Goal: Task Accomplishment & Management: Complete application form

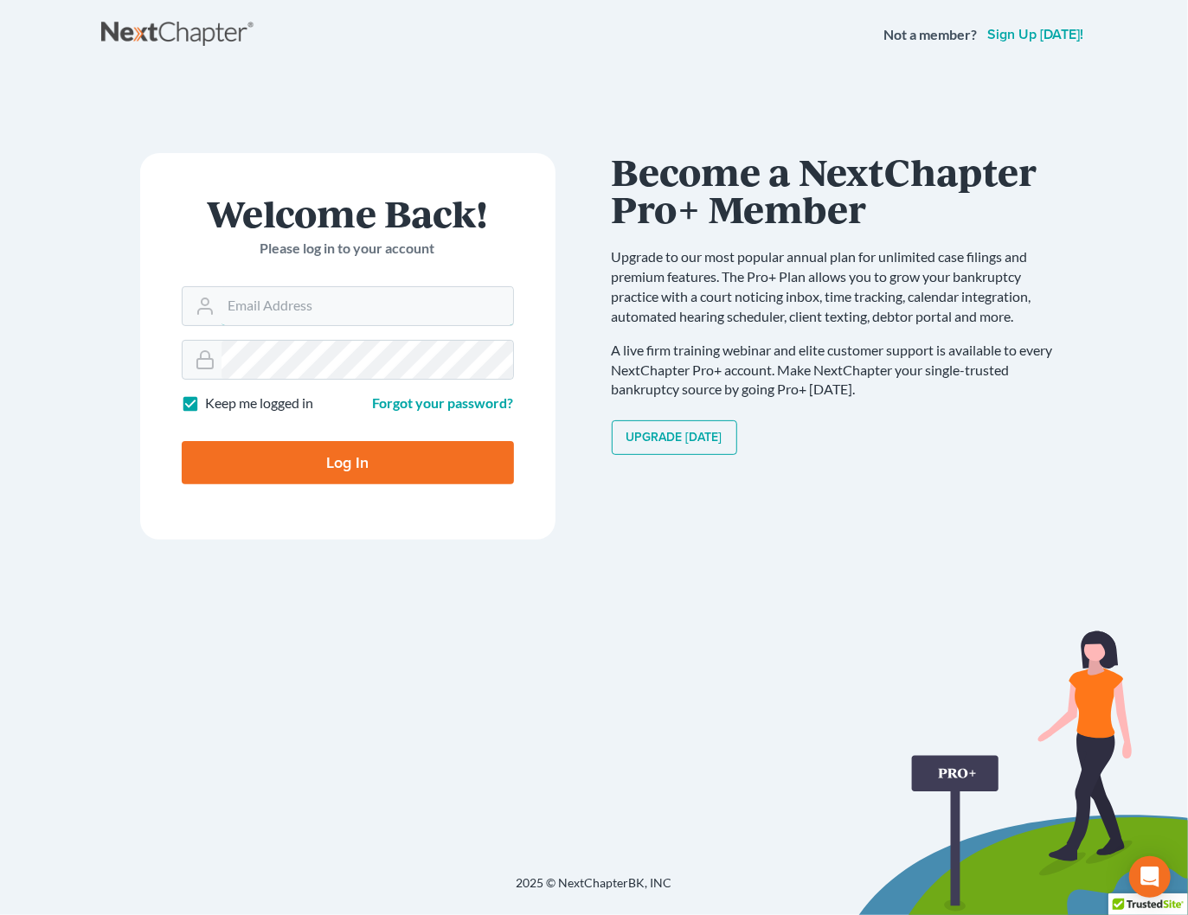
type input "[PERSON_NAME][EMAIL_ADDRESS][DOMAIN_NAME]"
drag, startPoint x: 383, startPoint y: 458, endPoint x: 488, endPoint y: 433, distance: 107.6
click at [387, 457] on input "Log In" at bounding box center [348, 462] width 332 height 43
type input "Thinking..."
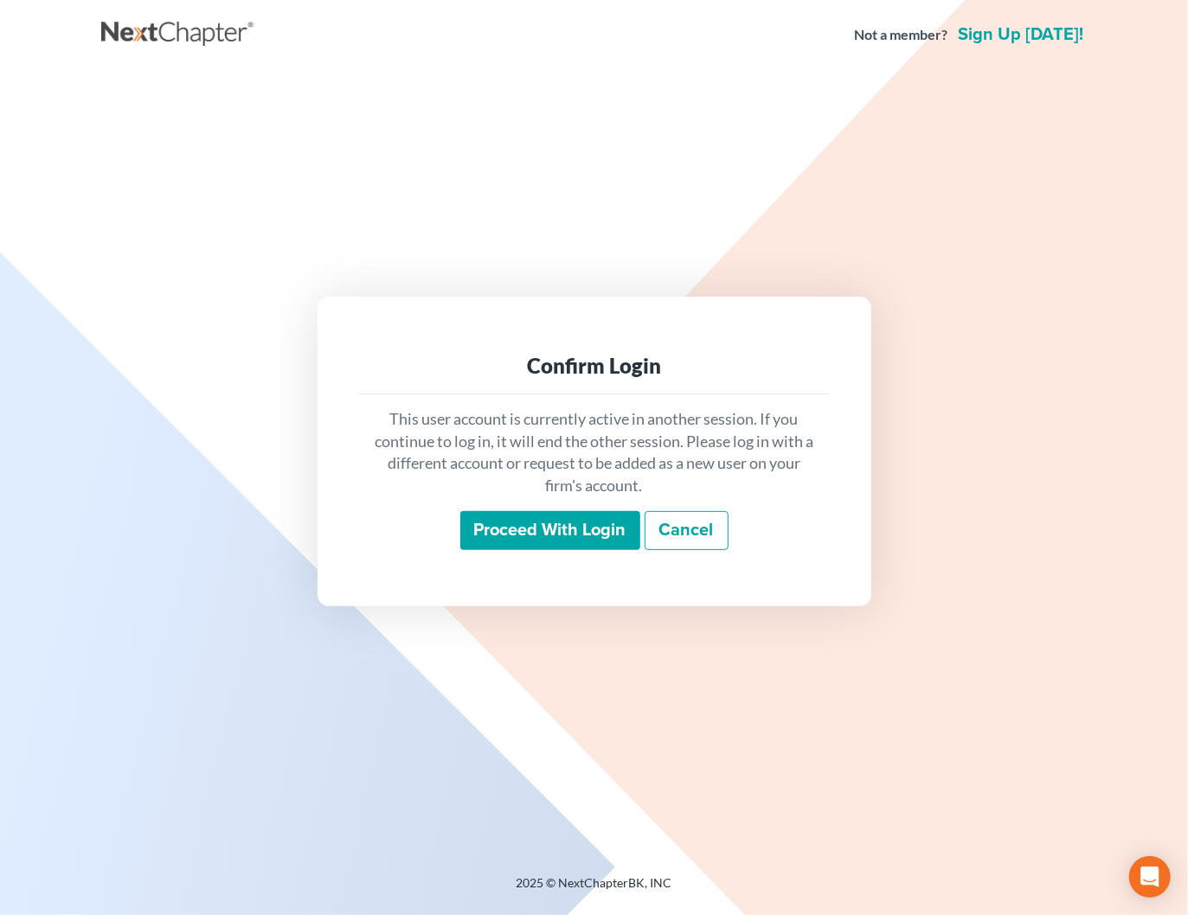
click at [562, 536] on input "Proceed with login" at bounding box center [550, 531] width 180 height 40
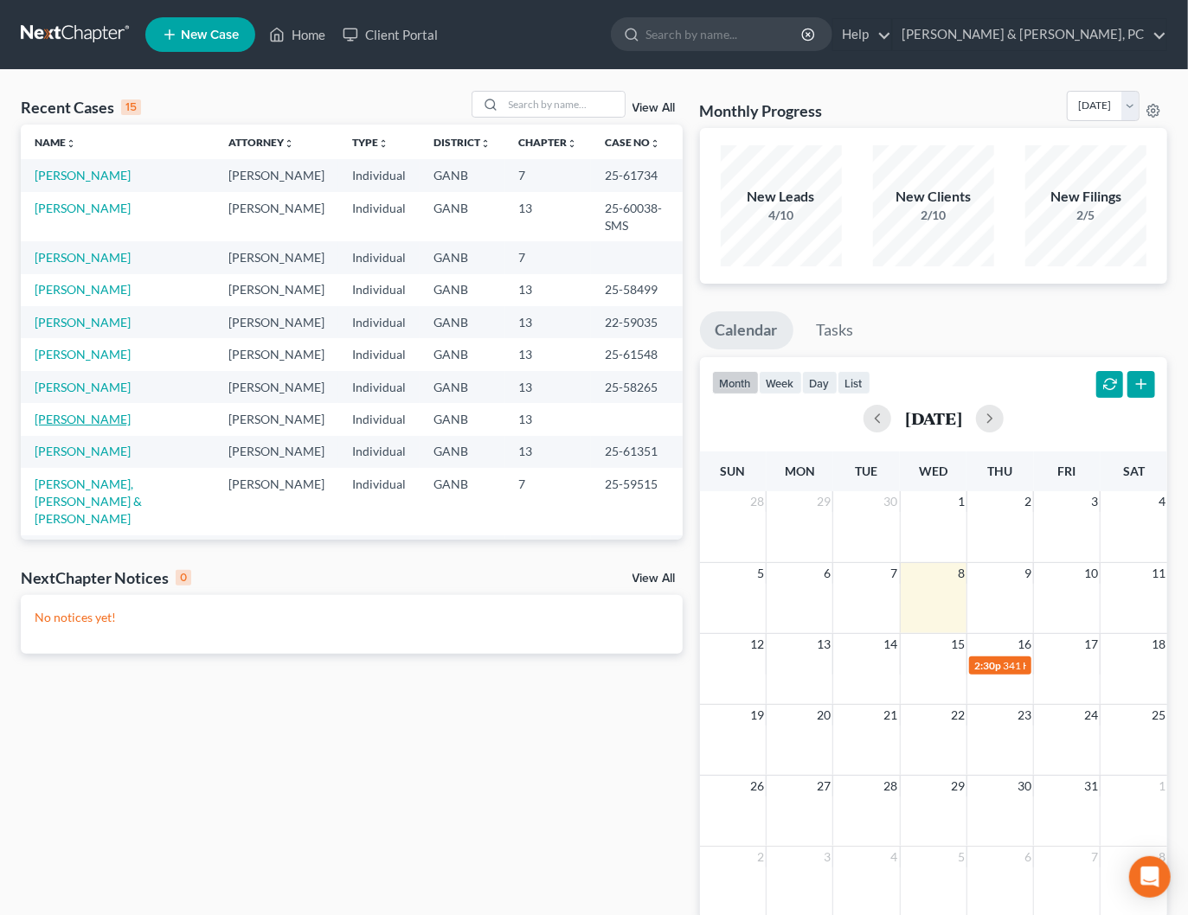
click at [85, 412] on link "[PERSON_NAME]" at bounding box center [83, 419] width 96 height 15
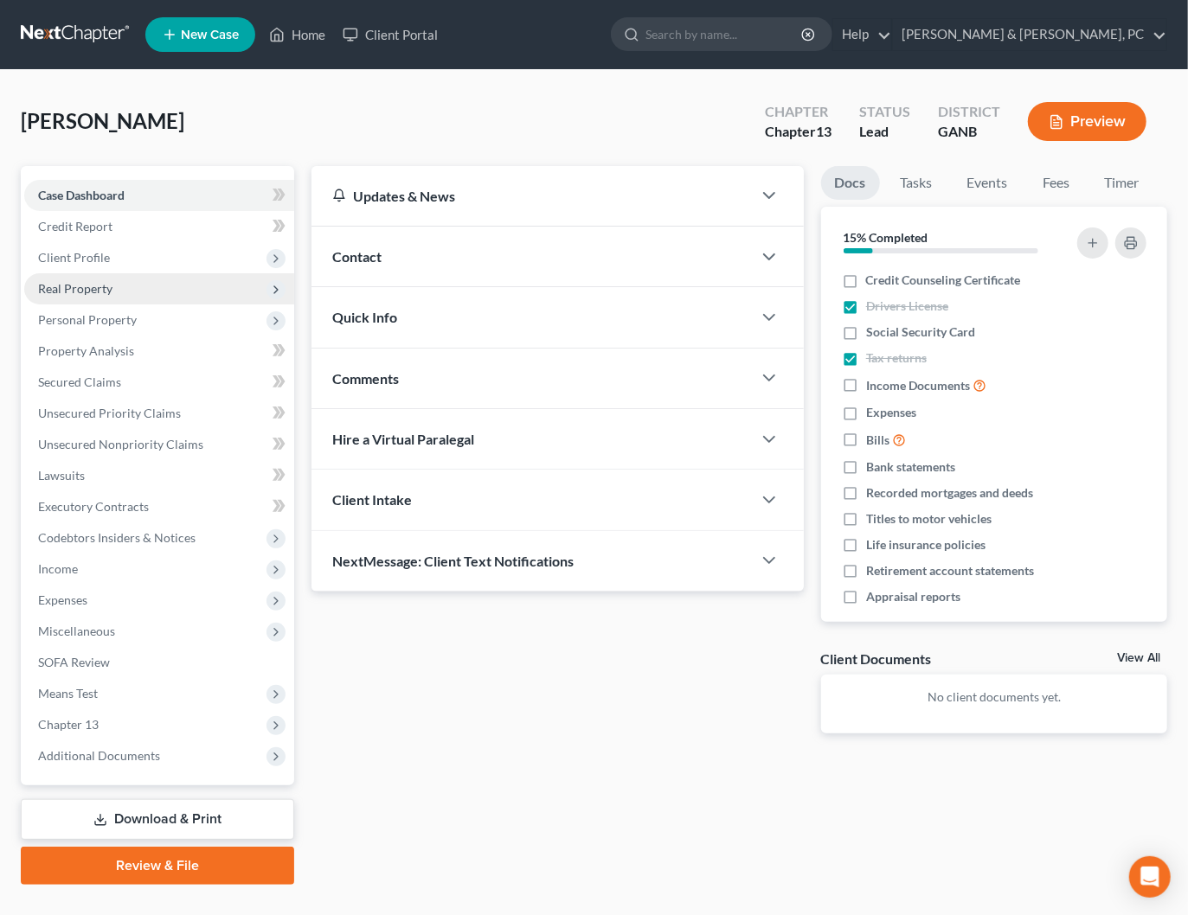
click at [86, 284] on span "Real Property" at bounding box center [75, 288] width 74 height 15
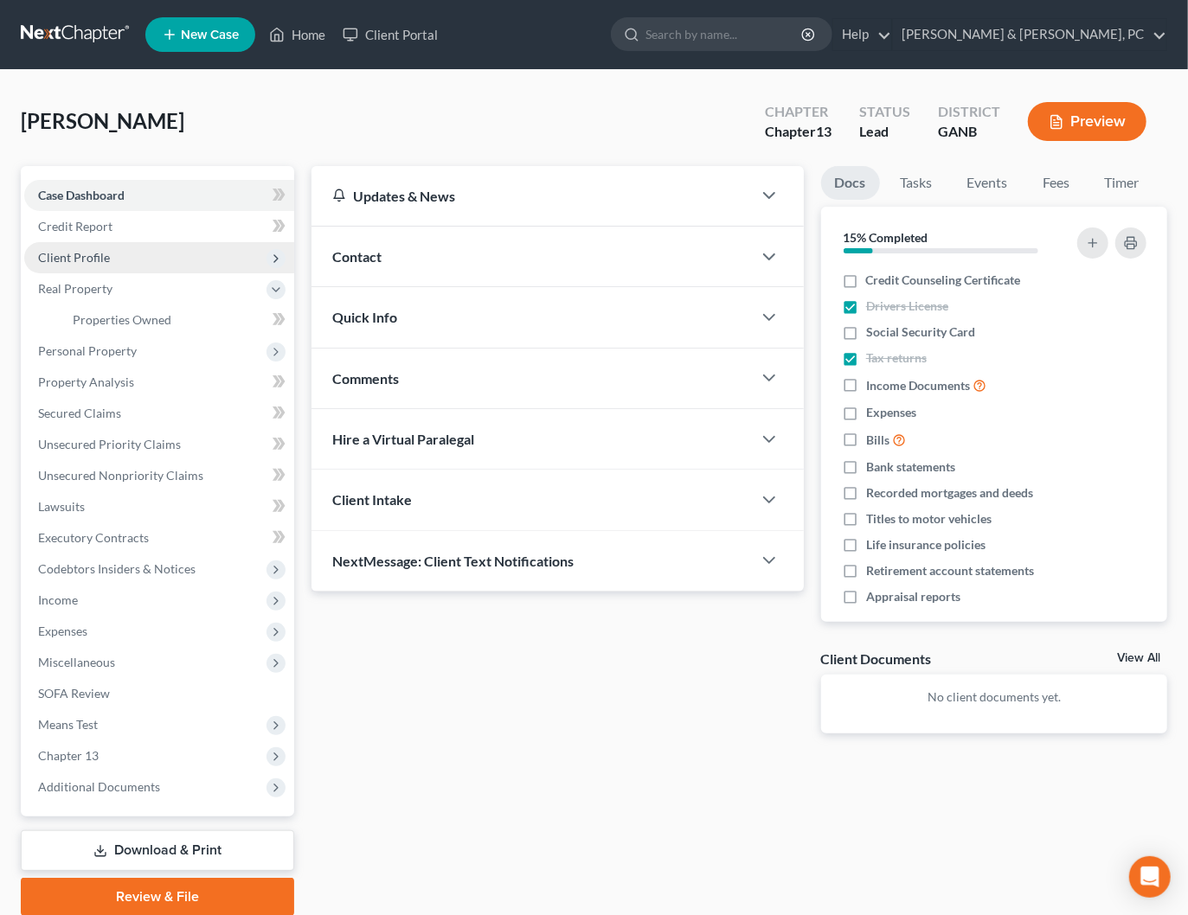
click at [80, 257] on span "Client Profile" at bounding box center [74, 257] width 72 height 15
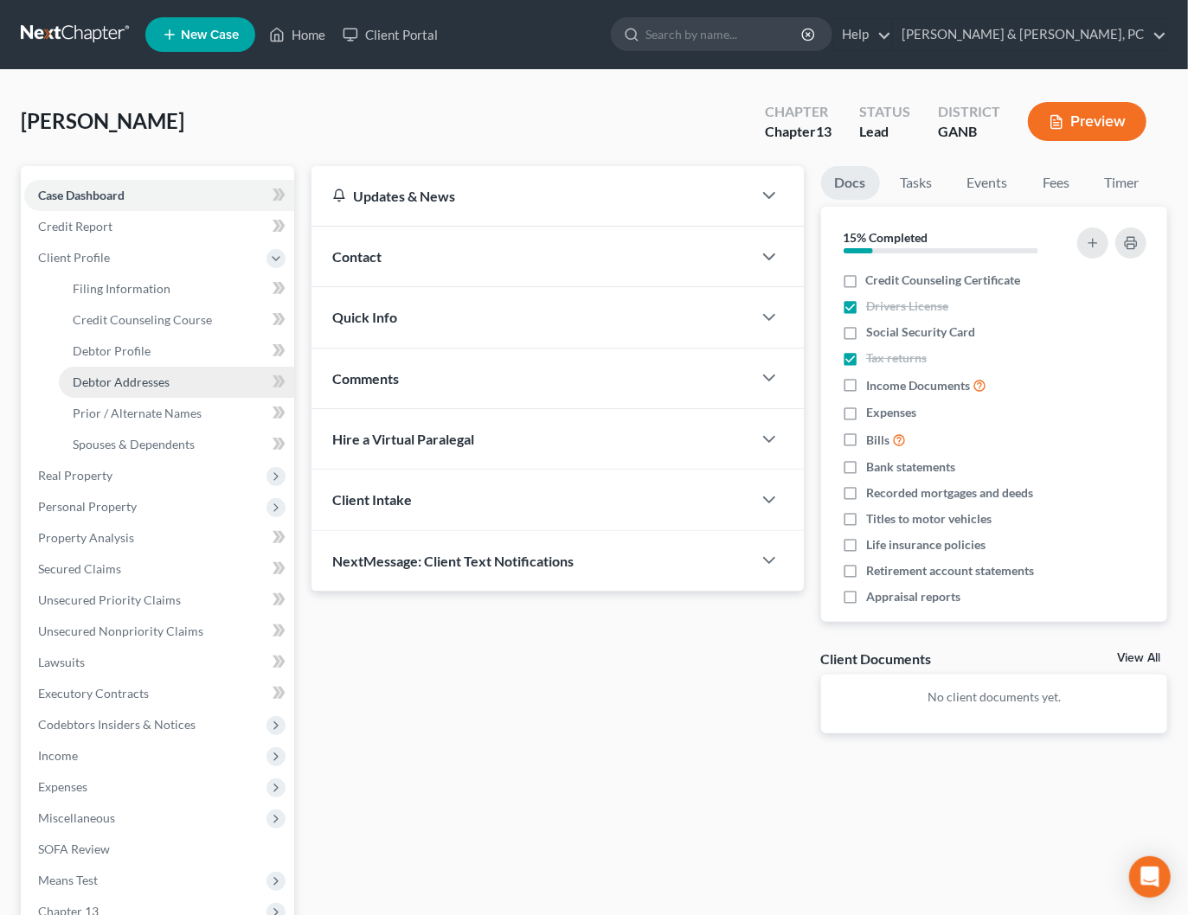
click at [119, 391] on link "Debtor Addresses" at bounding box center [176, 382] width 235 height 31
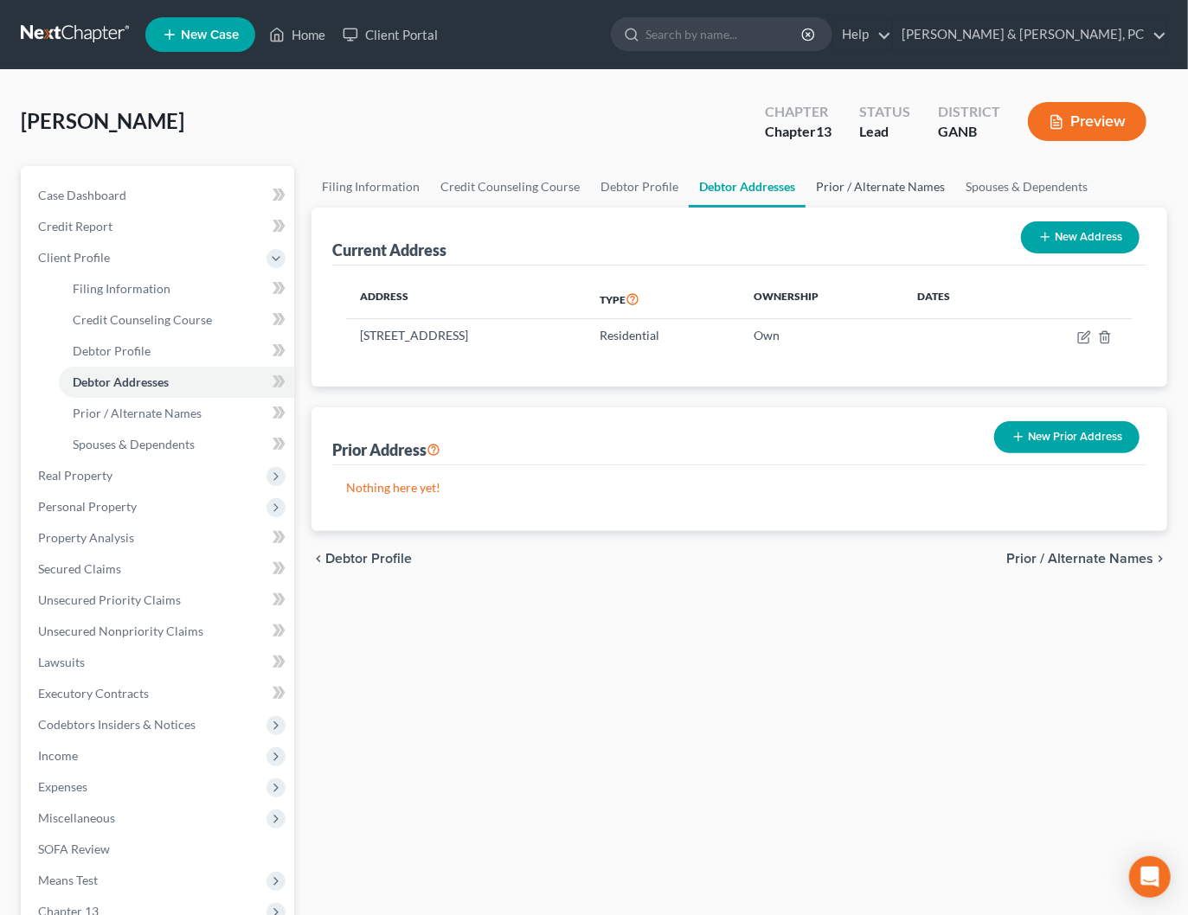
click at [855, 196] on link "Prior / Alternate Names" at bounding box center [880, 187] width 150 height 42
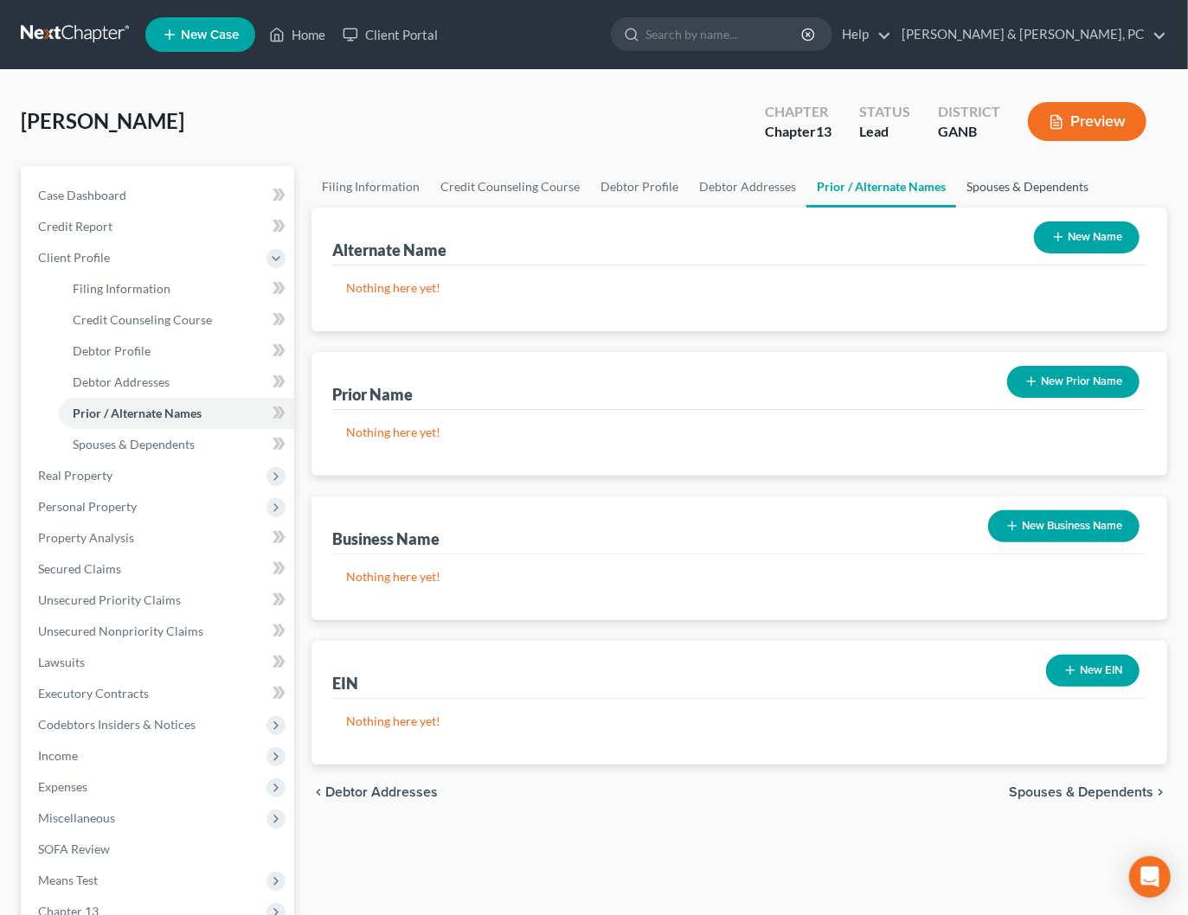
click at [990, 176] on link "Spouses & Dependents" at bounding box center [1027, 187] width 143 height 42
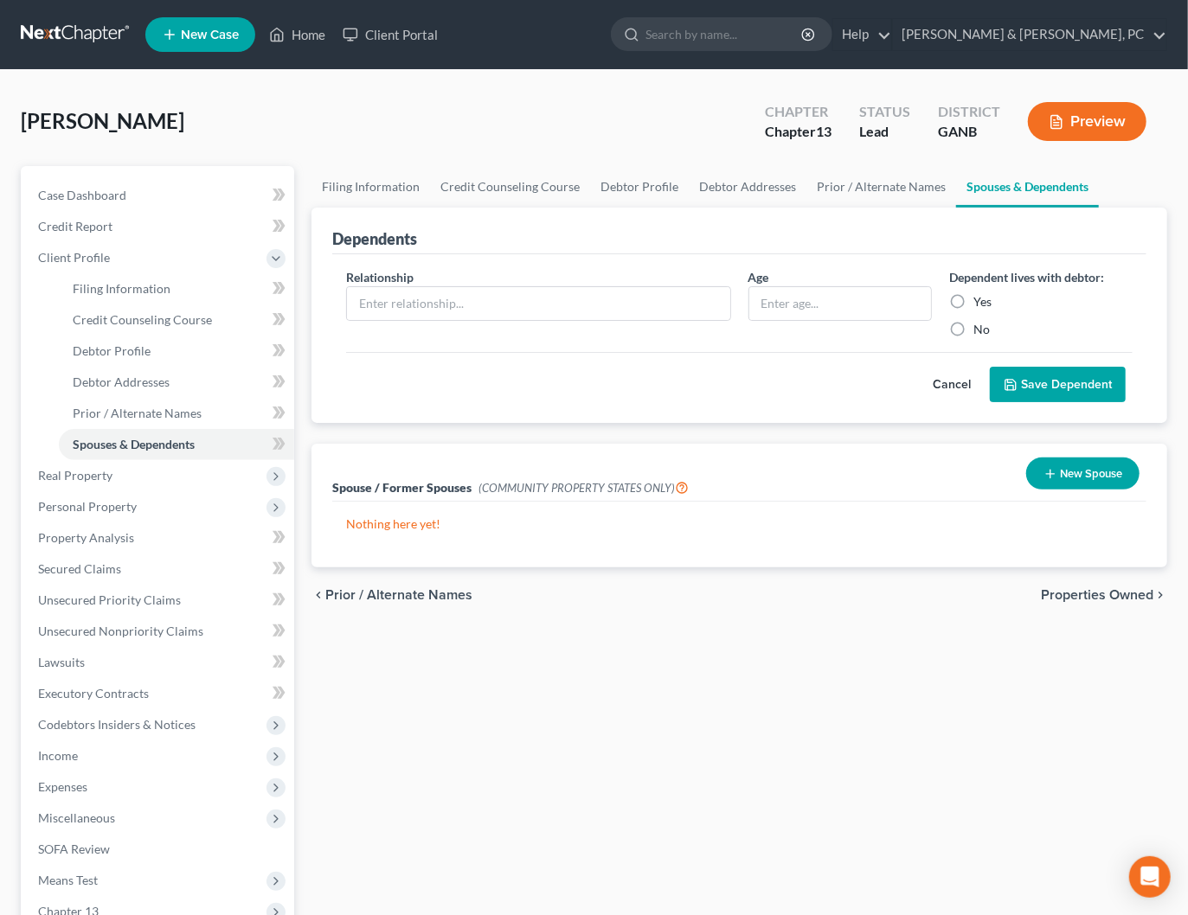
click at [964, 384] on button "Cancel" at bounding box center [951, 385] width 76 height 35
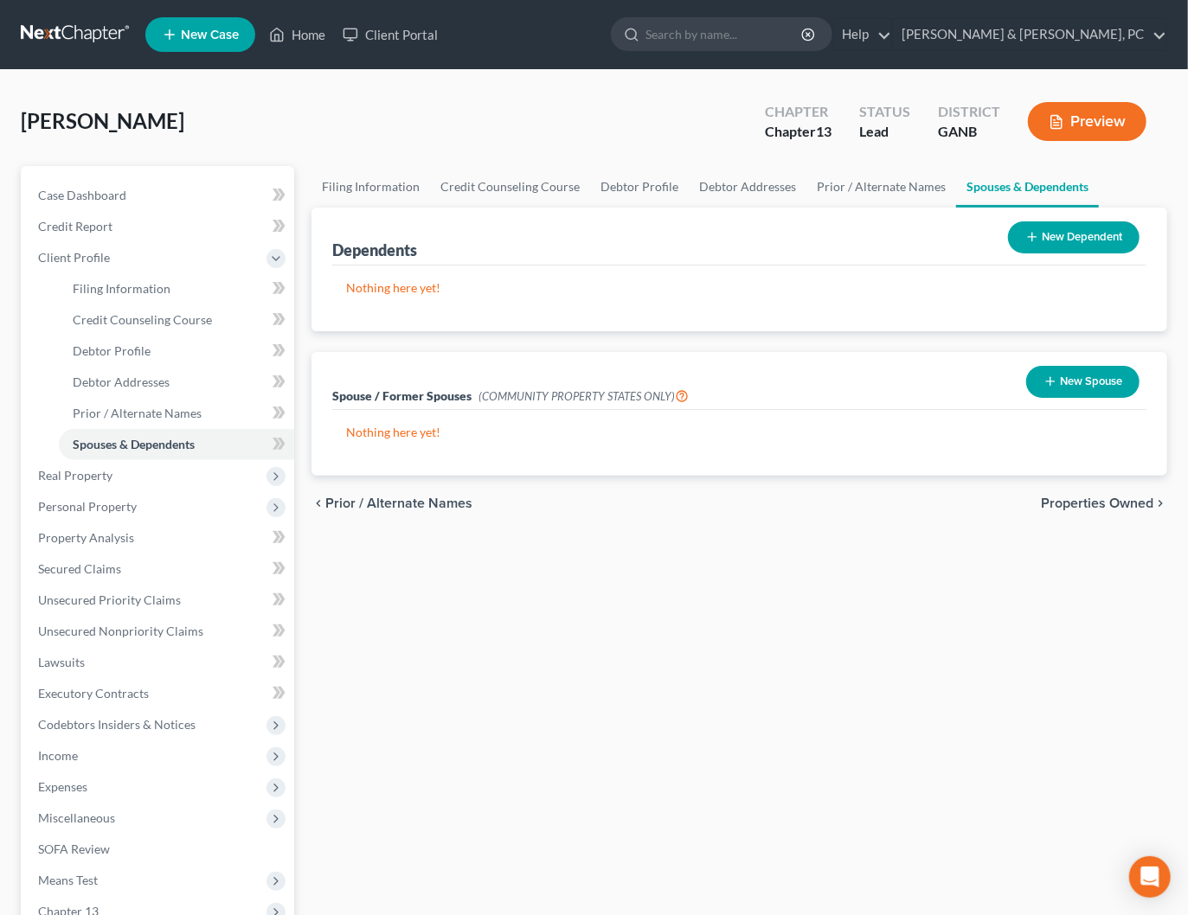
click at [1082, 496] on span "Properties Owned" at bounding box center [1097, 503] width 112 height 14
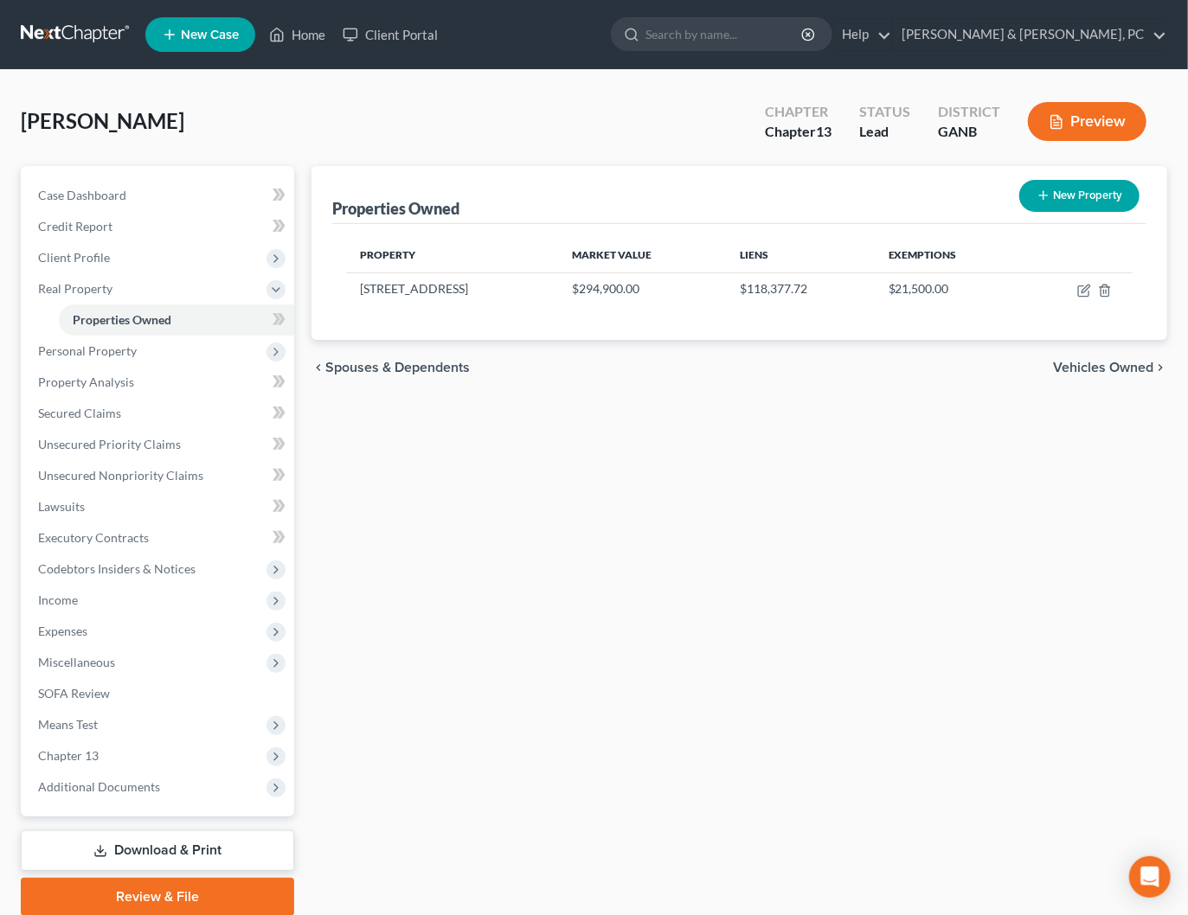
click at [1102, 368] on span "Vehicles Owned" at bounding box center [1103, 368] width 100 height 14
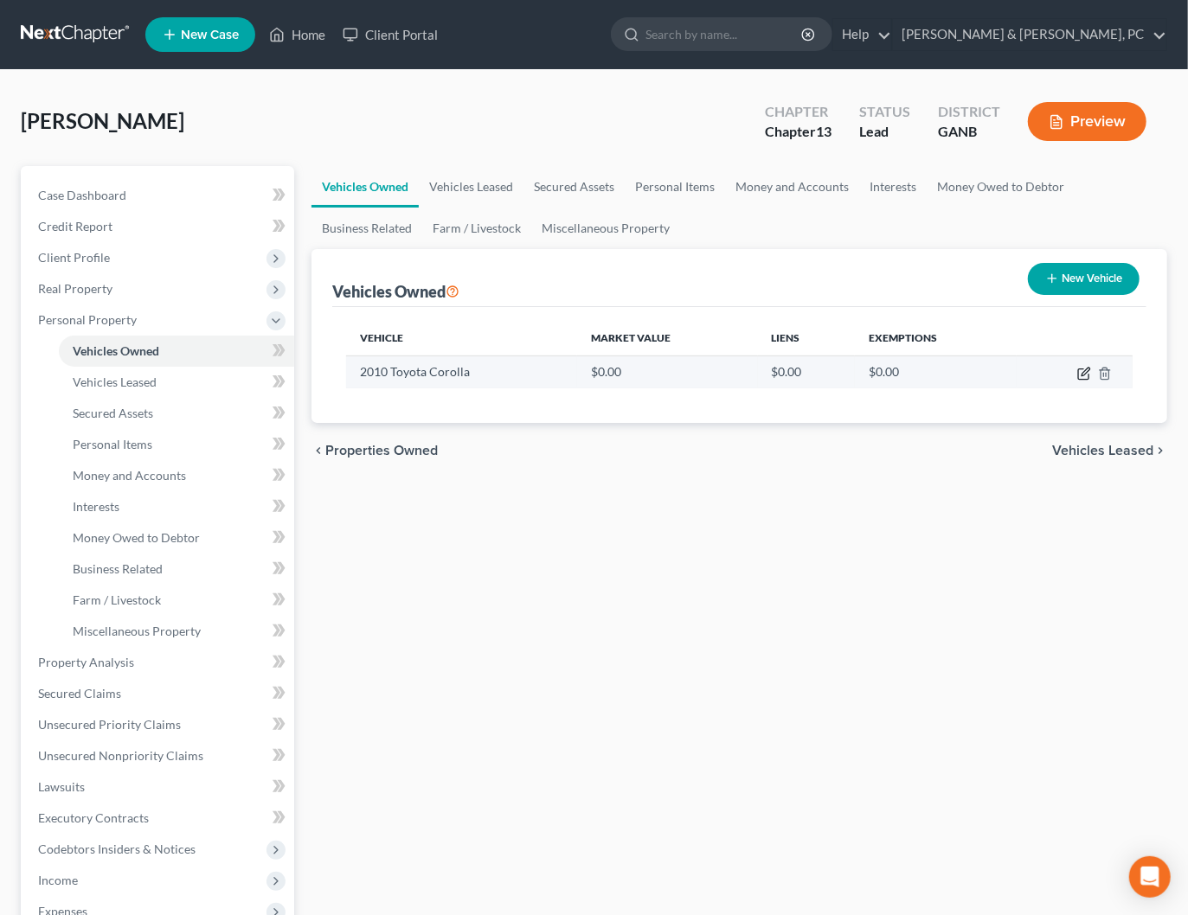
click at [1082, 377] on icon "button" at bounding box center [1084, 374] width 14 height 14
select select "0"
select select "16"
select select "2"
select select "0"
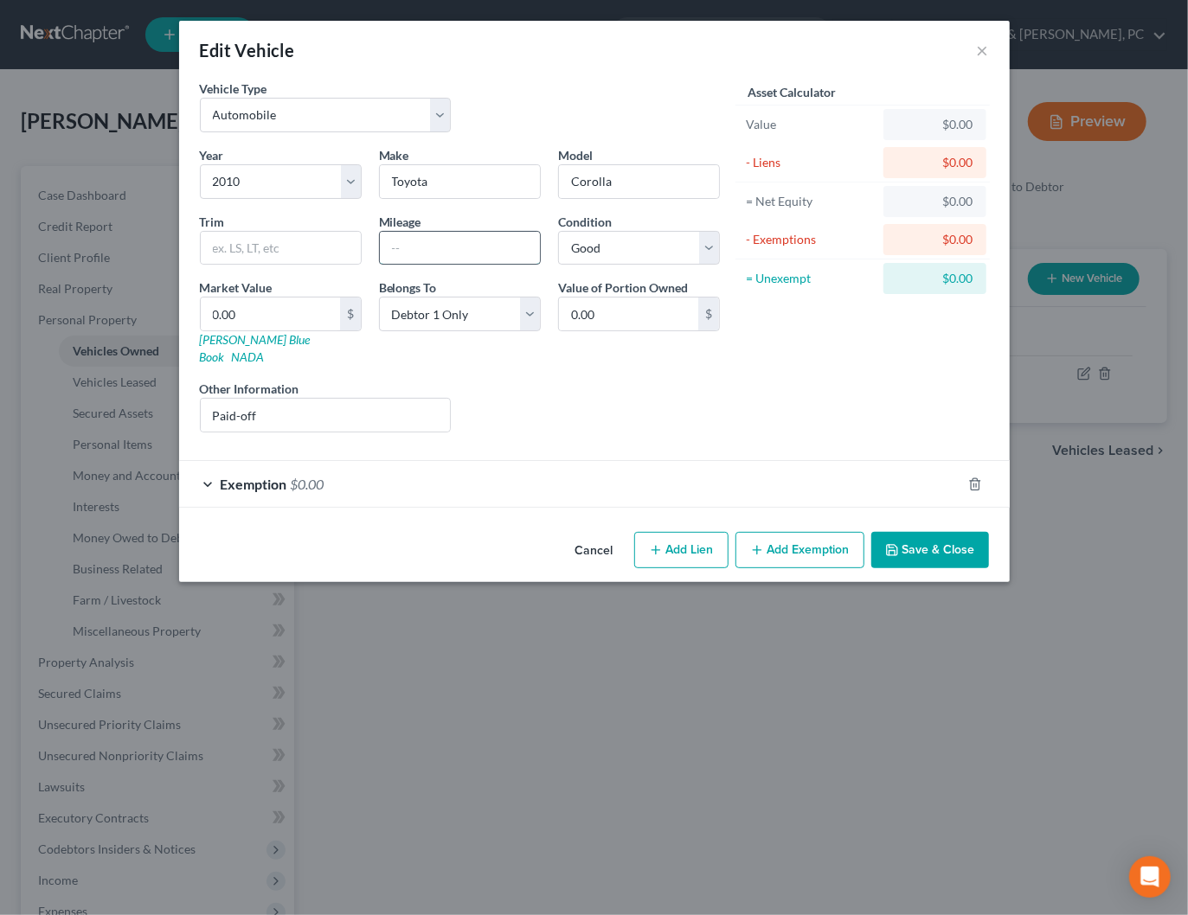
click at [436, 245] on input "text" at bounding box center [460, 248] width 160 height 33
type input "143000"
type input "8"
type input "8.00"
type input "82"
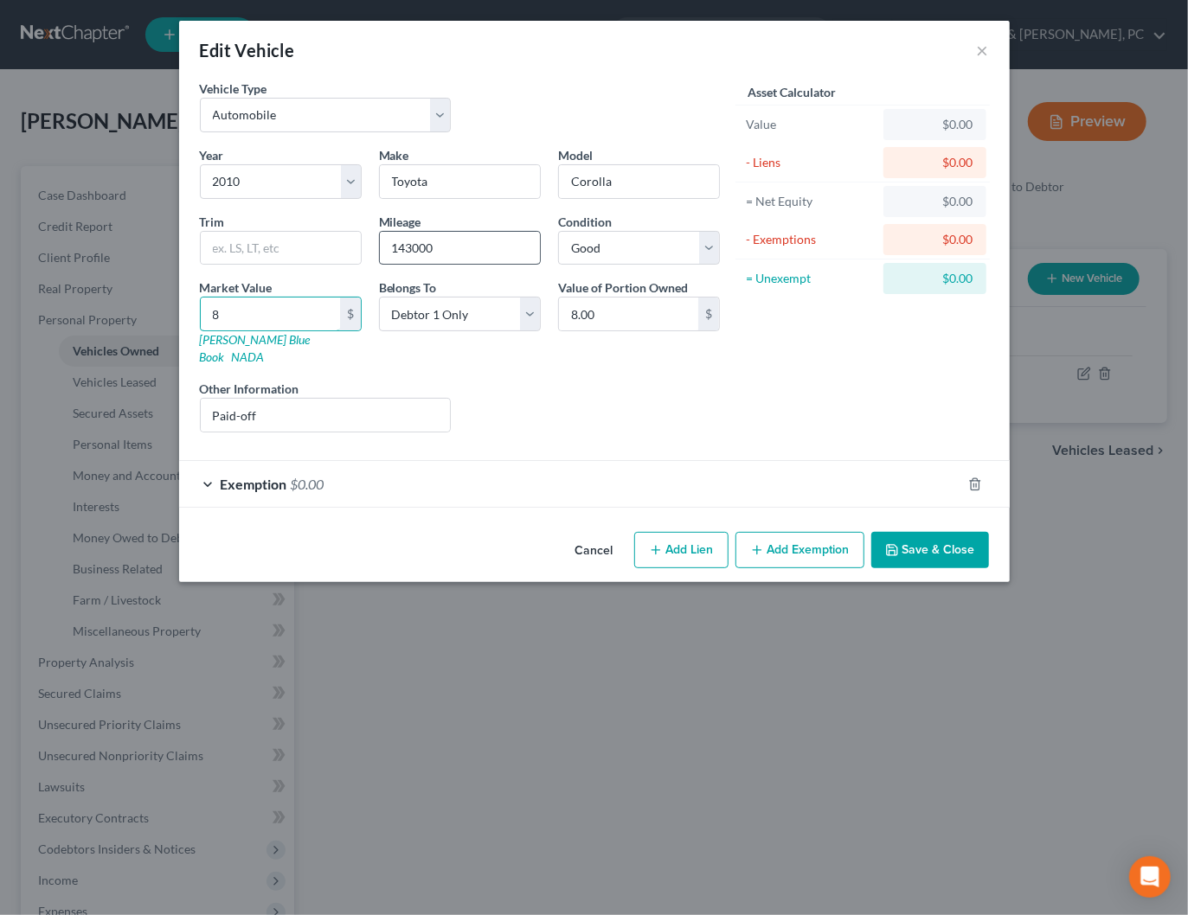
type input "82.00"
type input "820"
type input "820.00"
type input "8200"
type input "8,200.00"
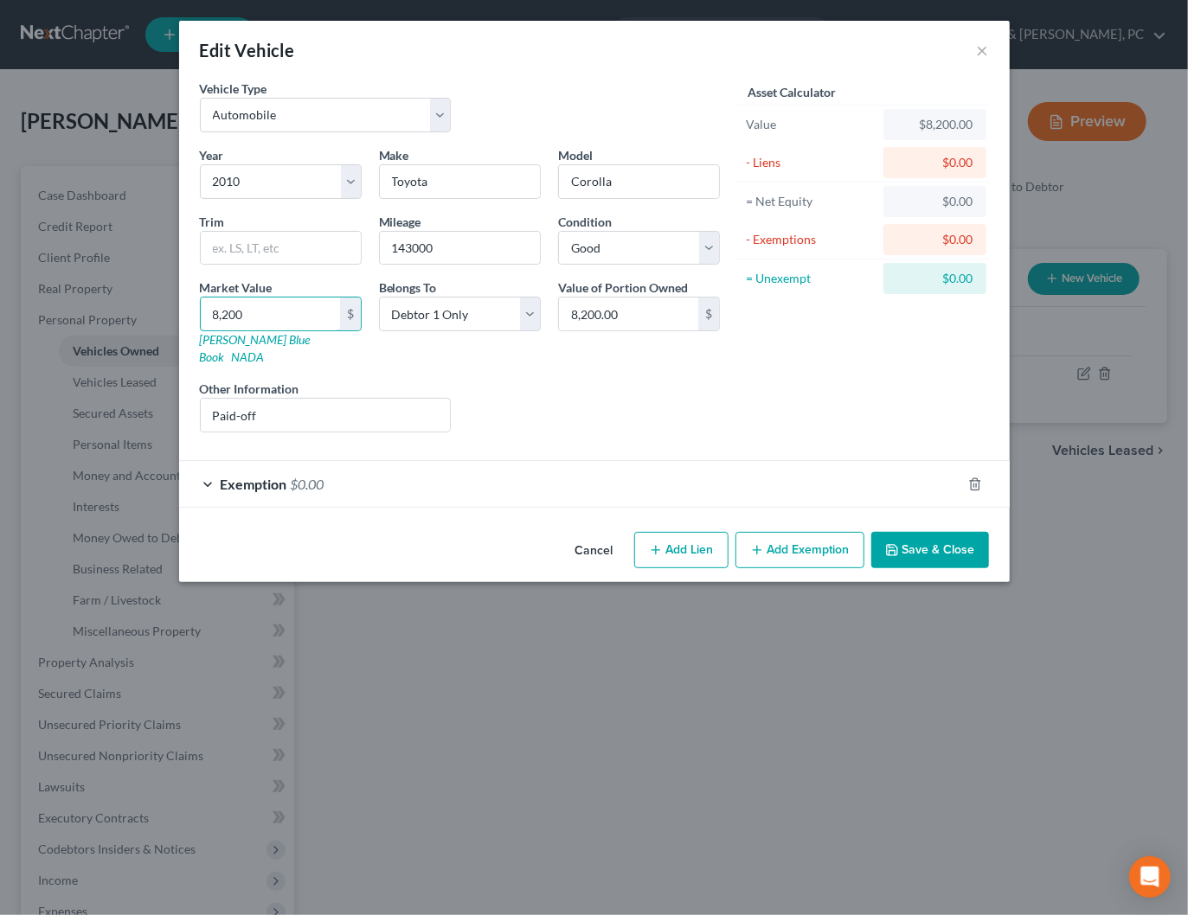
type input "8,200"
click at [708, 461] on div "Exemption $0.00" at bounding box center [570, 484] width 782 height 46
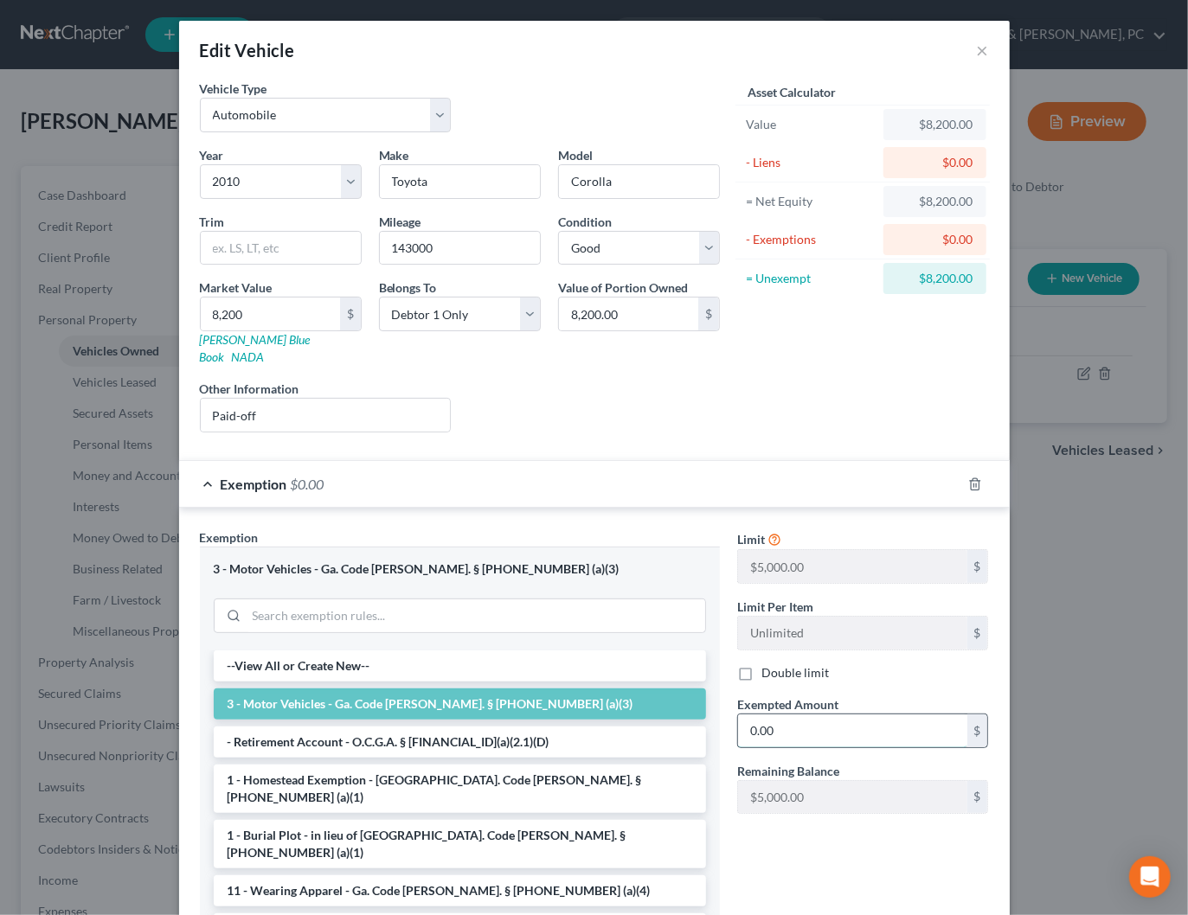
click at [818, 716] on input "0.00" at bounding box center [852, 730] width 229 height 33
type input "5,000"
click at [768, 469] on div "Exemption $5,000.00" at bounding box center [570, 484] width 782 height 46
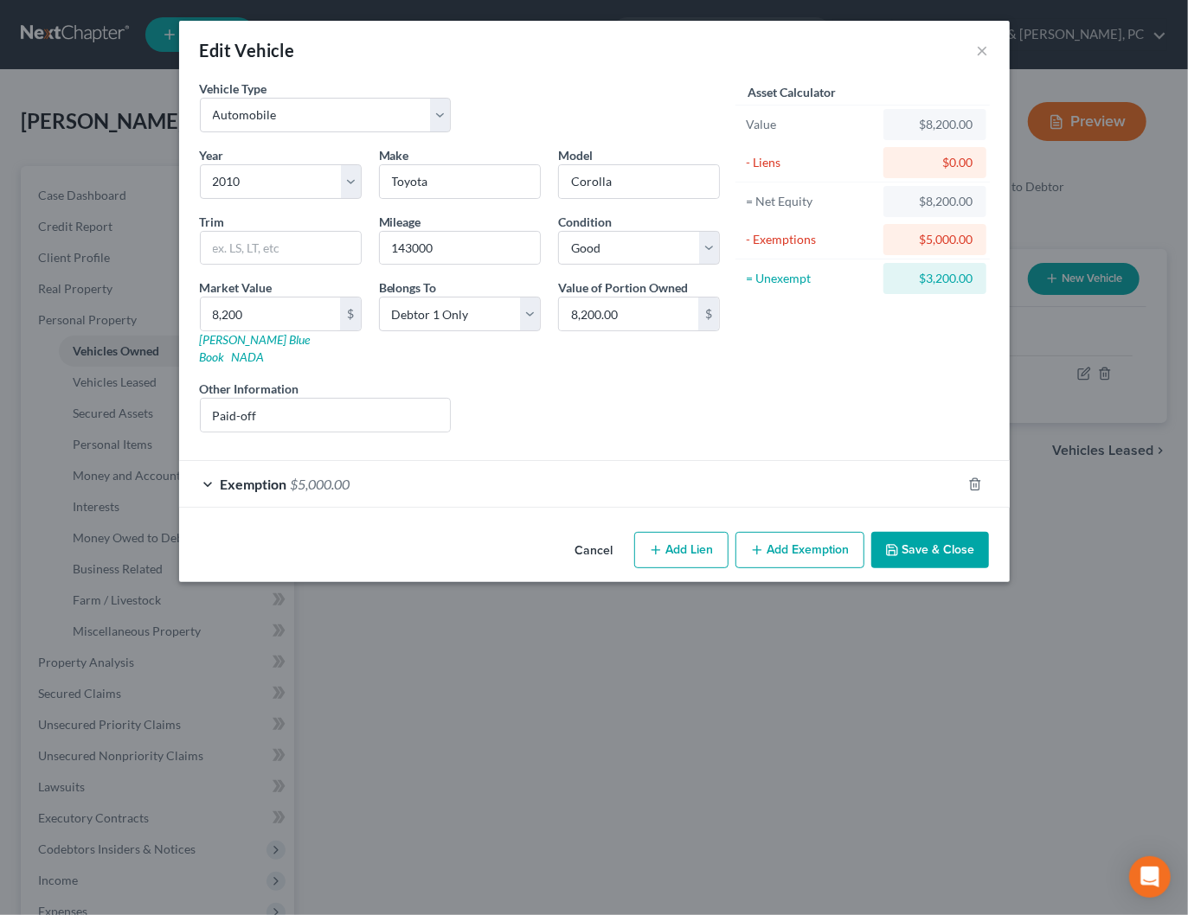
click at [925, 532] on button "Save & Close" at bounding box center [930, 550] width 118 height 36
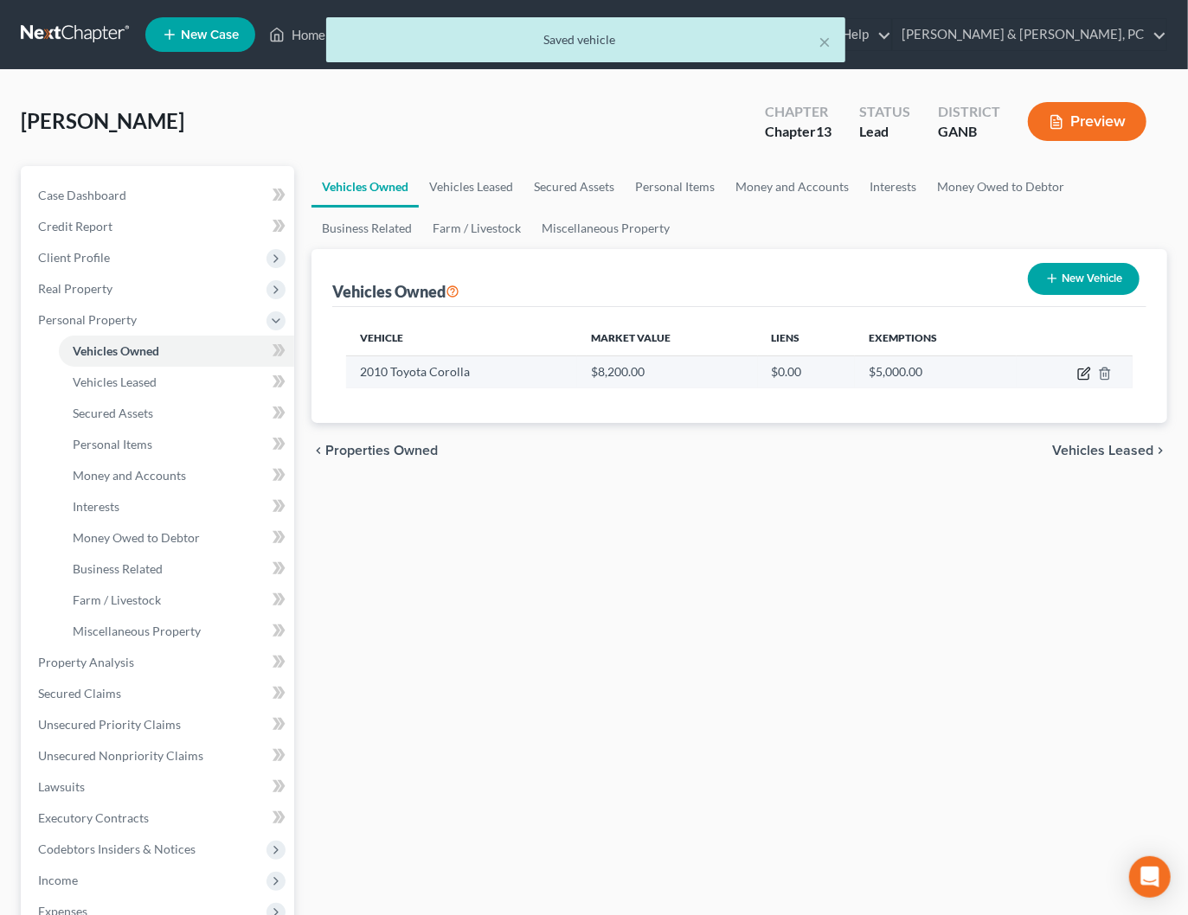
click at [1085, 375] on icon "button" at bounding box center [1084, 374] width 14 height 14
select select "0"
select select "16"
select select "2"
select select "0"
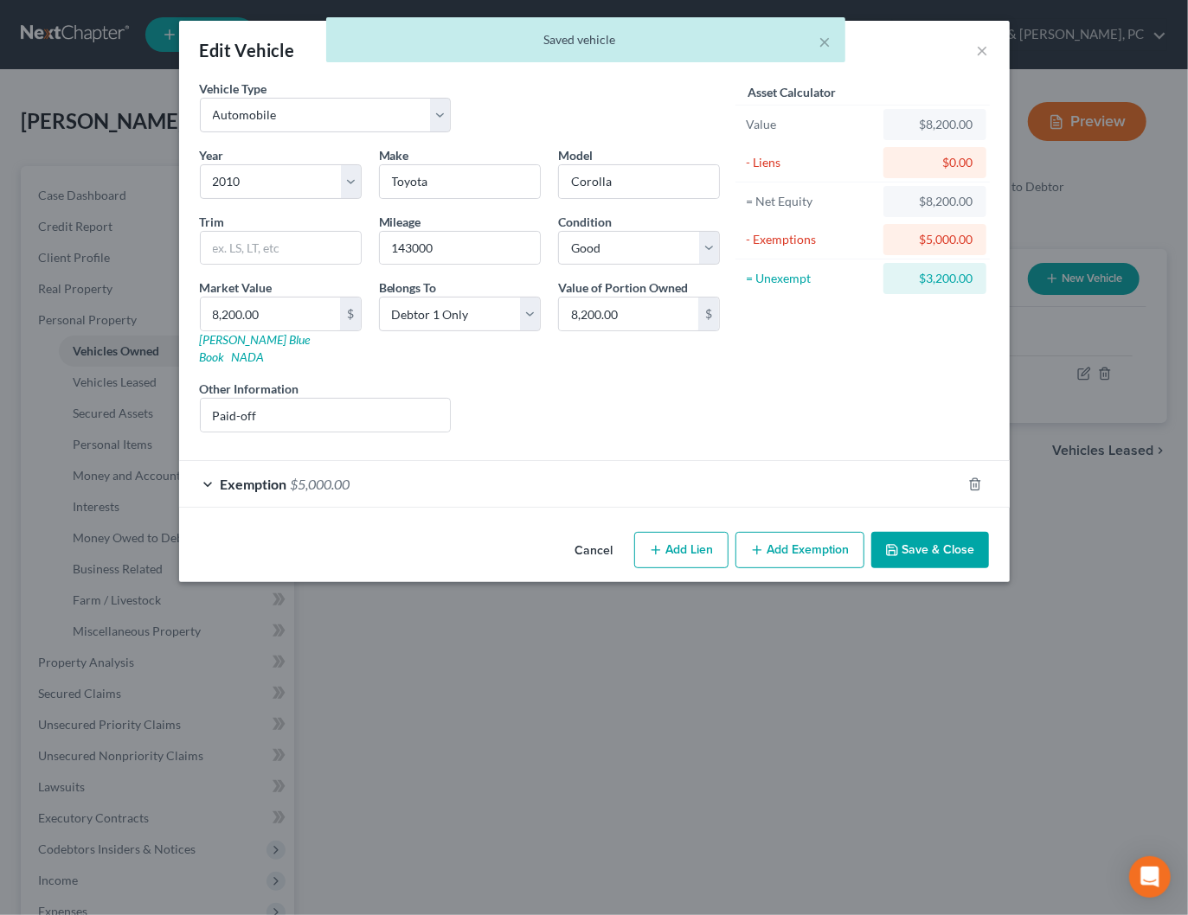
click at [937, 532] on button "Save & Close" at bounding box center [930, 550] width 118 height 36
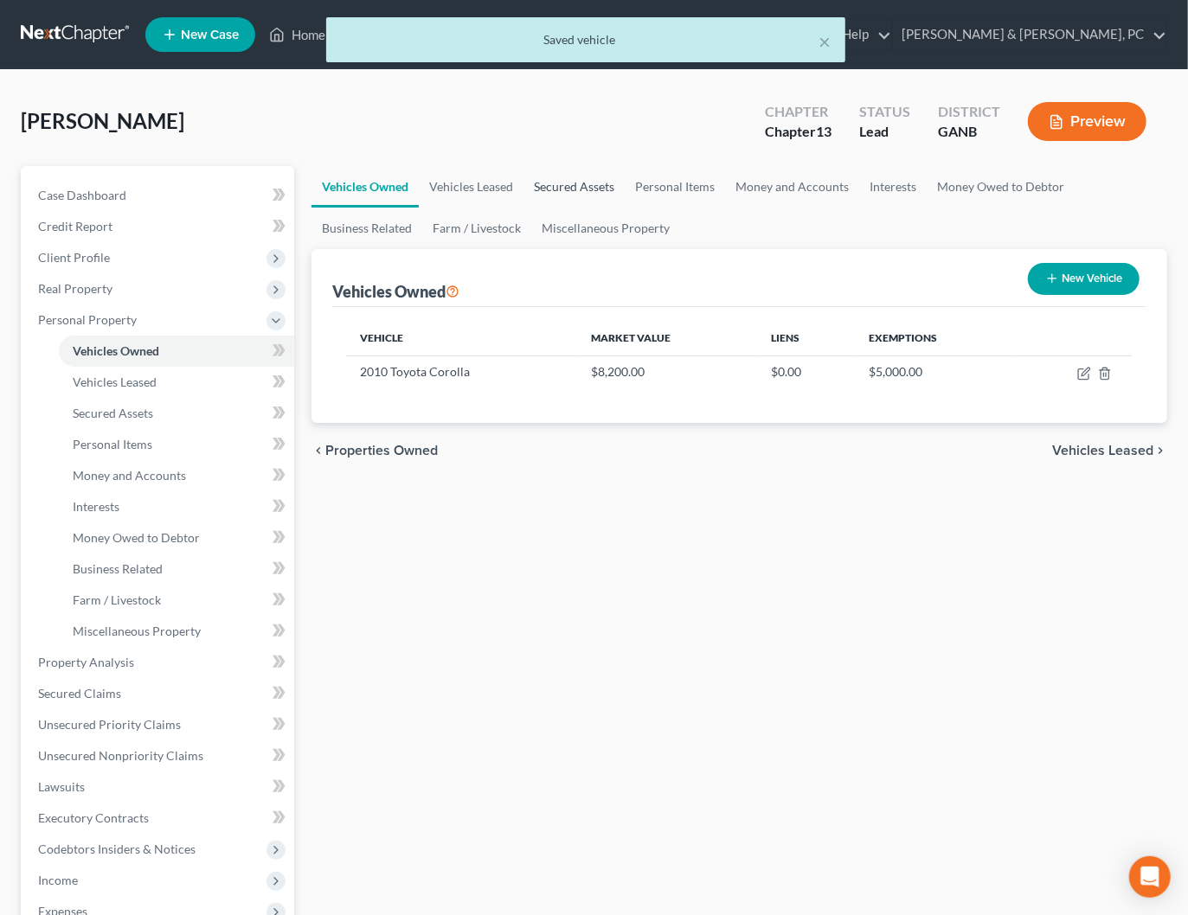
click at [609, 184] on link "Secured Assets" at bounding box center [573, 187] width 101 height 42
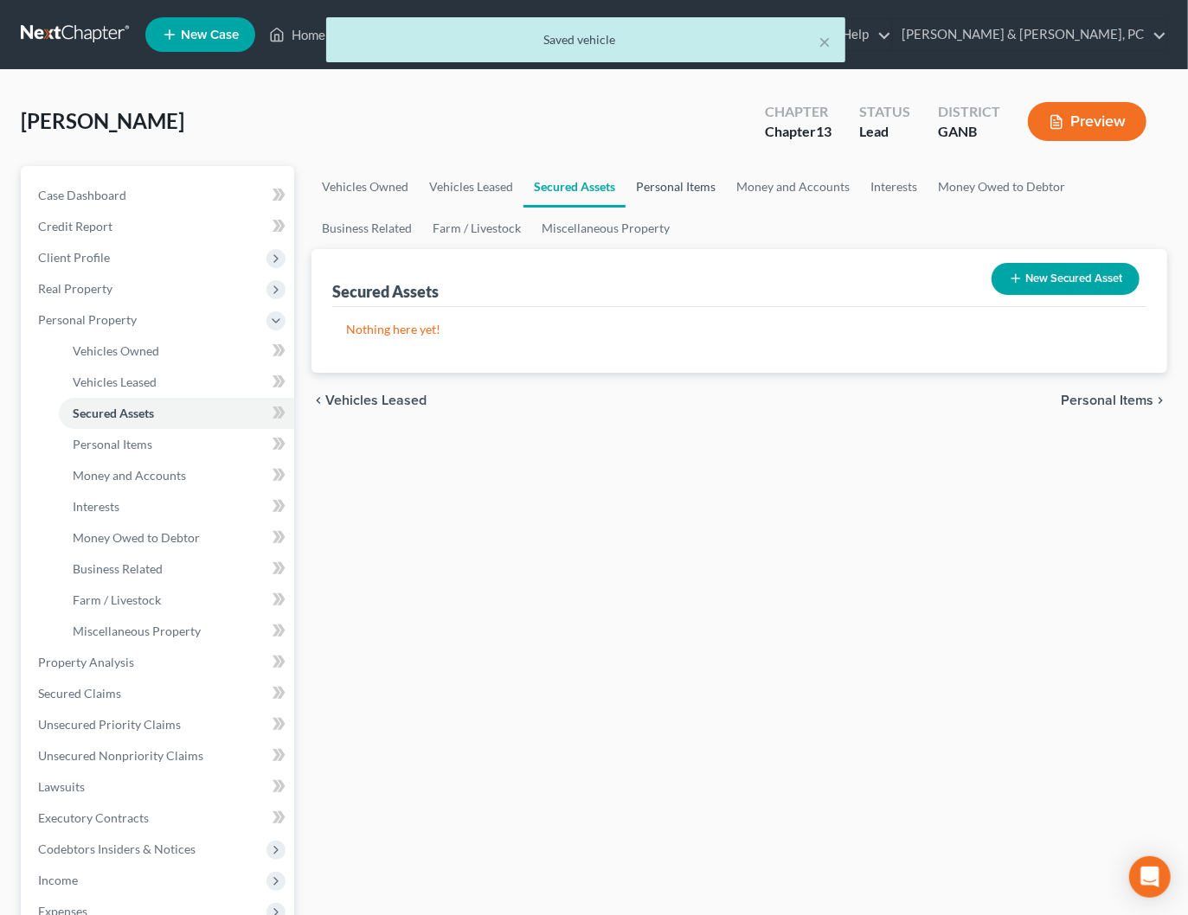
click at [666, 183] on link "Personal Items" at bounding box center [675, 187] width 100 height 42
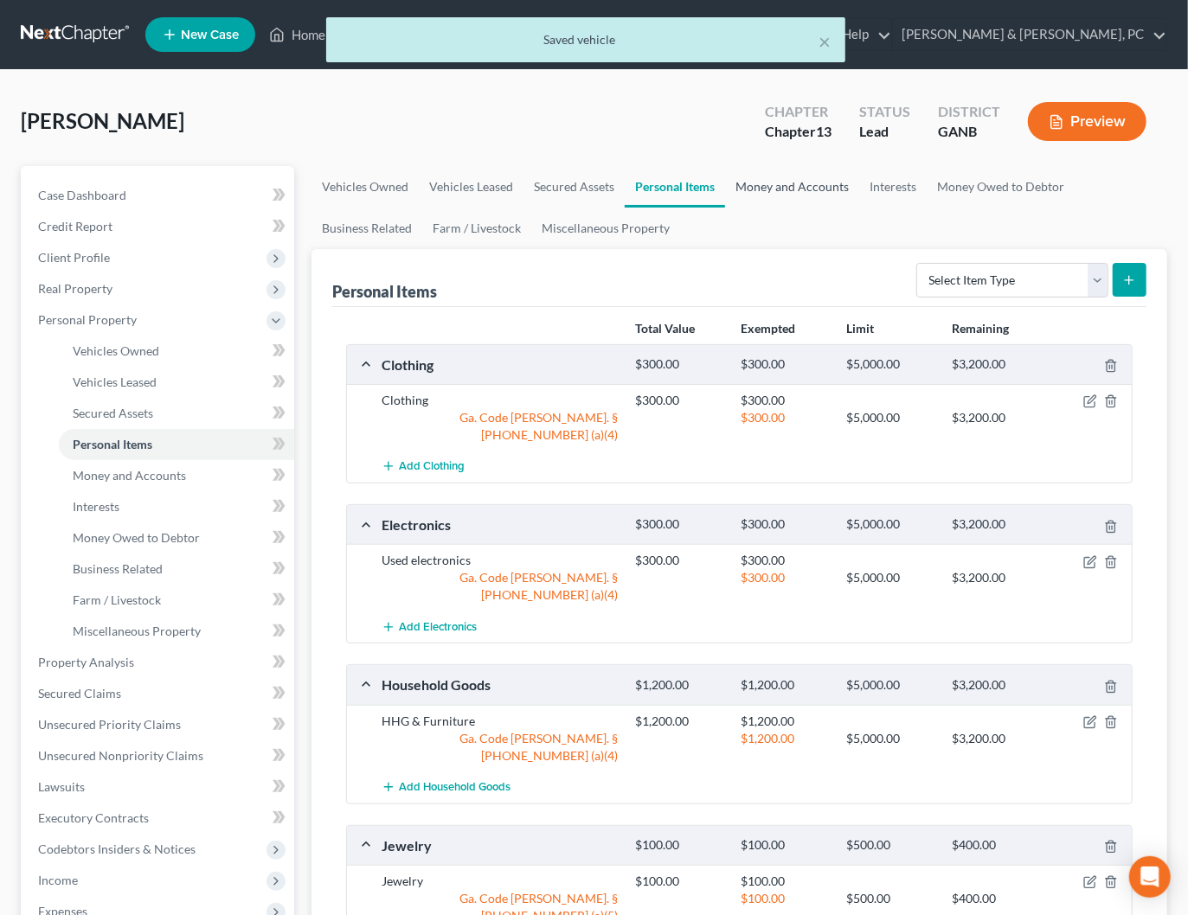
click at [781, 185] on link "Money and Accounts" at bounding box center [792, 187] width 134 height 42
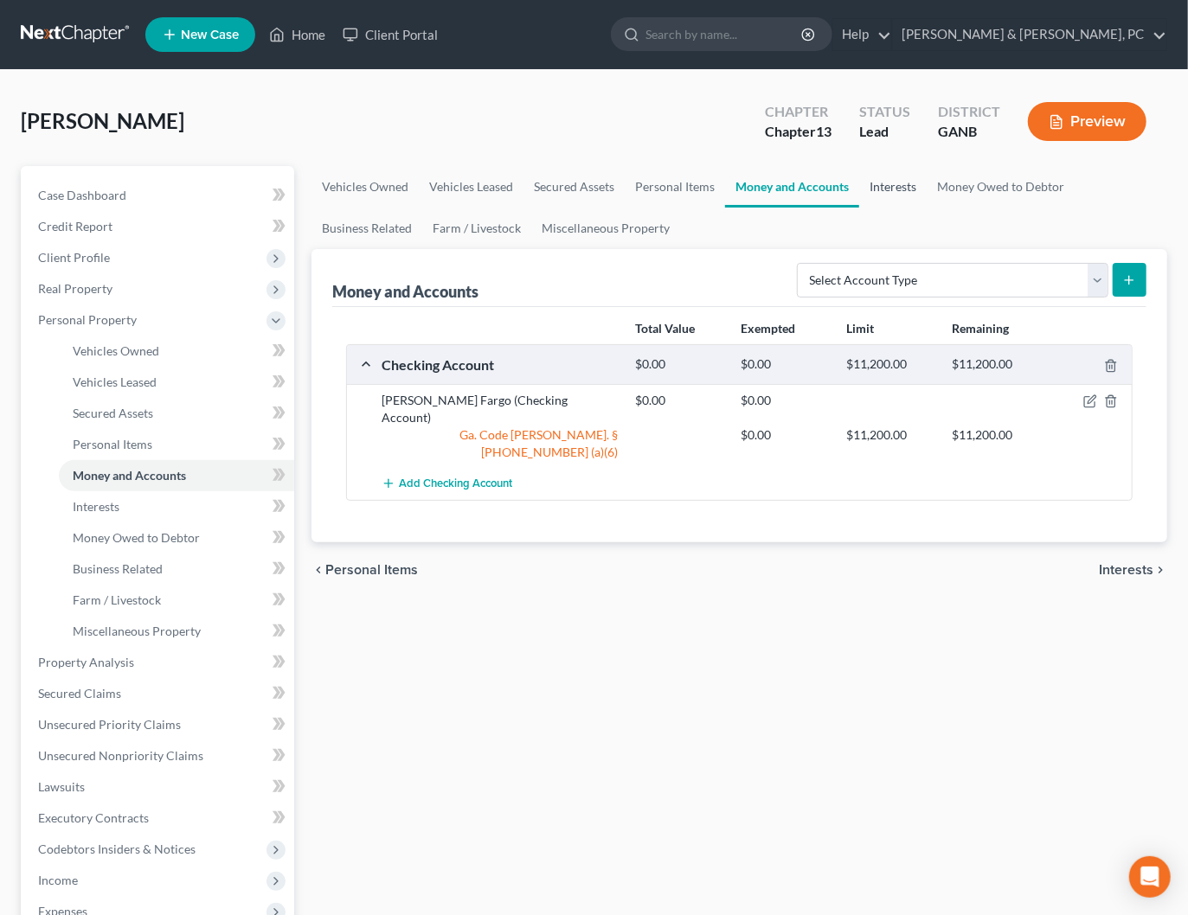
click at [910, 186] on link "Interests" at bounding box center [892, 187] width 67 height 42
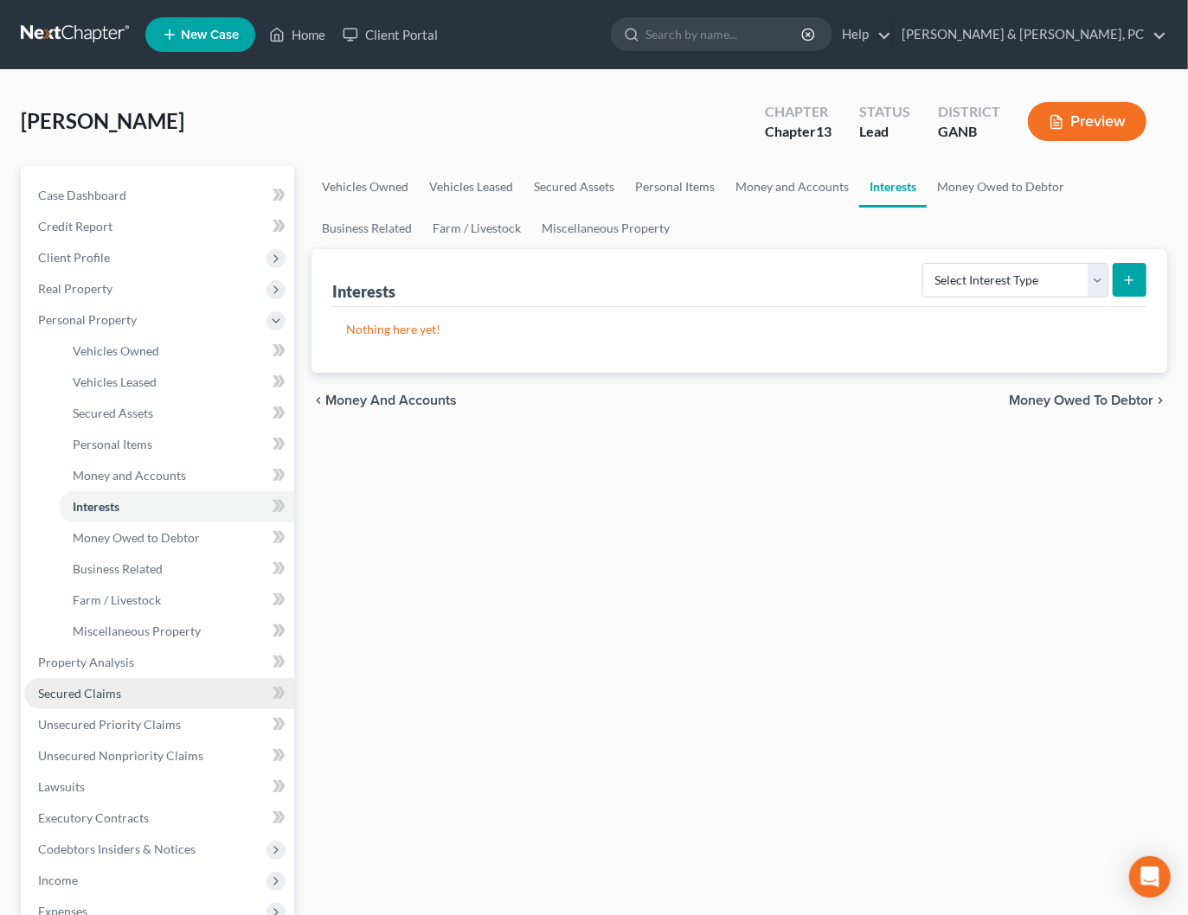
click at [112, 692] on span "Secured Claims" at bounding box center [79, 693] width 83 height 15
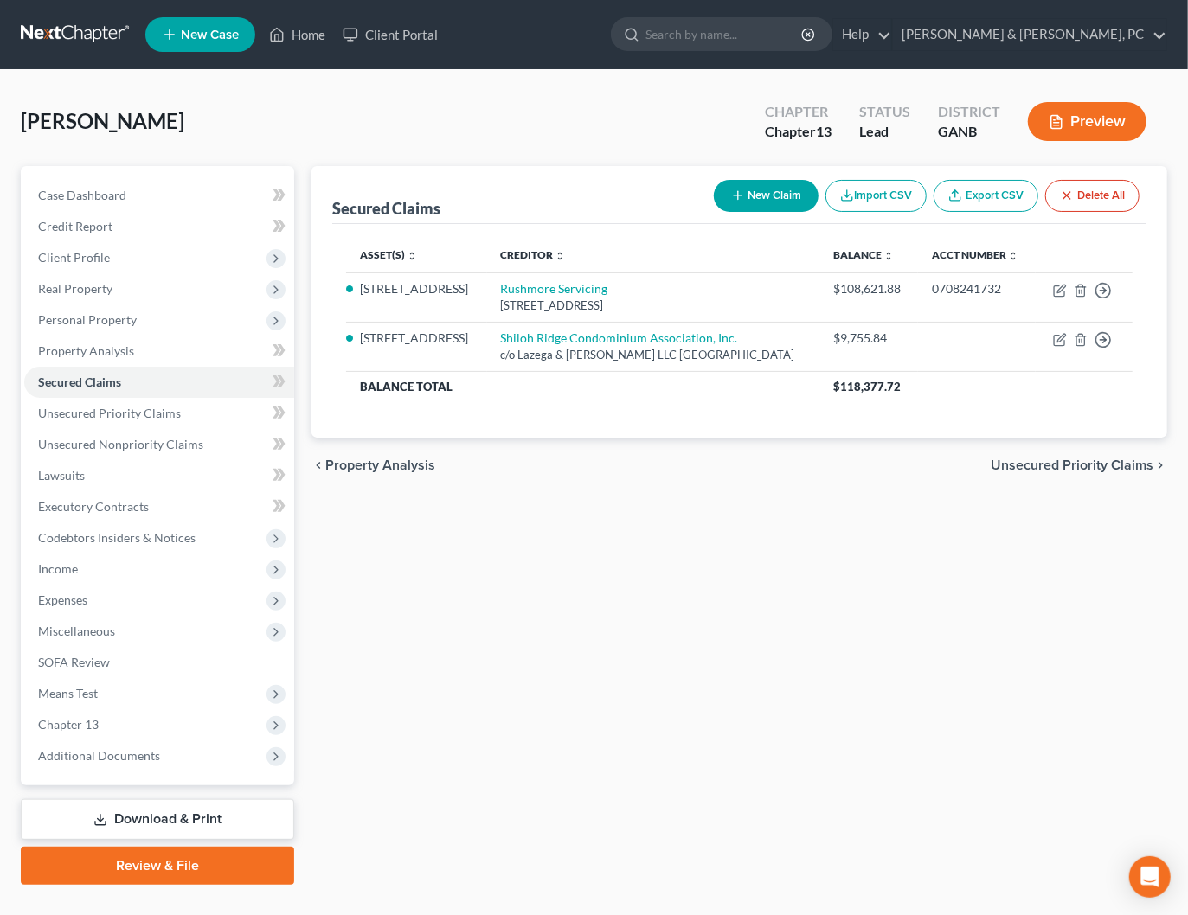
click at [1057, 472] on span "Unsecured Priority Claims" at bounding box center [1071, 465] width 163 height 14
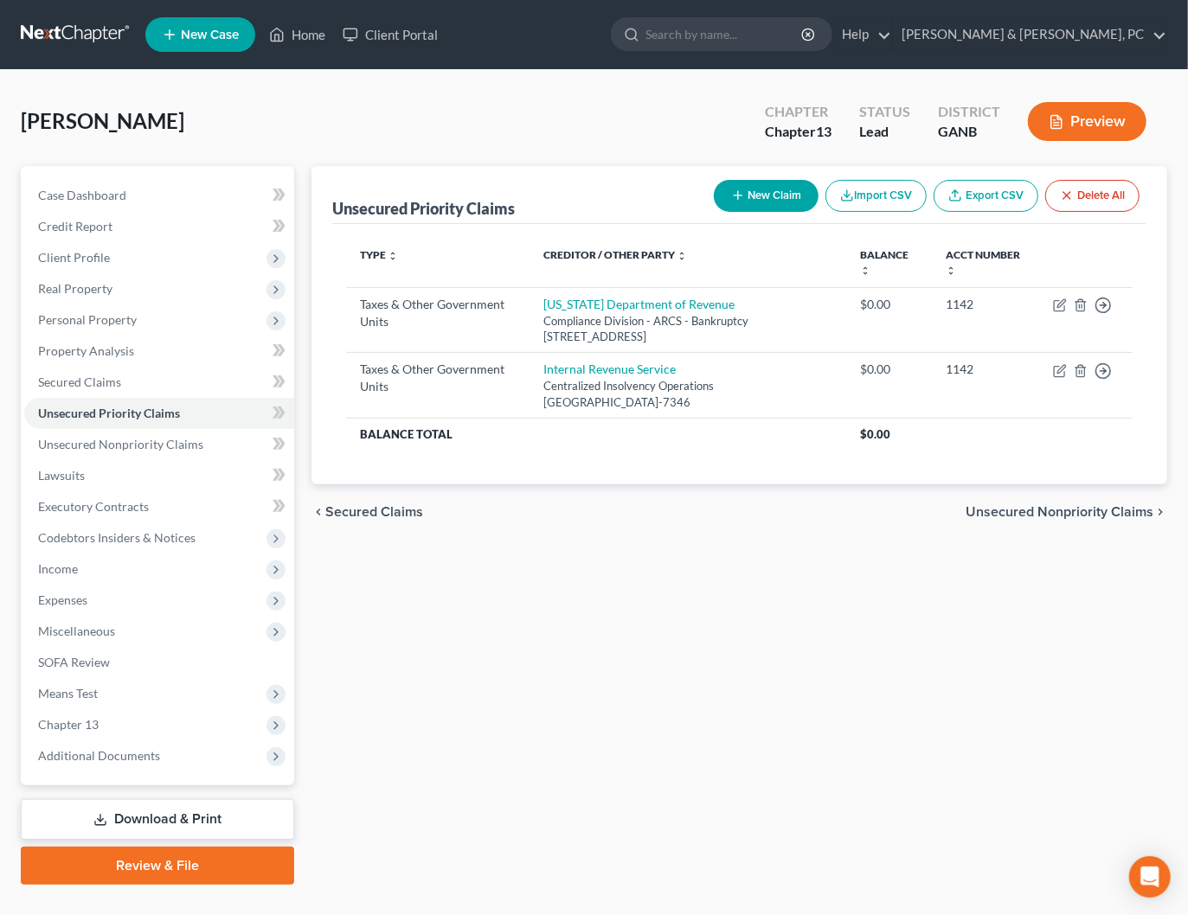
click at [1054, 506] on span "Unsecured Nonpriority Claims" at bounding box center [1059, 512] width 188 height 14
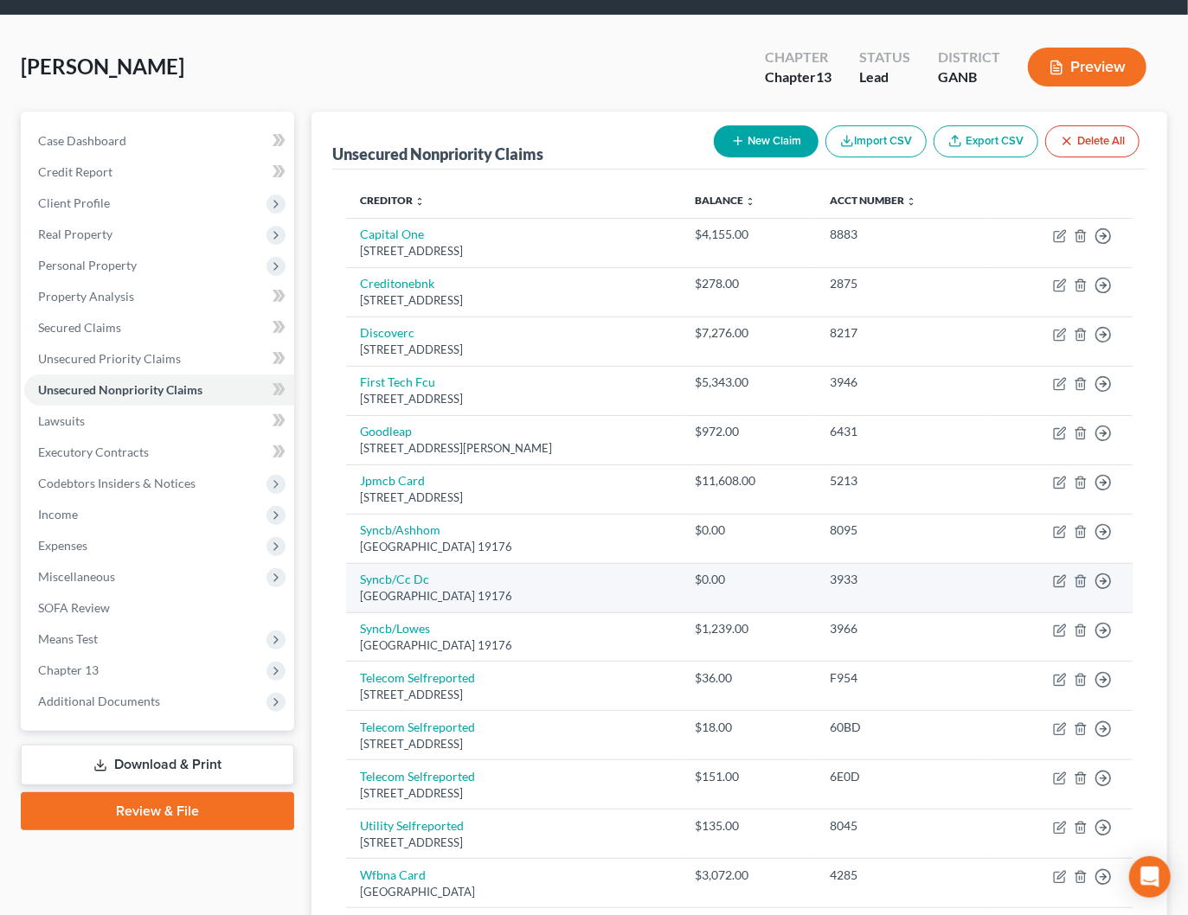
scroll to position [227, 0]
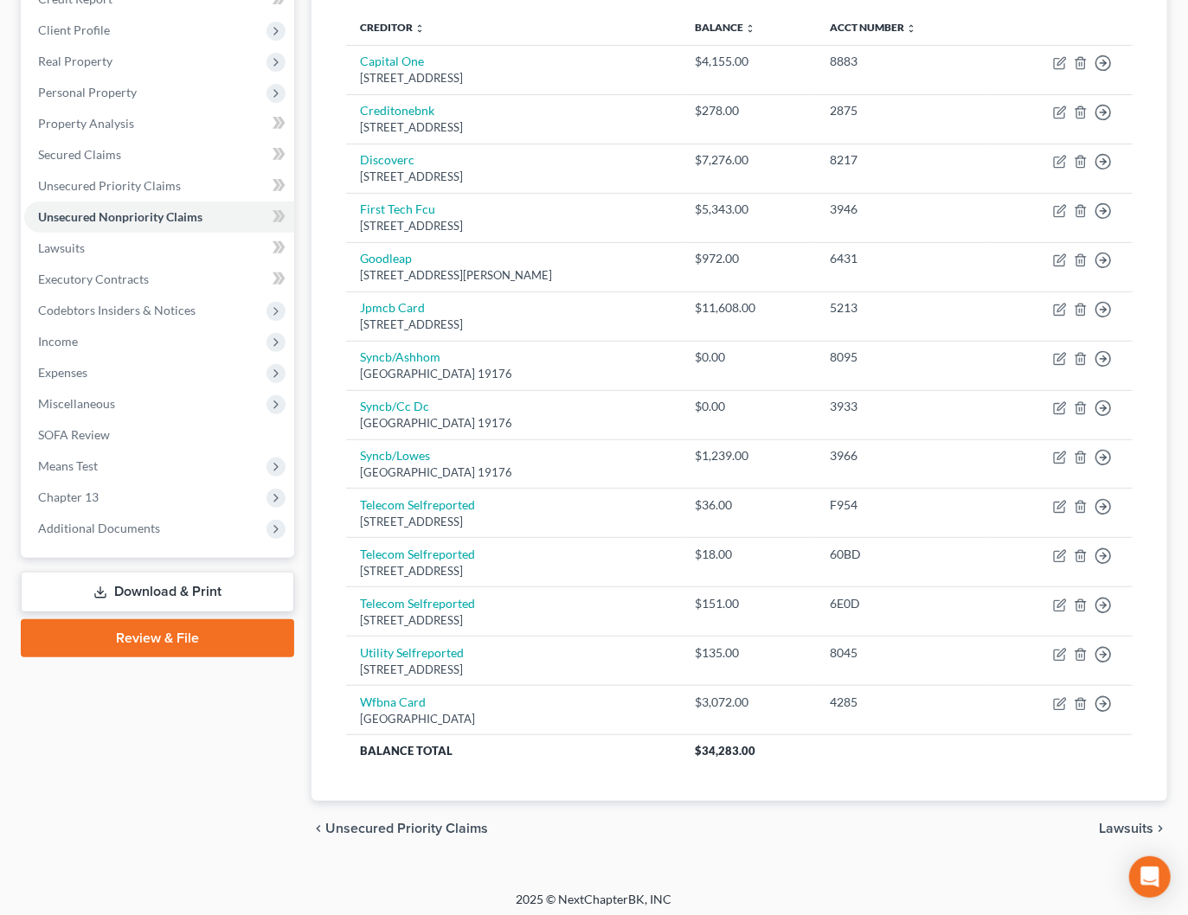
click at [1137, 825] on span "Lawsuits" at bounding box center [1125, 829] width 54 height 14
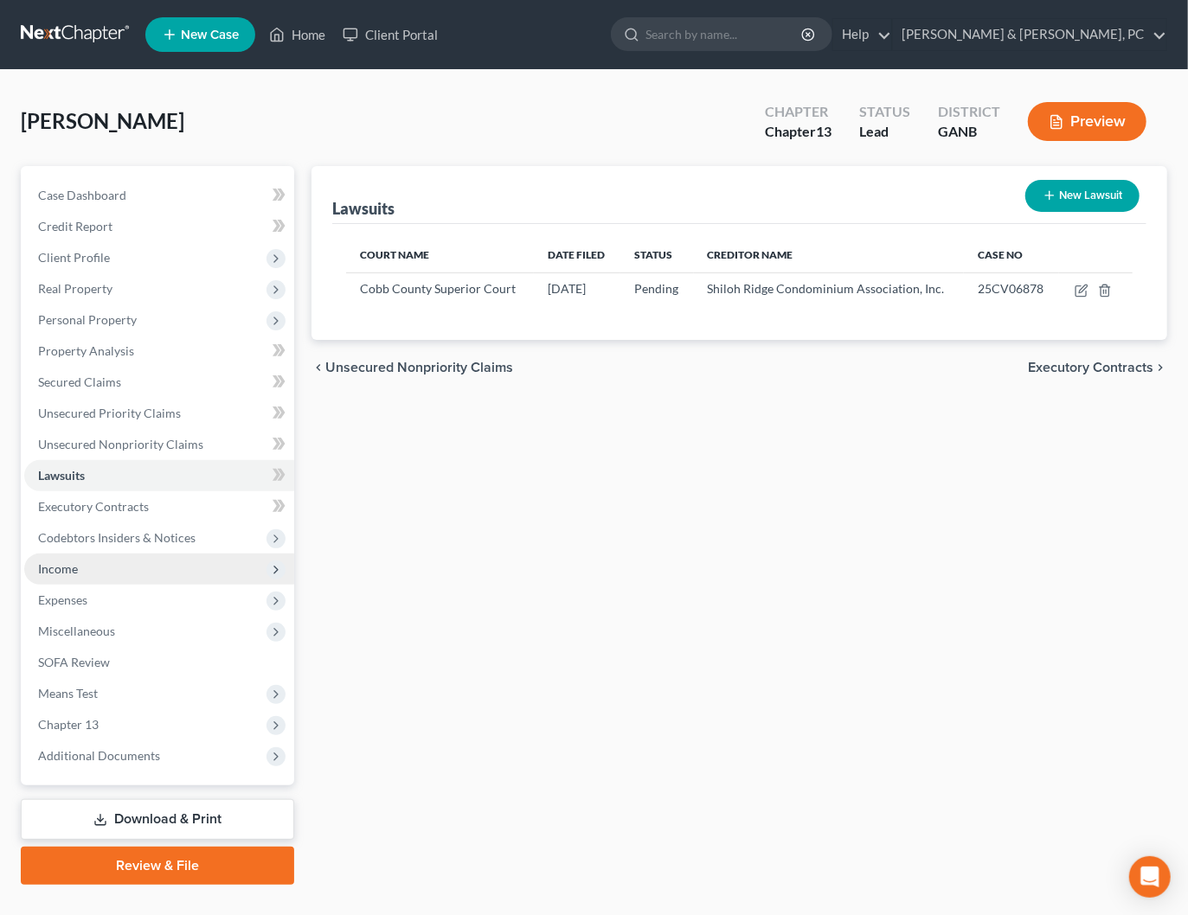
click at [93, 561] on span "Income" at bounding box center [159, 569] width 270 height 31
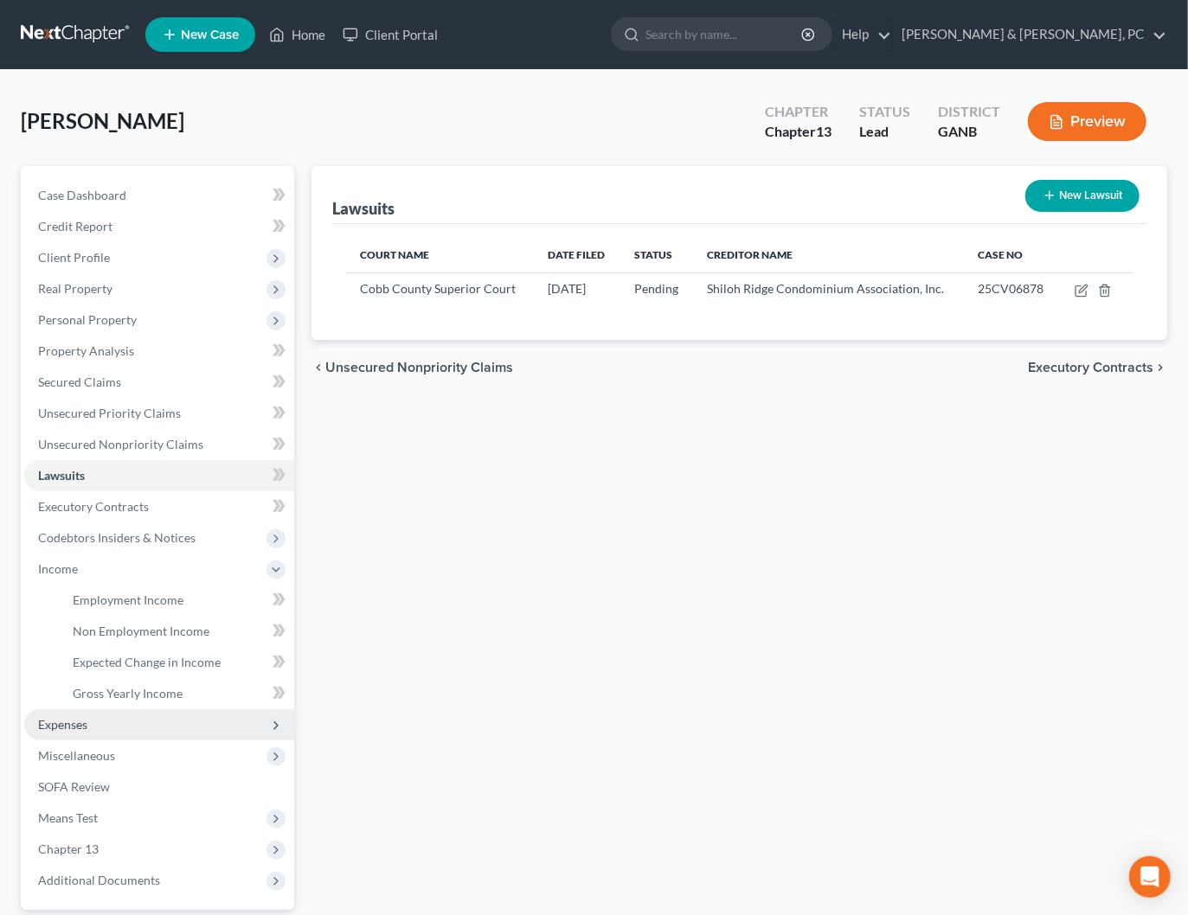
click at [73, 724] on span "Expenses" at bounding box center [62, 724] width 49 height 15
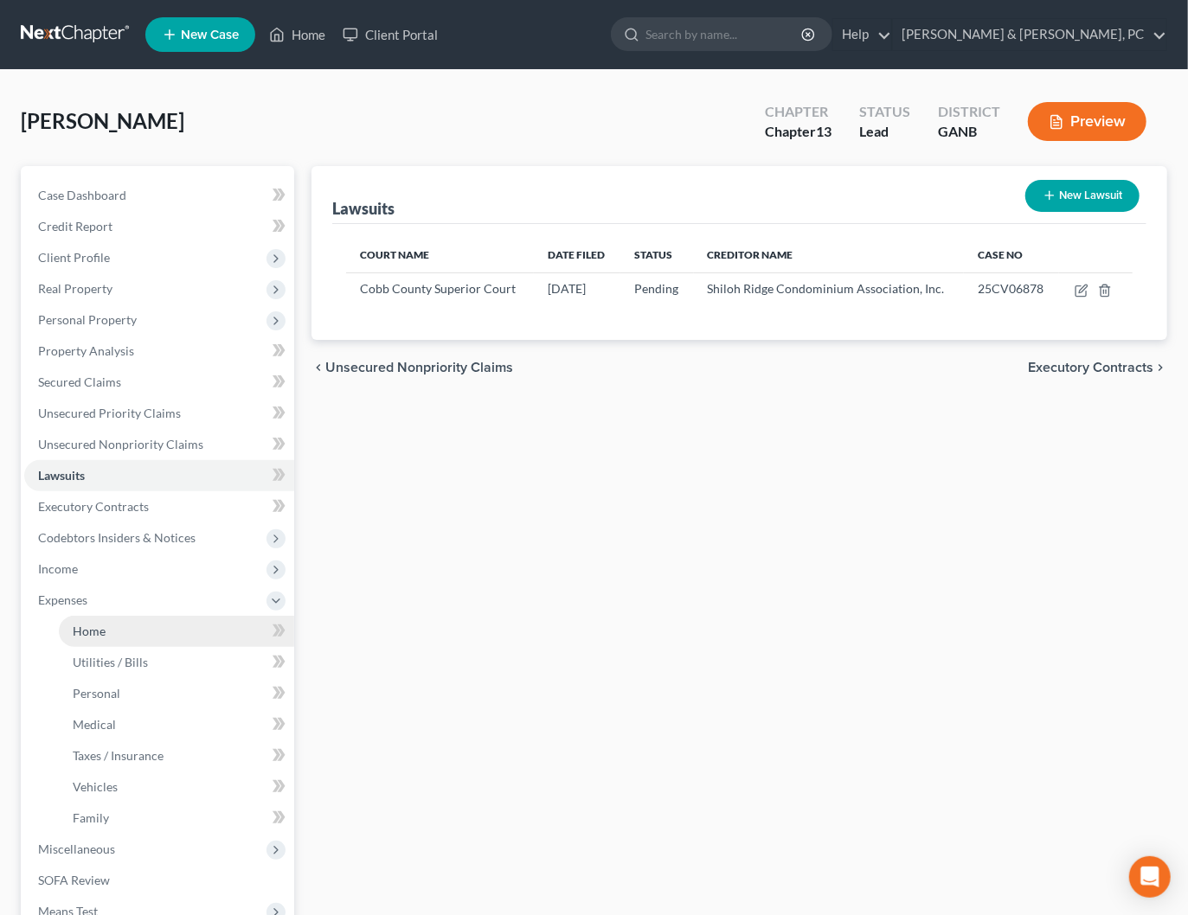
click at [131, 632] on link "Home" at bounding box center [176, 631] width 235 height 31
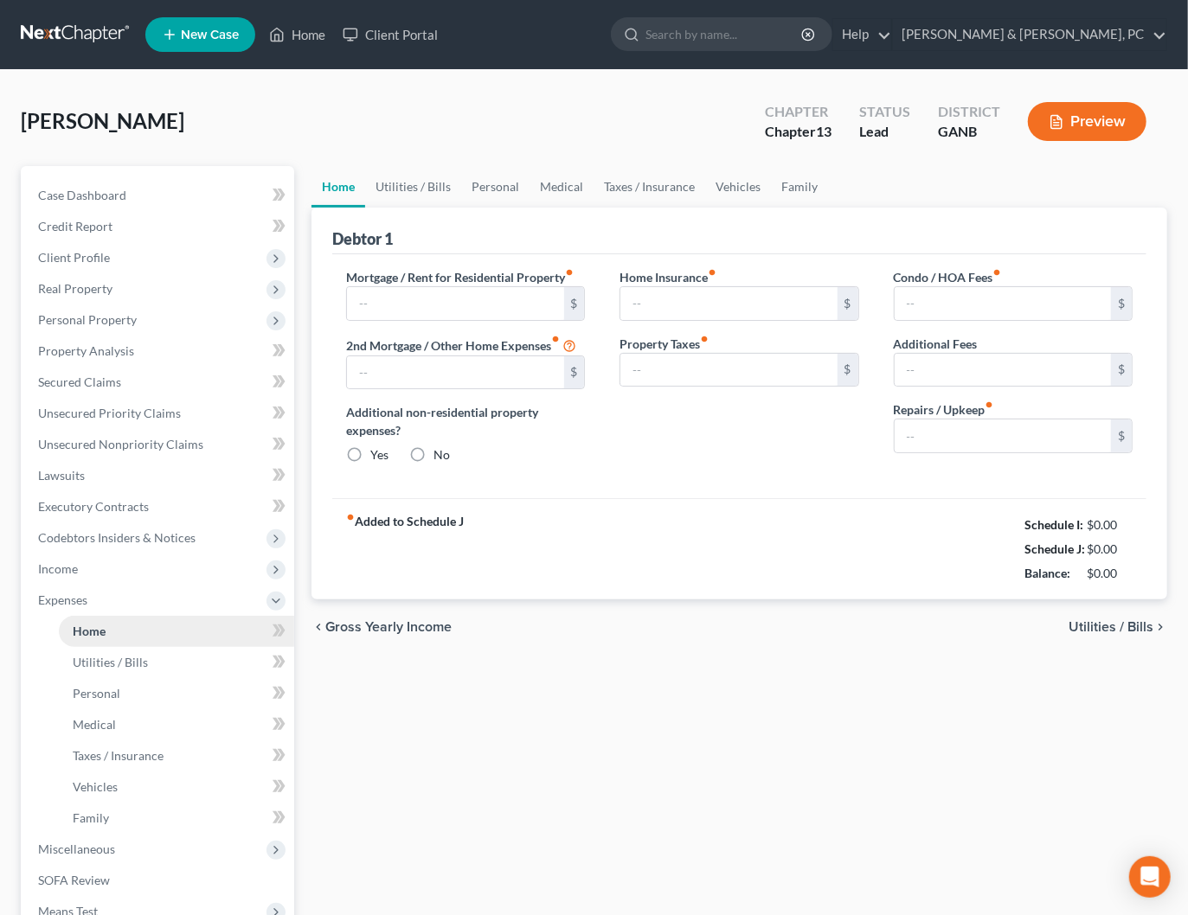
type input "0.00"
radio input "true"
type input "0.00"
type input "450.00"
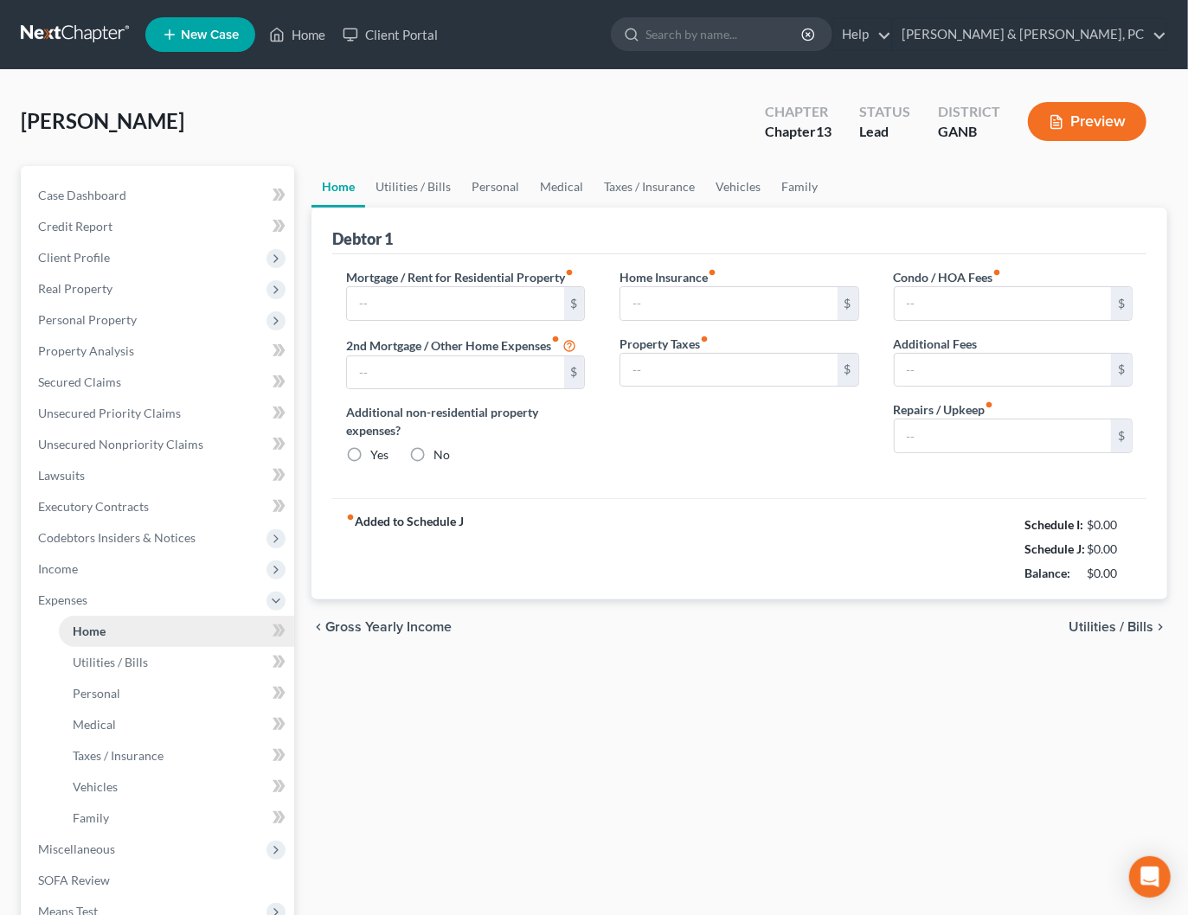
type input "0.00"
click at [78, 573] on span "Income" at bounding box center [159, 569] width 270 height 31
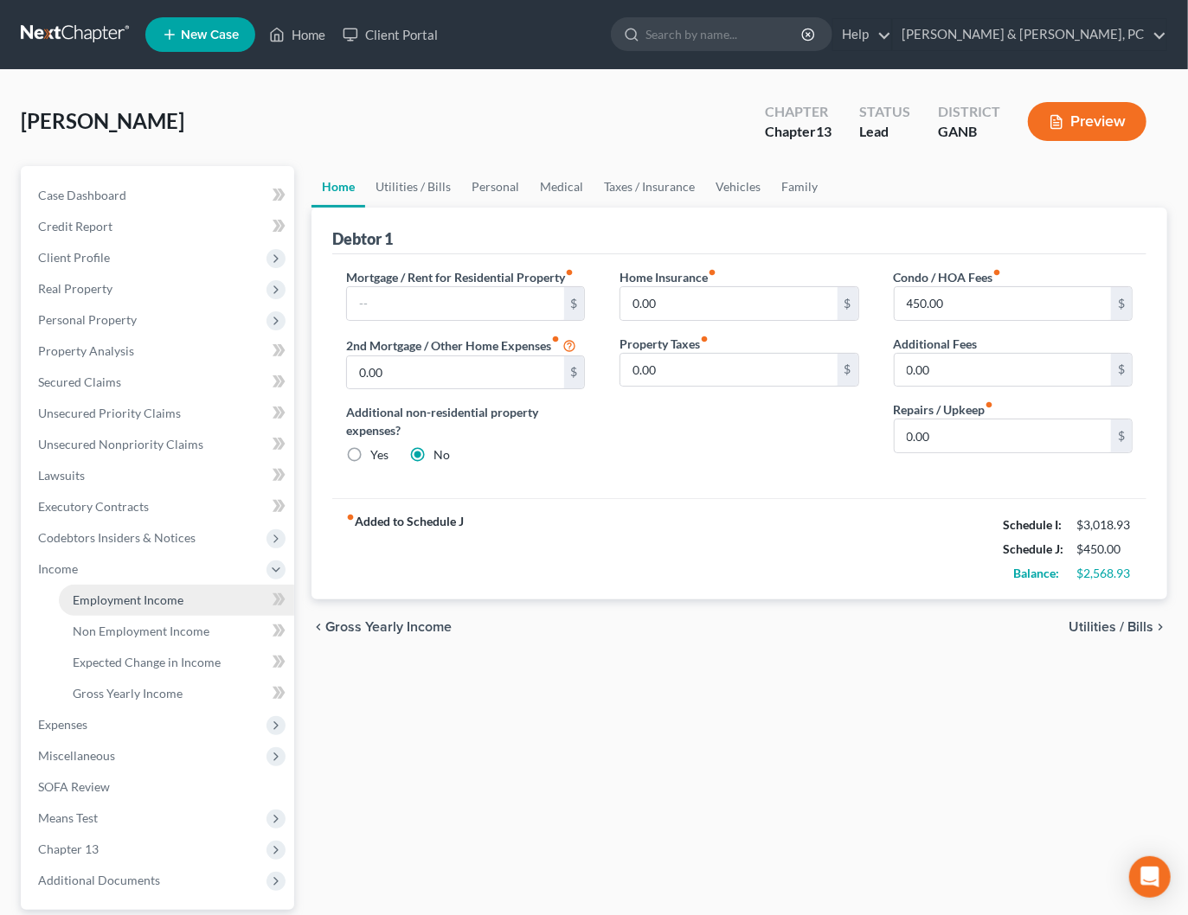
click at [101, 592] on span "Employment Income" at bounding box center [128, 599] width 111 height 15
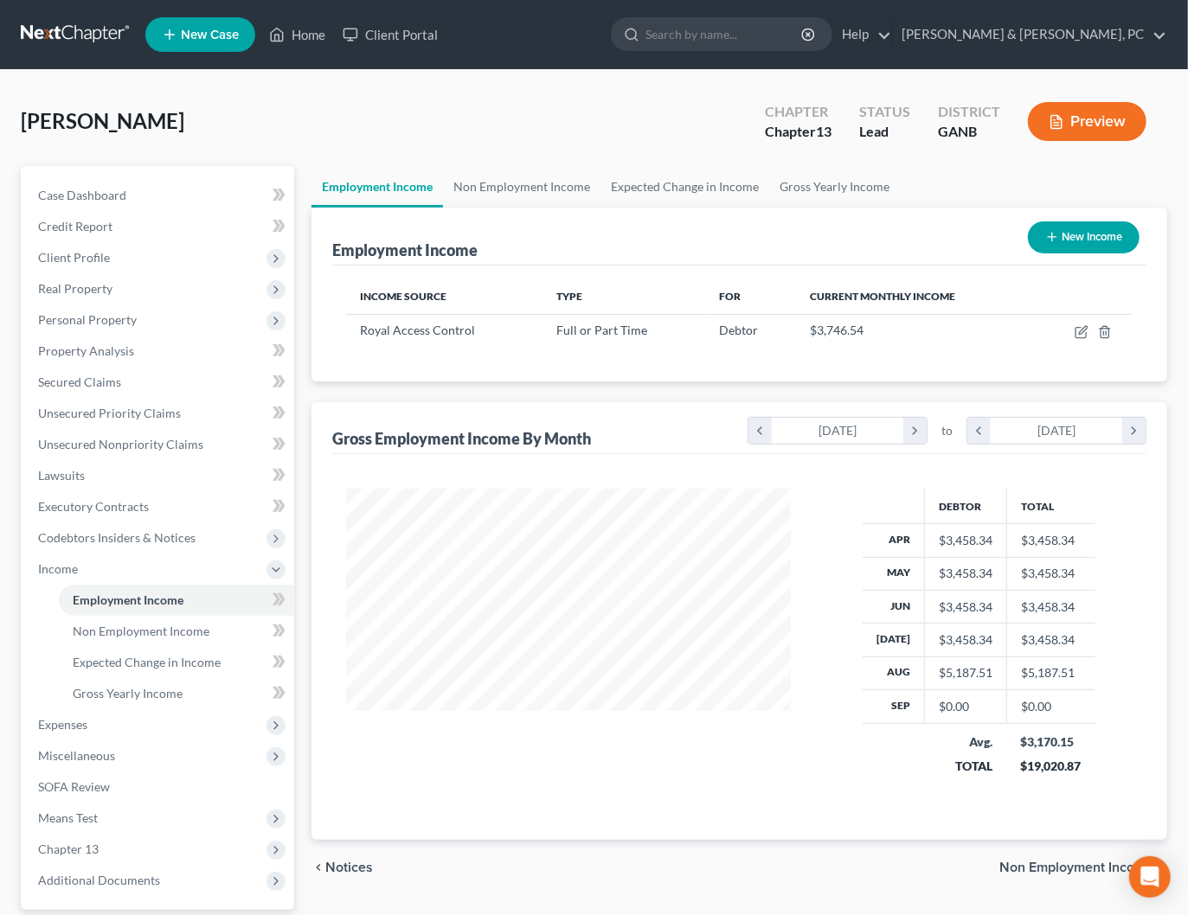
scroll to position [307, 478]
click at [1086, 328] on icon "button" at bounding box center [1083, 330] width 8 height 8
select select "0"
select select "10"
select select "2"
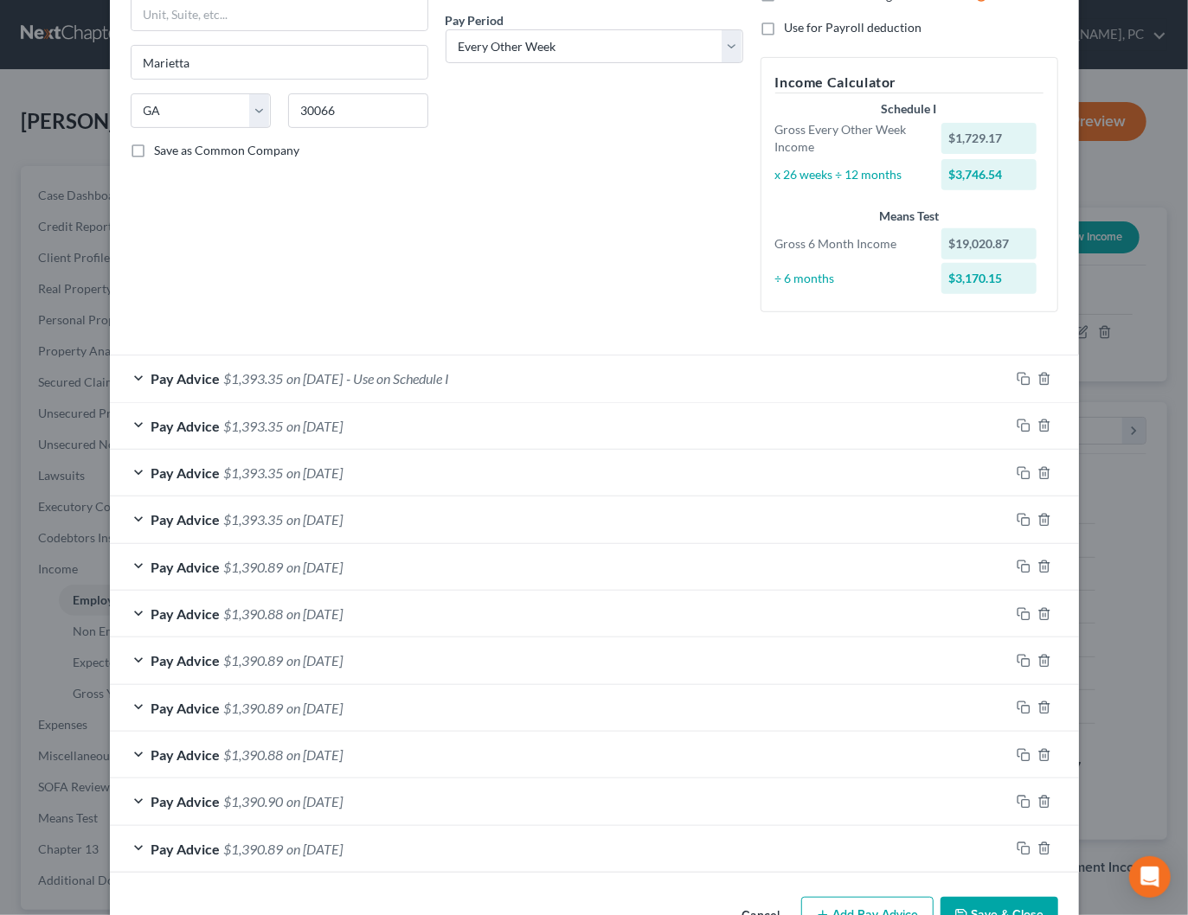
scroll to position [310, 0]
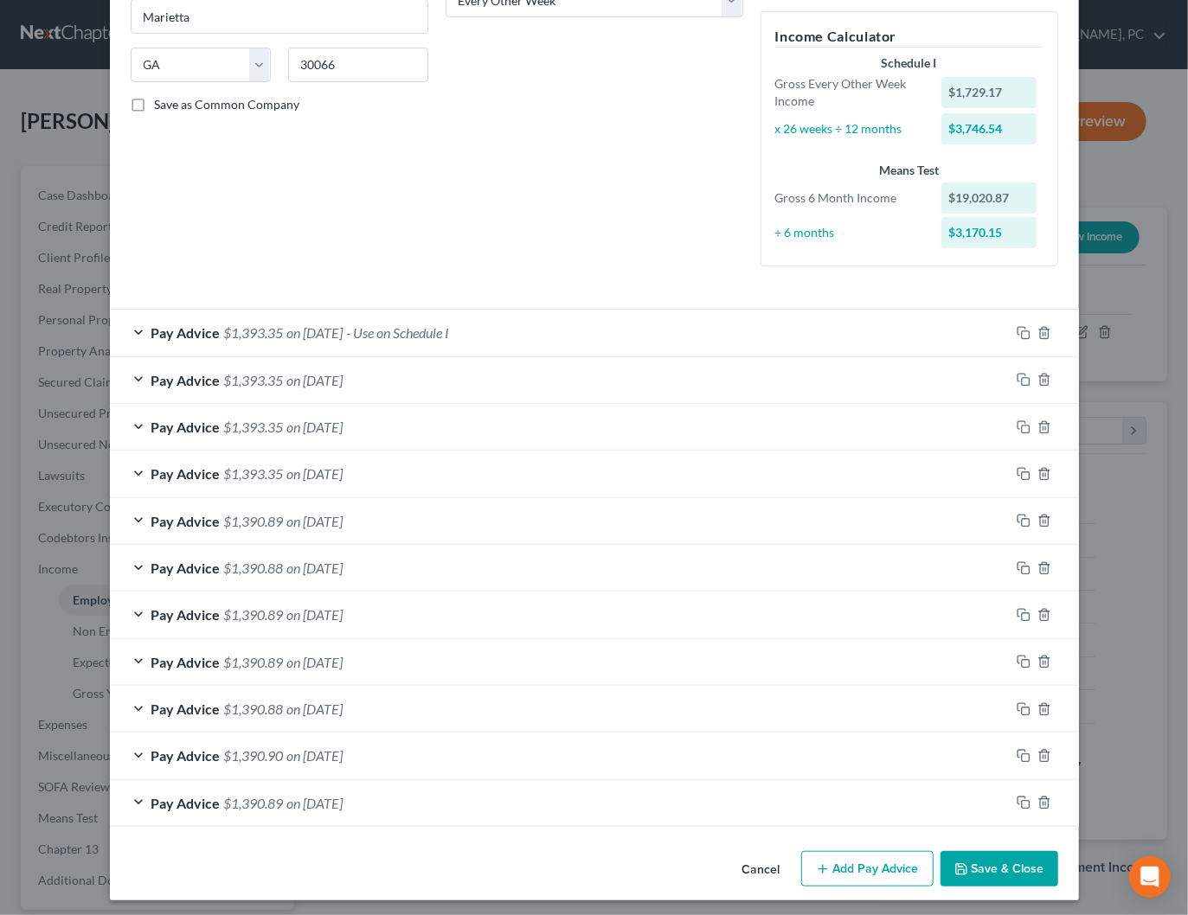
click at [878, 872] on button "Add Pay Advice" at bounding box center [867, 869] width 132 height 36
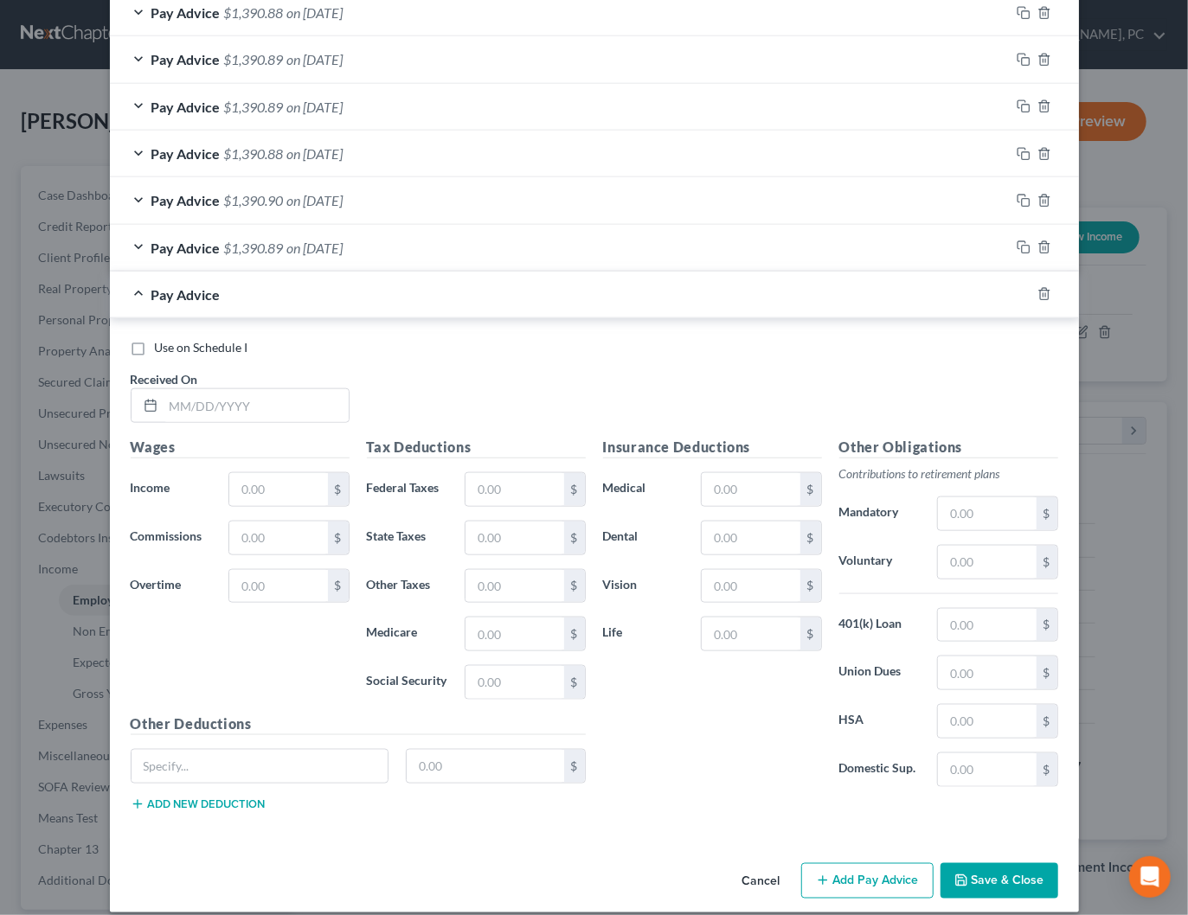
scroll to position [871, 0]
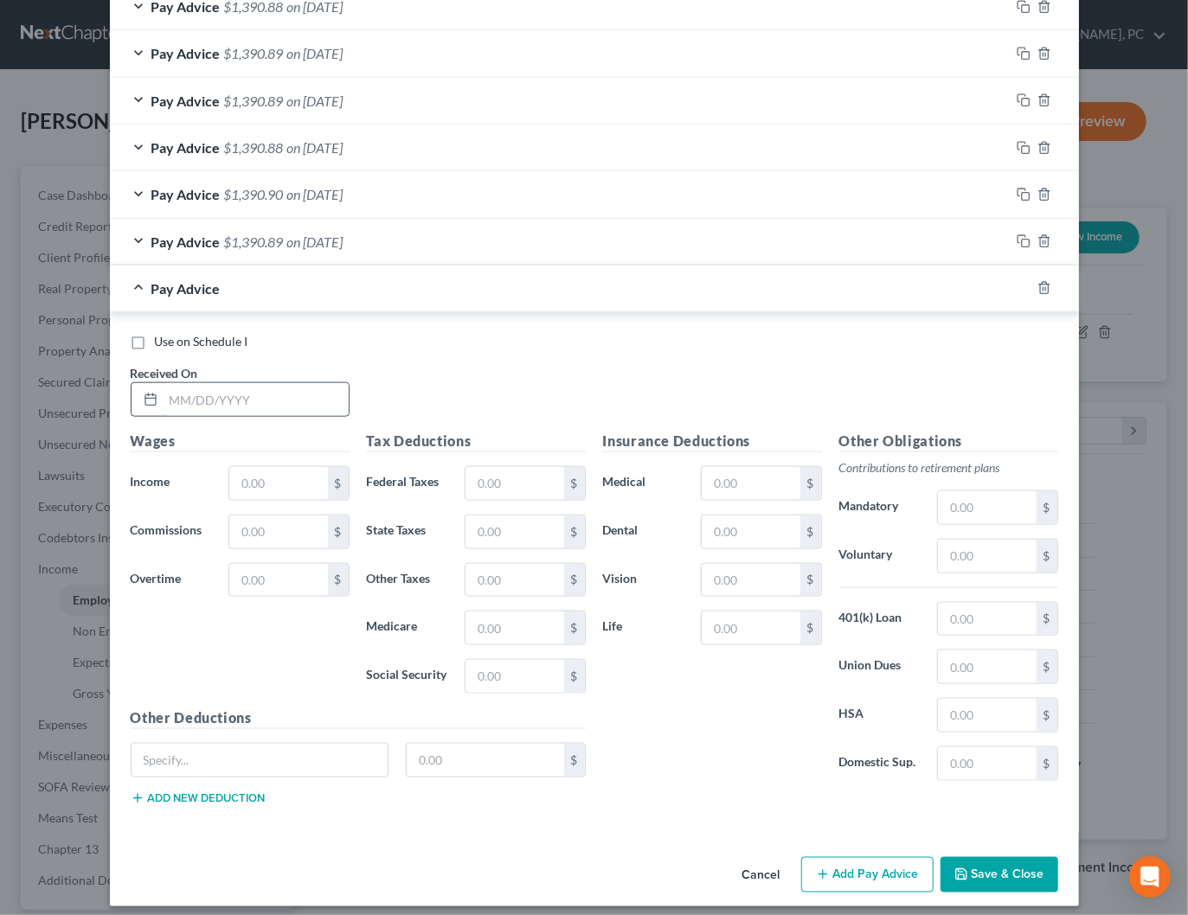
click at [283, 392] on input "text" at bounding box center [255, 399] width 185 height 33
type input "[DATE]"
type input "1,729.17"
click at [472, 472] on input "text" at bounding box center [514, 483] width 98 height 33
type input "122.56"
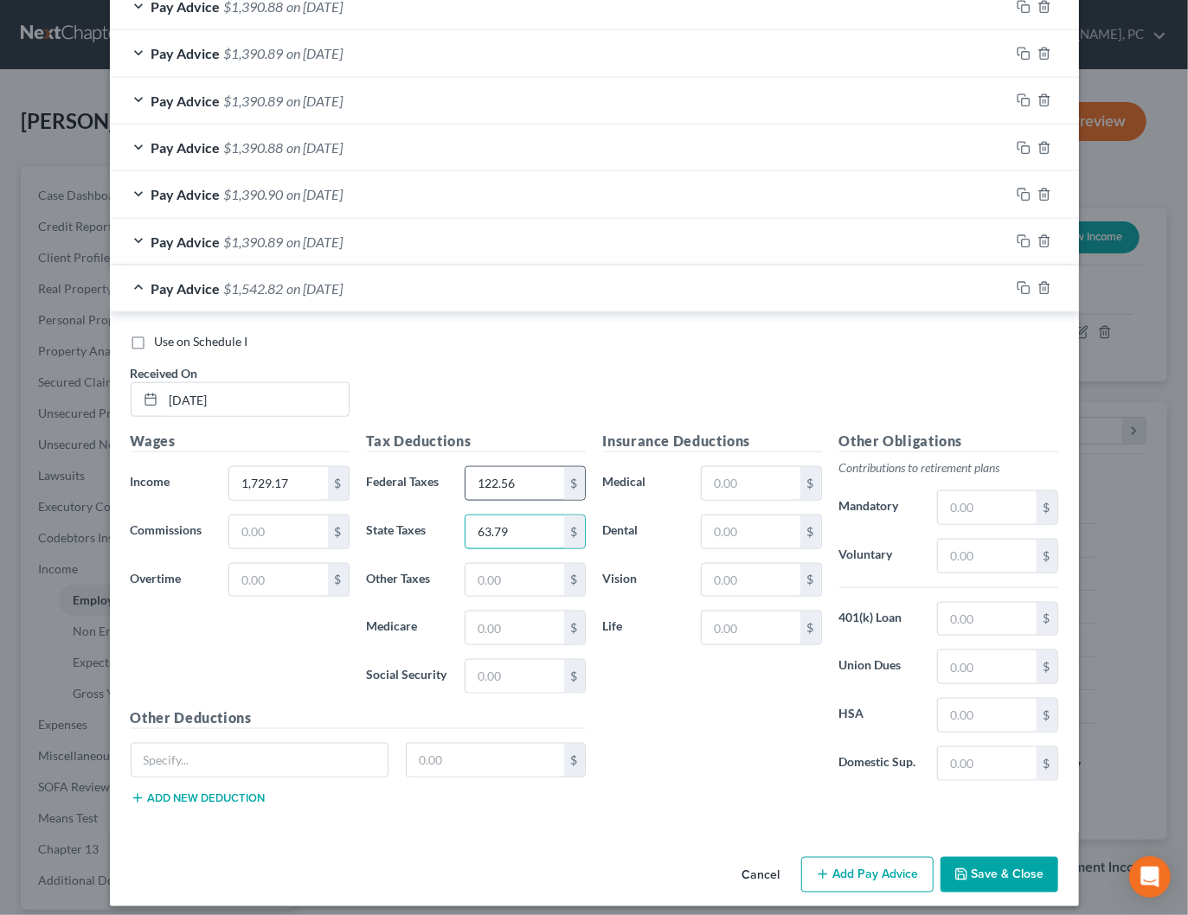
type input "63.79"
type input "25.07"
type input "107.21"
click at [716, 467] on input "text" at bounding box center [750, 483] width 98 height 33
type input "17.19"
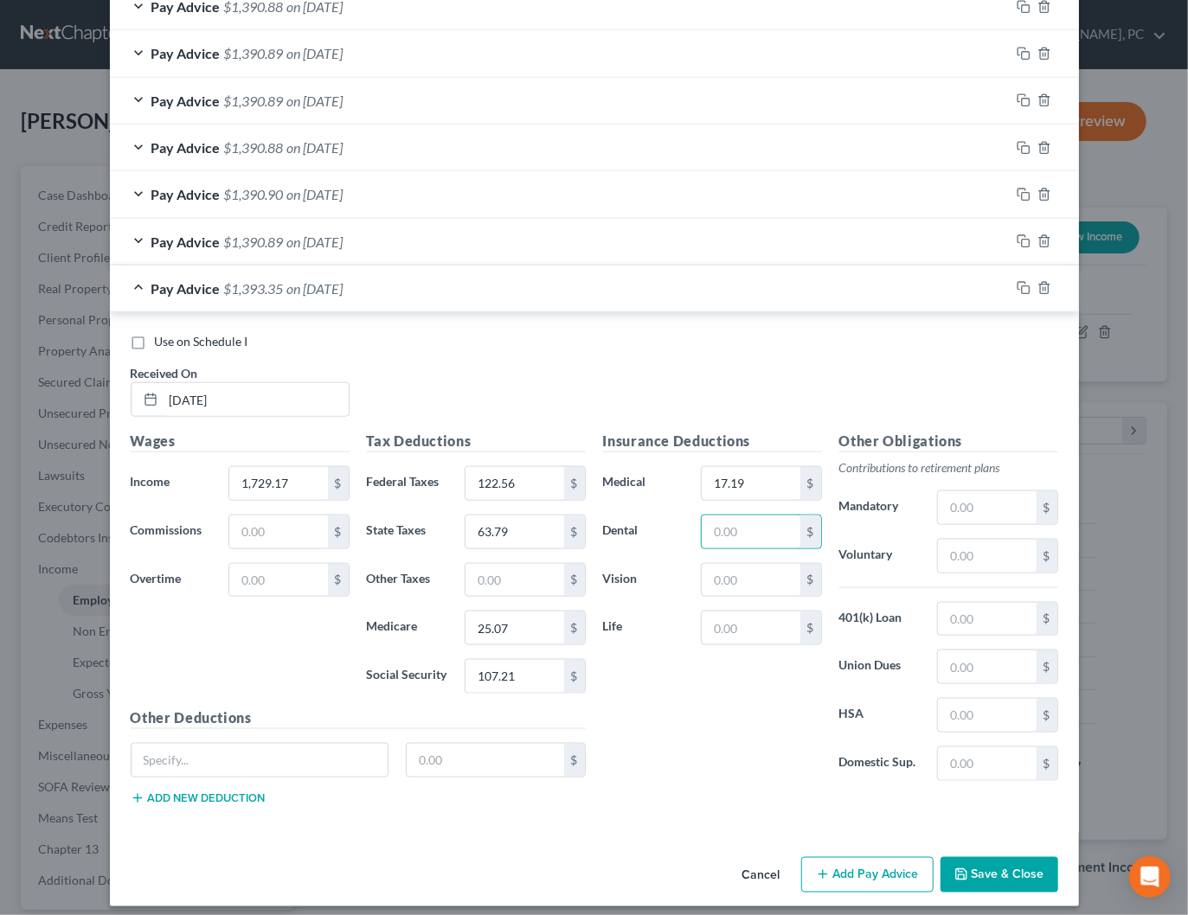
drag, startPoint x: 854, startPoint y: 856, endPoint x: 615, endPoint y: 549, distance: 388.9
click at [854, 857] on button "Add Pay Advice" at bounding box center [867, 875] width 132 height 36
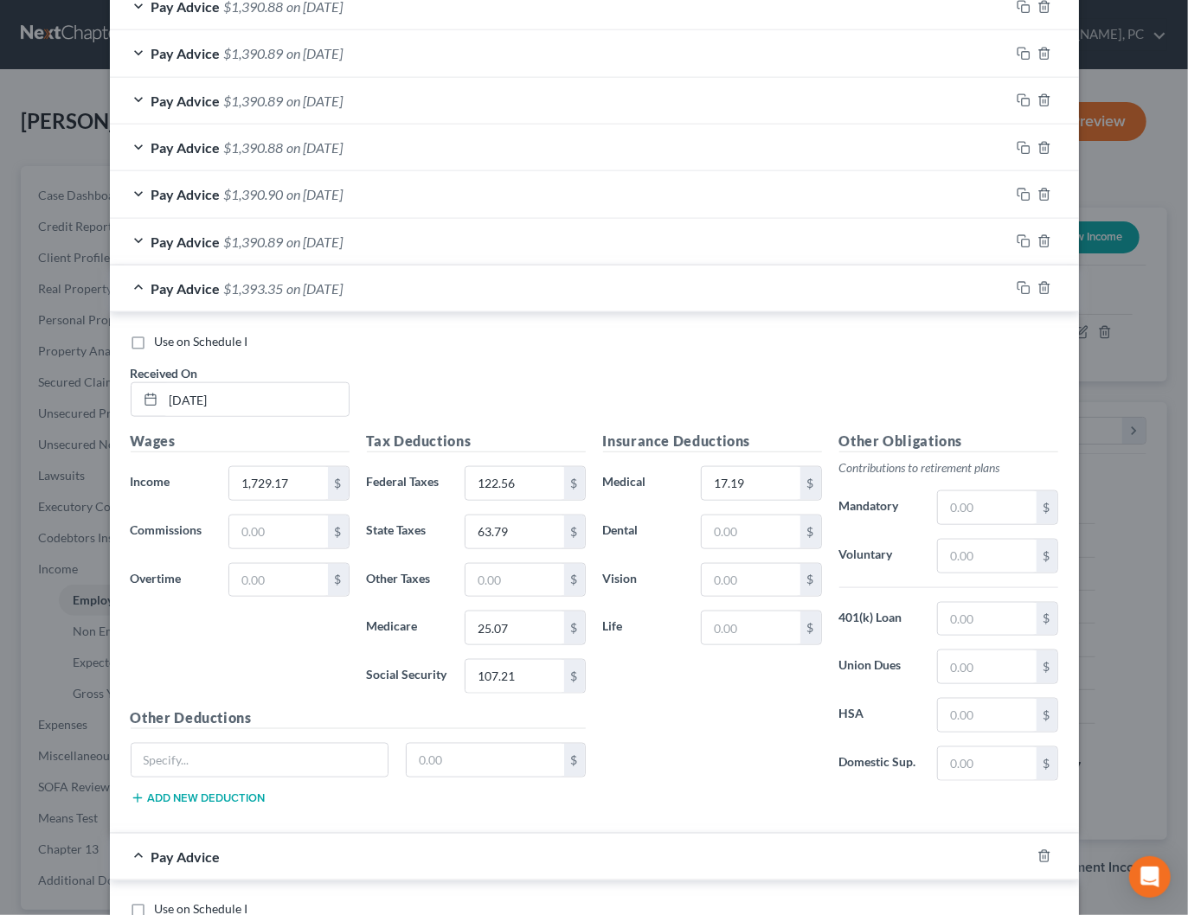
click at [380, 277] on div "Pay Advice $1,393.35 on [DATE]" at bounding box center [560, 289] width 900 height 46
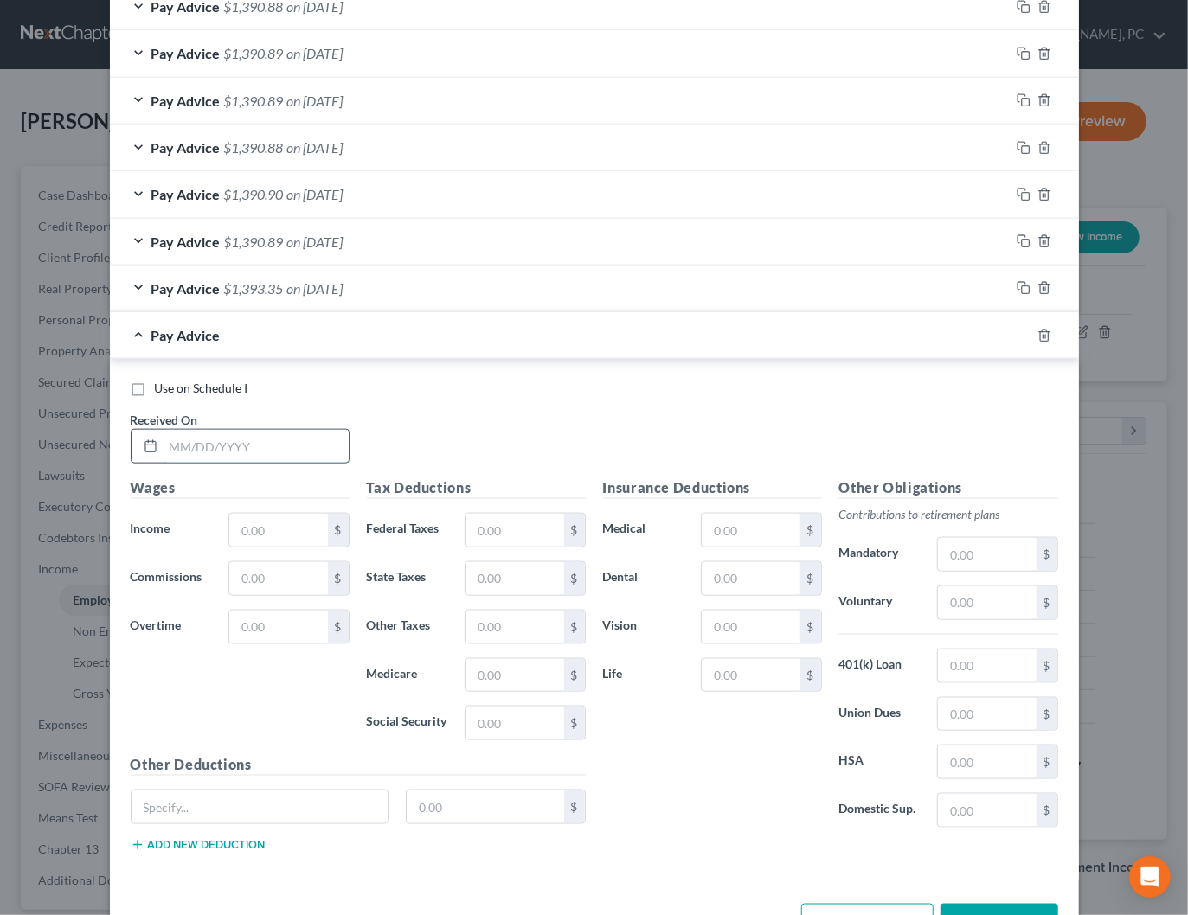
click at [253, 440] on input "text" at bounding box center [255, 446] width 185 height 33
type input "[DATE]"
click at [295, 526] on input "text" at bounding box center [278, 530] width 98 height 33
type input "1,729.17"
click at [506, 514] on input "text" at bounding box center [514, 530] width 98 height 33
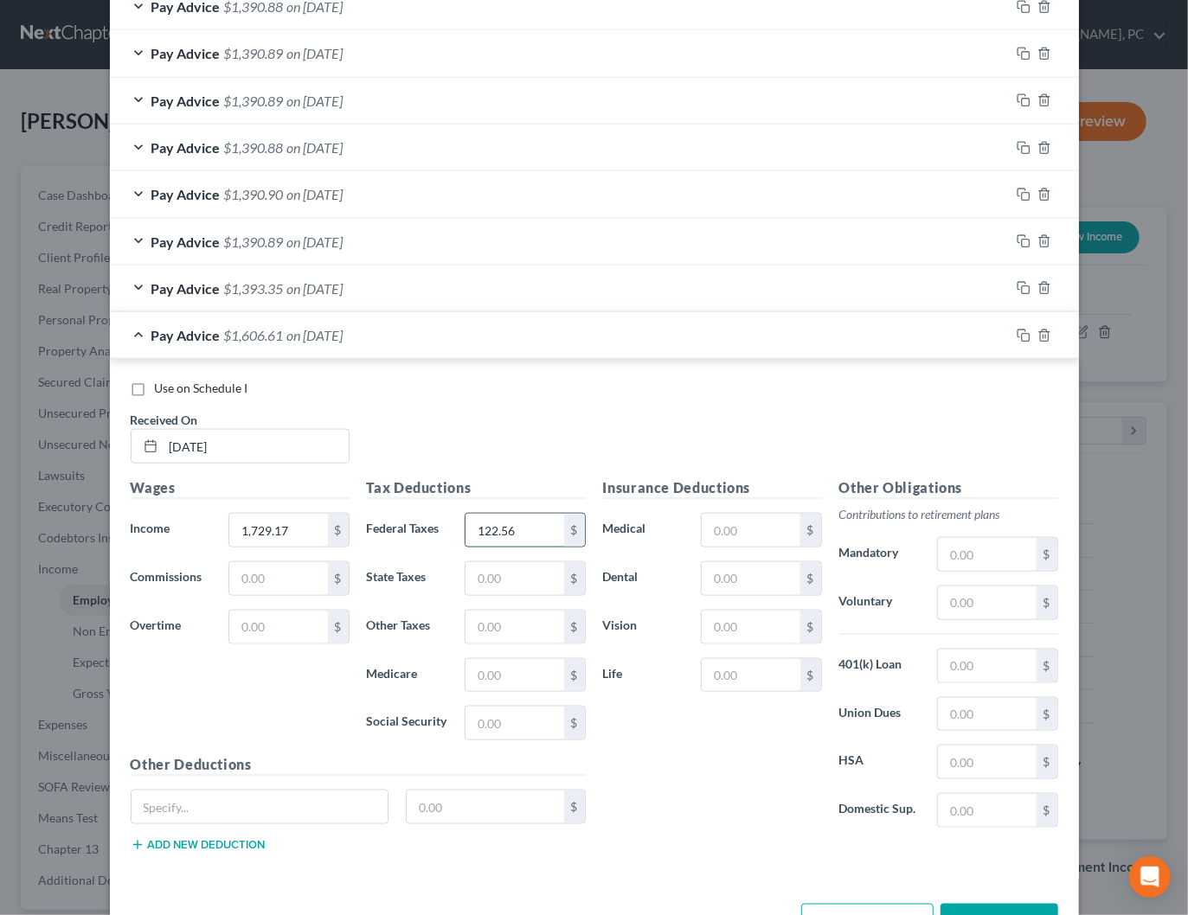
type input "122.56"
type input "63.79"
type input "25.08"
type input "107.21"
click at [730, 518] on input "text" at bounding box center [750, 530] width 98 height 33
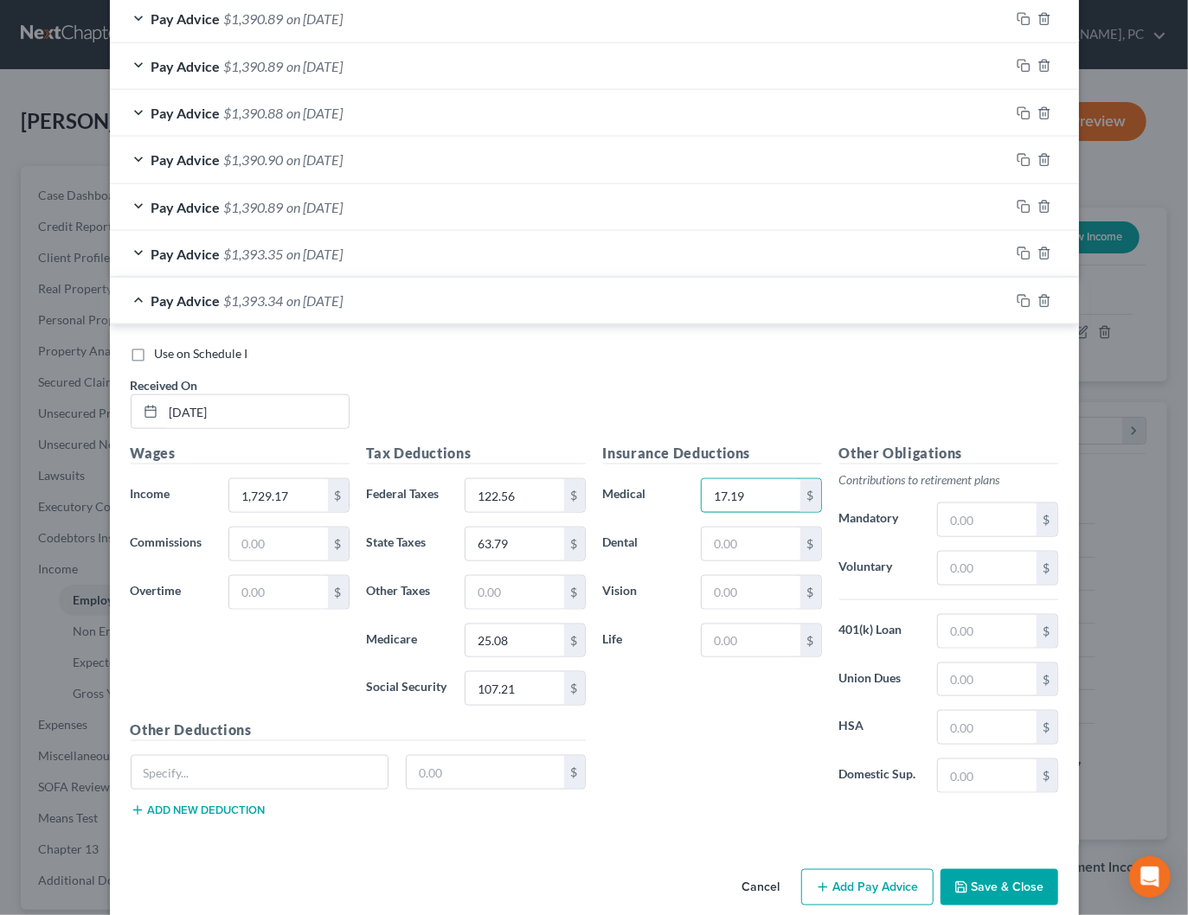
scroll to position [918, 0]
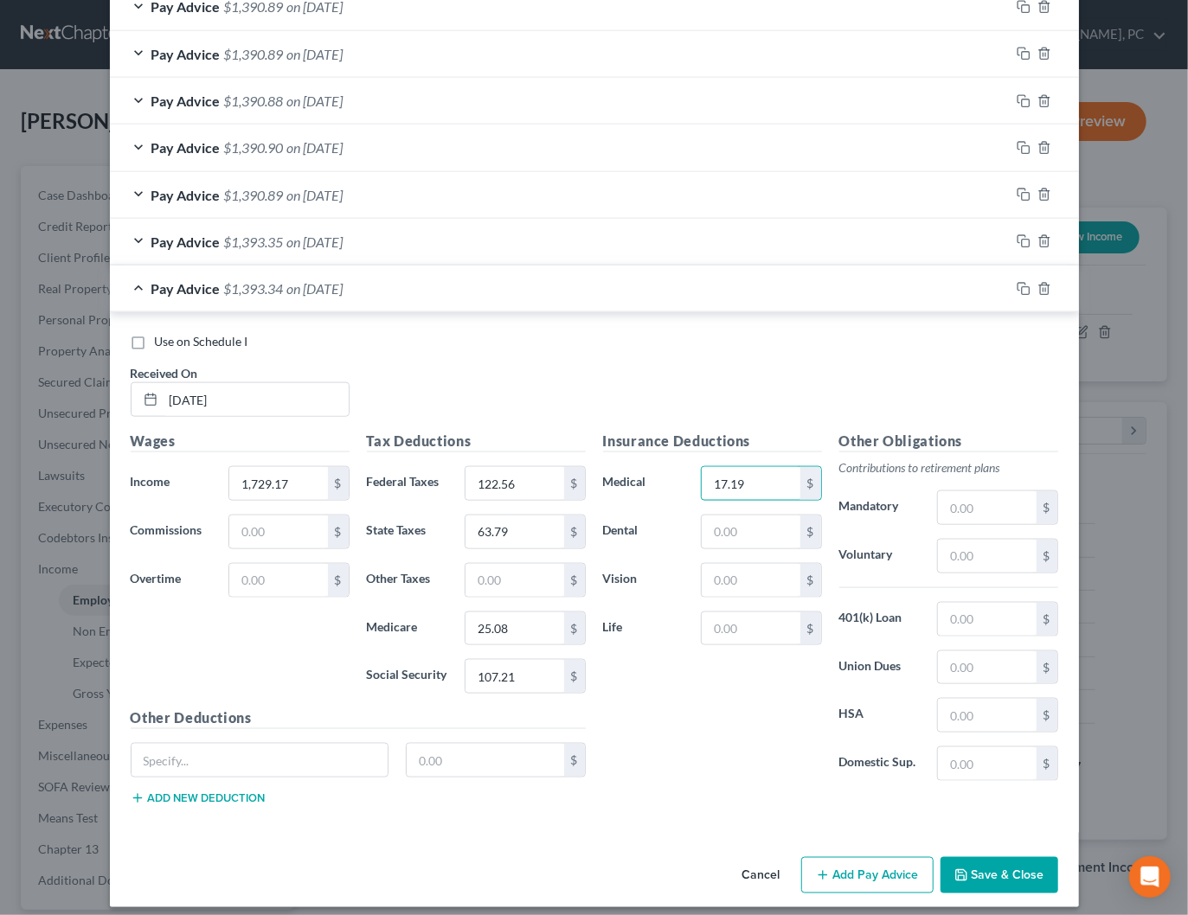
type input "17.19"
click at [727, 654] on div "Insurance Deductions Medical 17.19 $ Dental $ Vision $ Life $" at bounding box center [712, 613] width 236 height 364
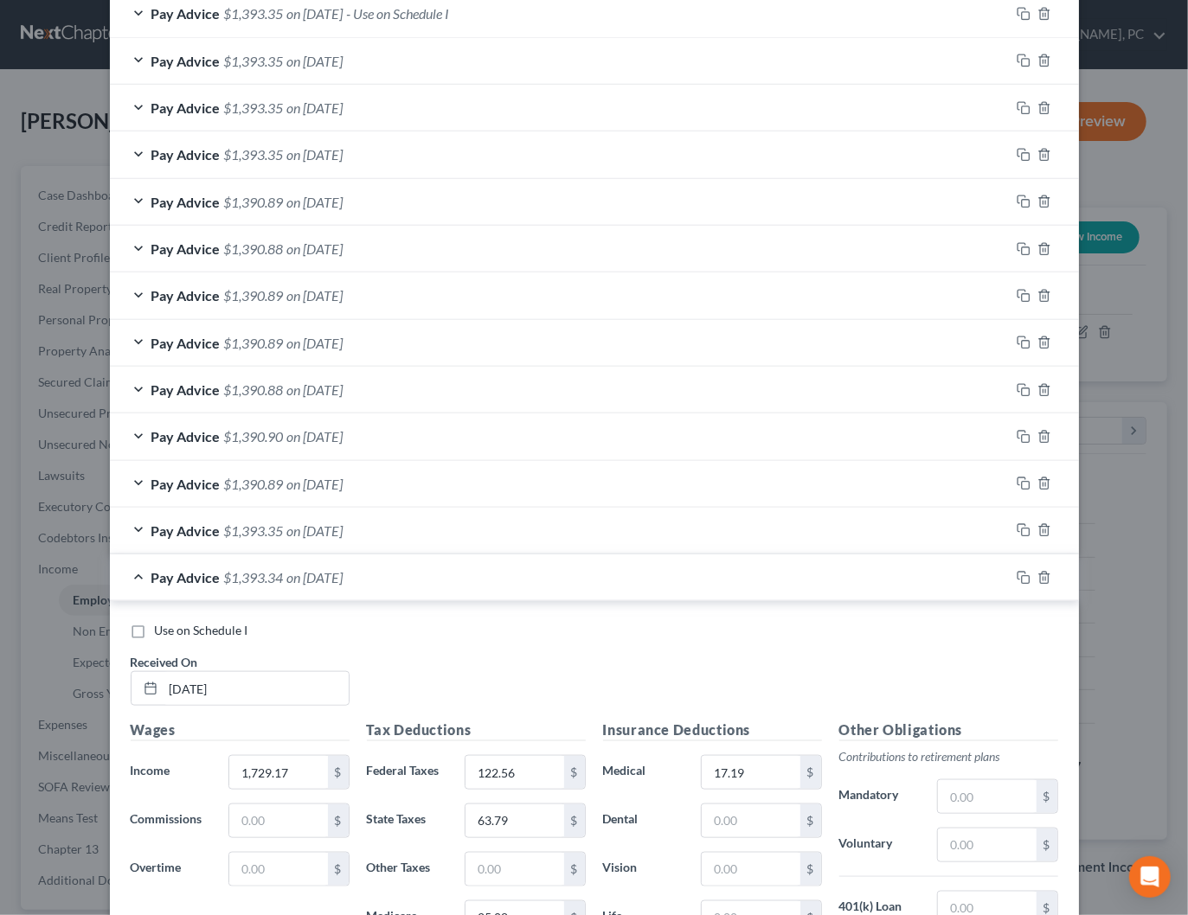
scroll to position [630, 0]
click at [224, 625] on span "Use on Schedule I" at bounding box center [201, 629] width 93 height 15
click at [173, 625] on input "Use on Schedule I" at bounding box center [167, 626] width 11 height 11
checkbox input "true"
click at [494, 568] on div "Pay Advice $1,393.34 on [DATE] - Use on Schedule I" at bounding box center [560, 577] width 900 height 46
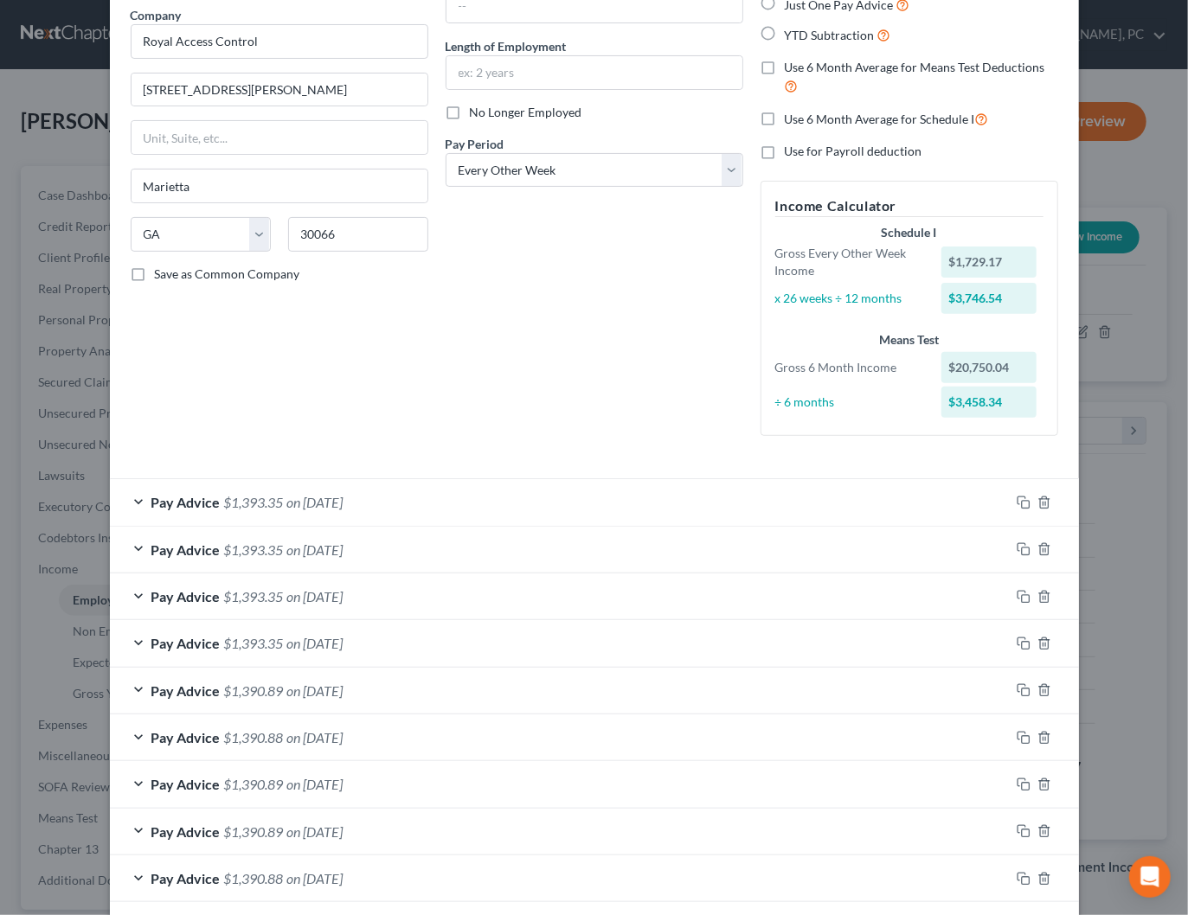
scroll to position [403, 0]
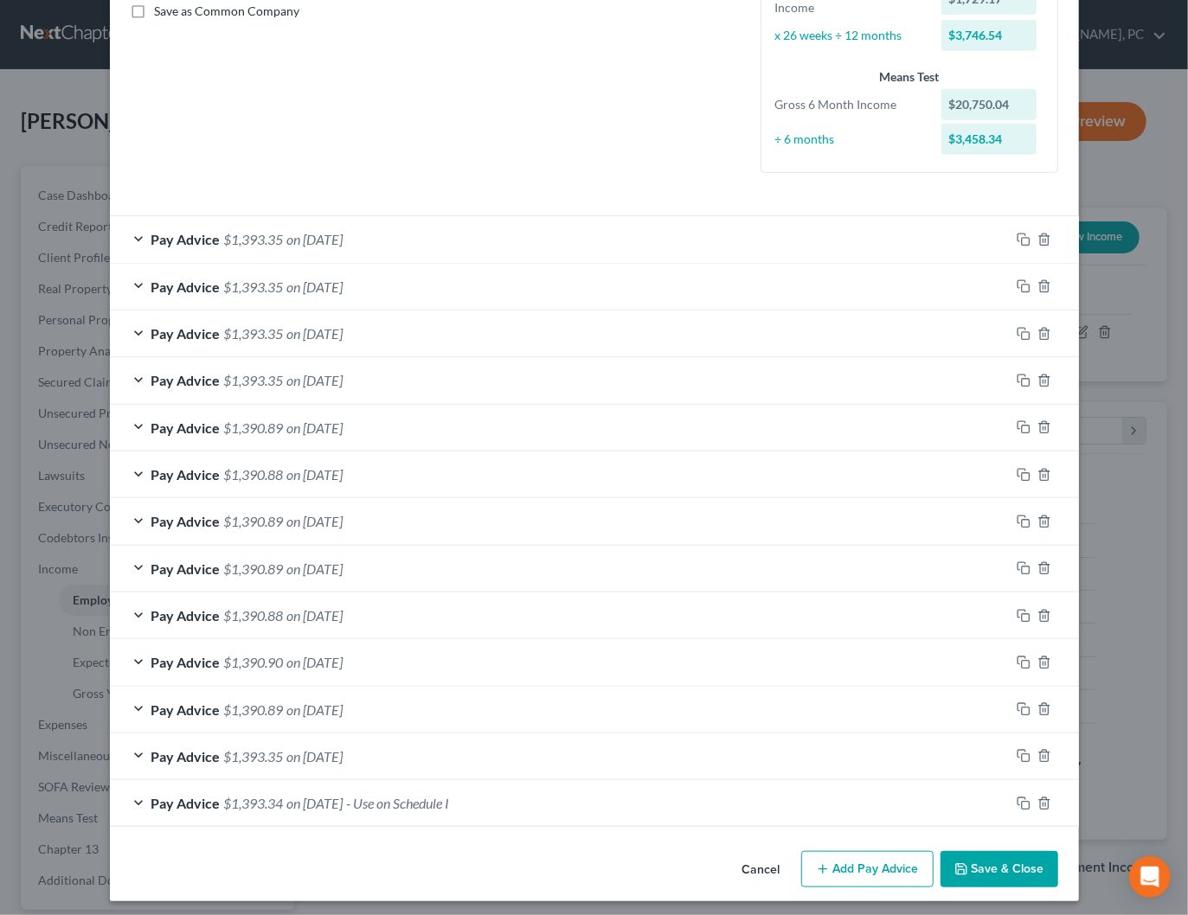
click at [1025, 866] on button "Save & Close" at bounding box center [999, 869] width 118 height 36
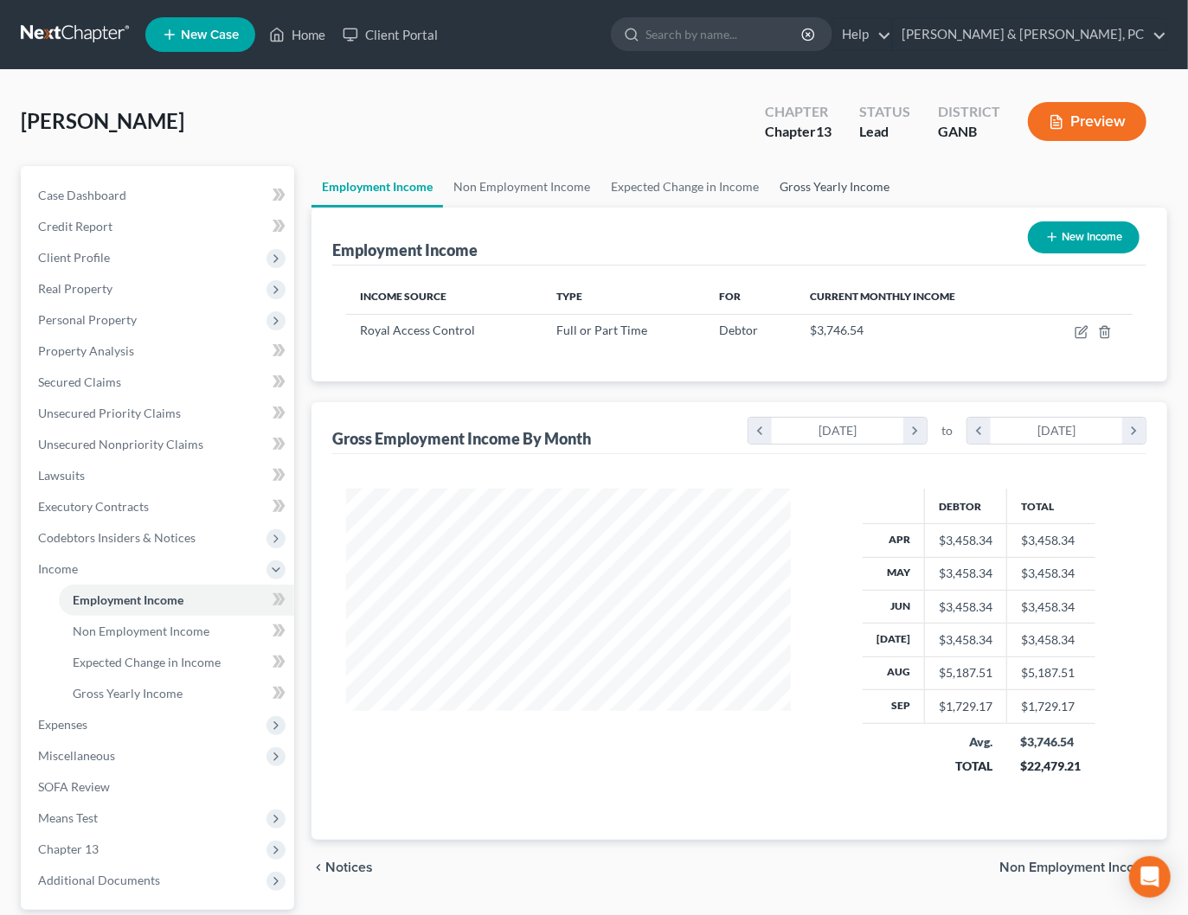
click at [842, 173] on link "Gross Yearly Income" at bounding box center [834, 187] width 131 height 42
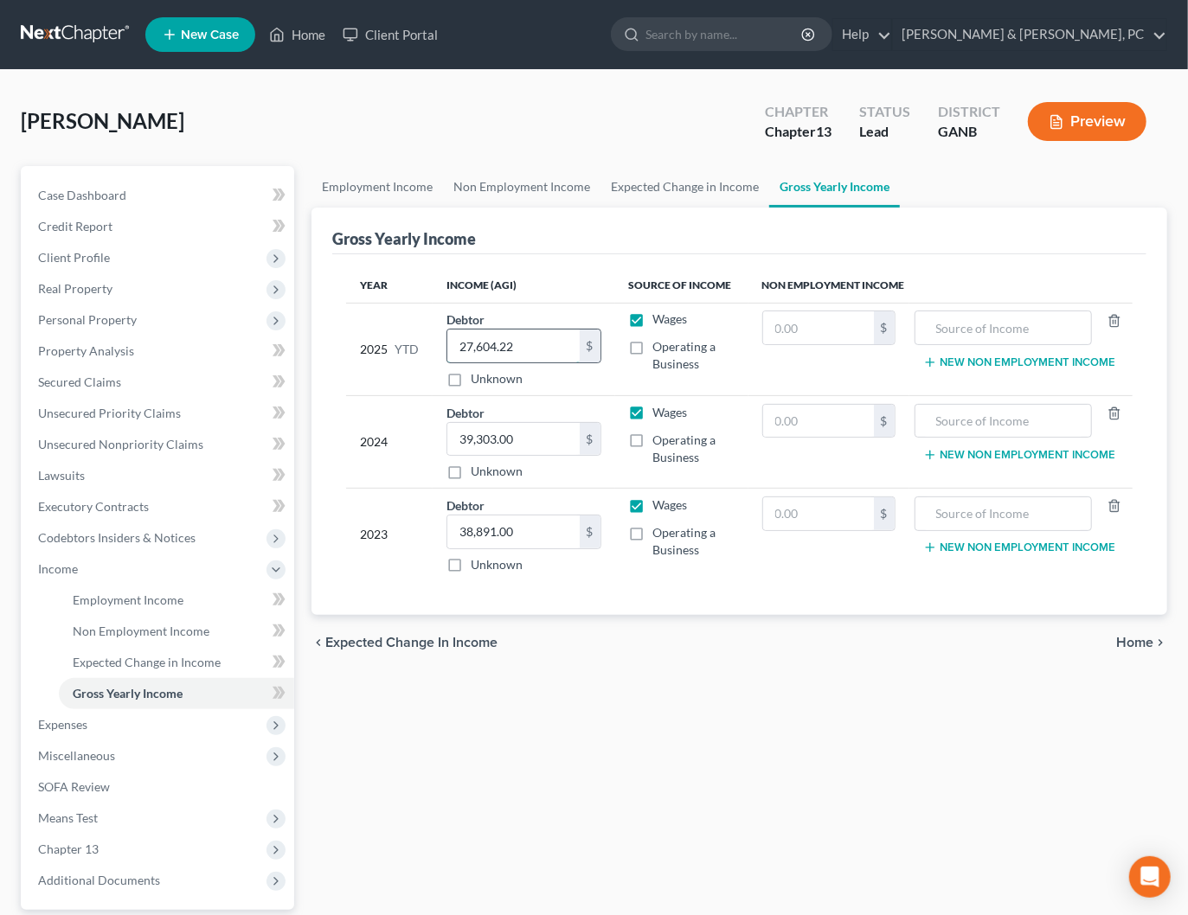
click at [574, 348] on input "27,604.22" at bounding box center [512, 346] width 131 height 33
type input "31,062.56"
click at [1154, 638] on icon "chevron_right" at bounding box center [1160, 643] width 14 height 14
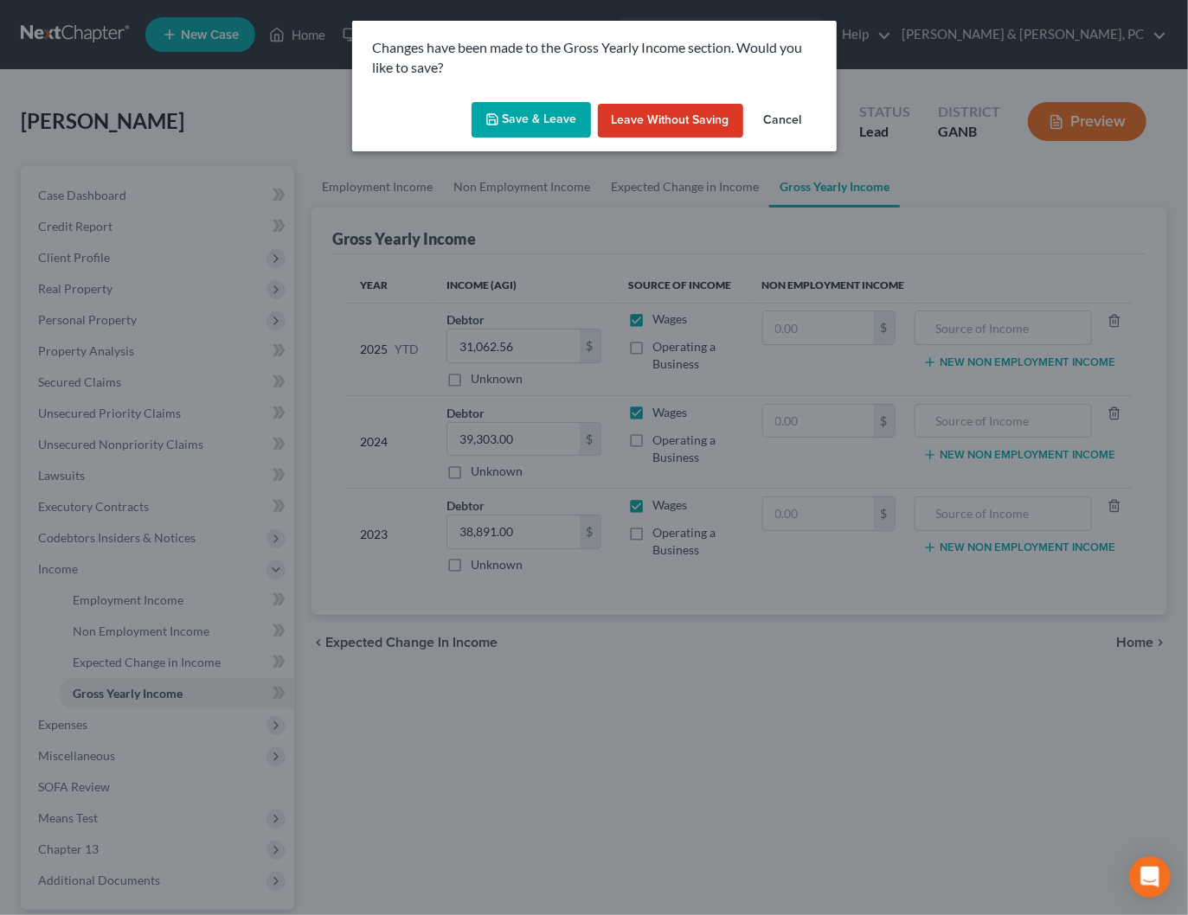
click at [550, 131] on button "Save & Leave" at bounding box center [530, 120] width 119 height 36
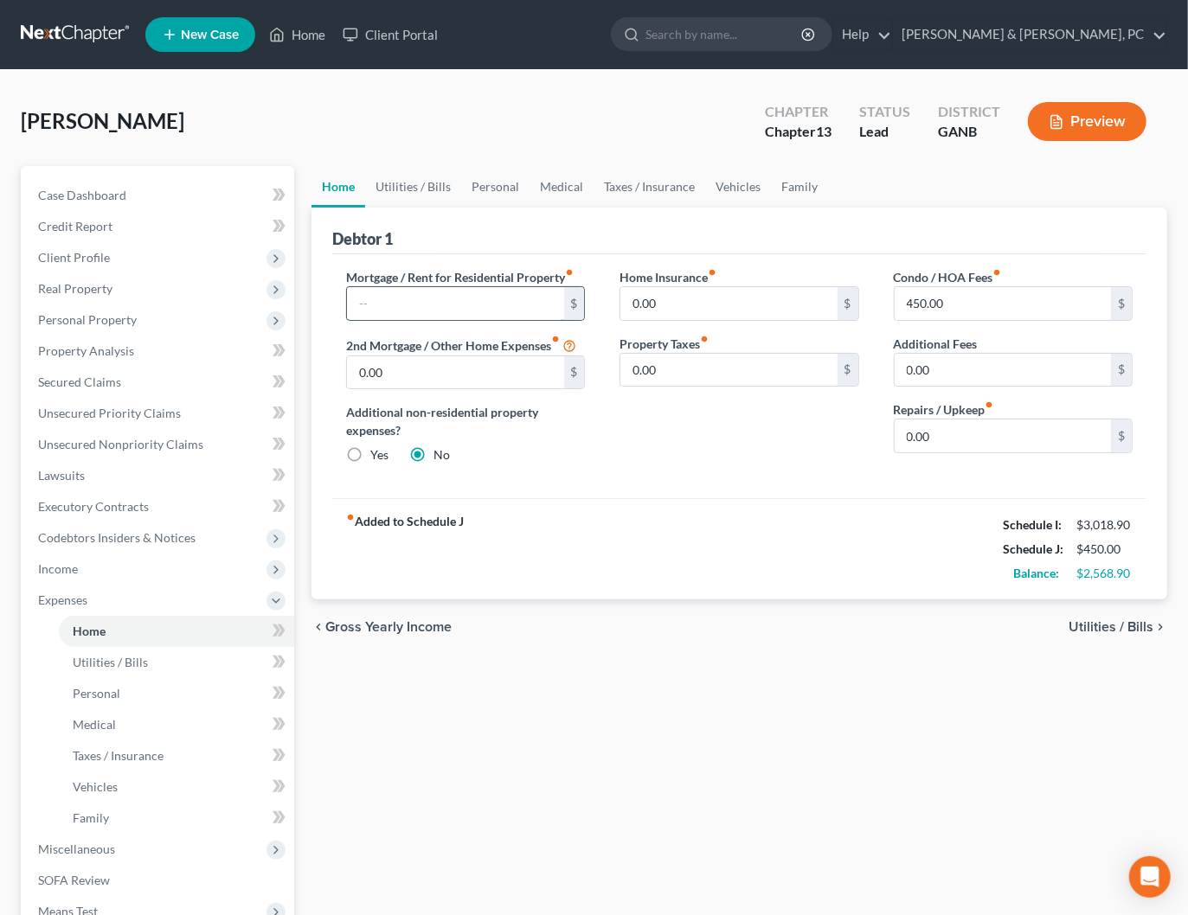
click at [465, 304] on input "text" at bounding box center [455, 303] width 216 height 33
type input "632"
click at [437, 186] on link "Utilities / Bills" at bounding box center [413, 187] width 96 height 42
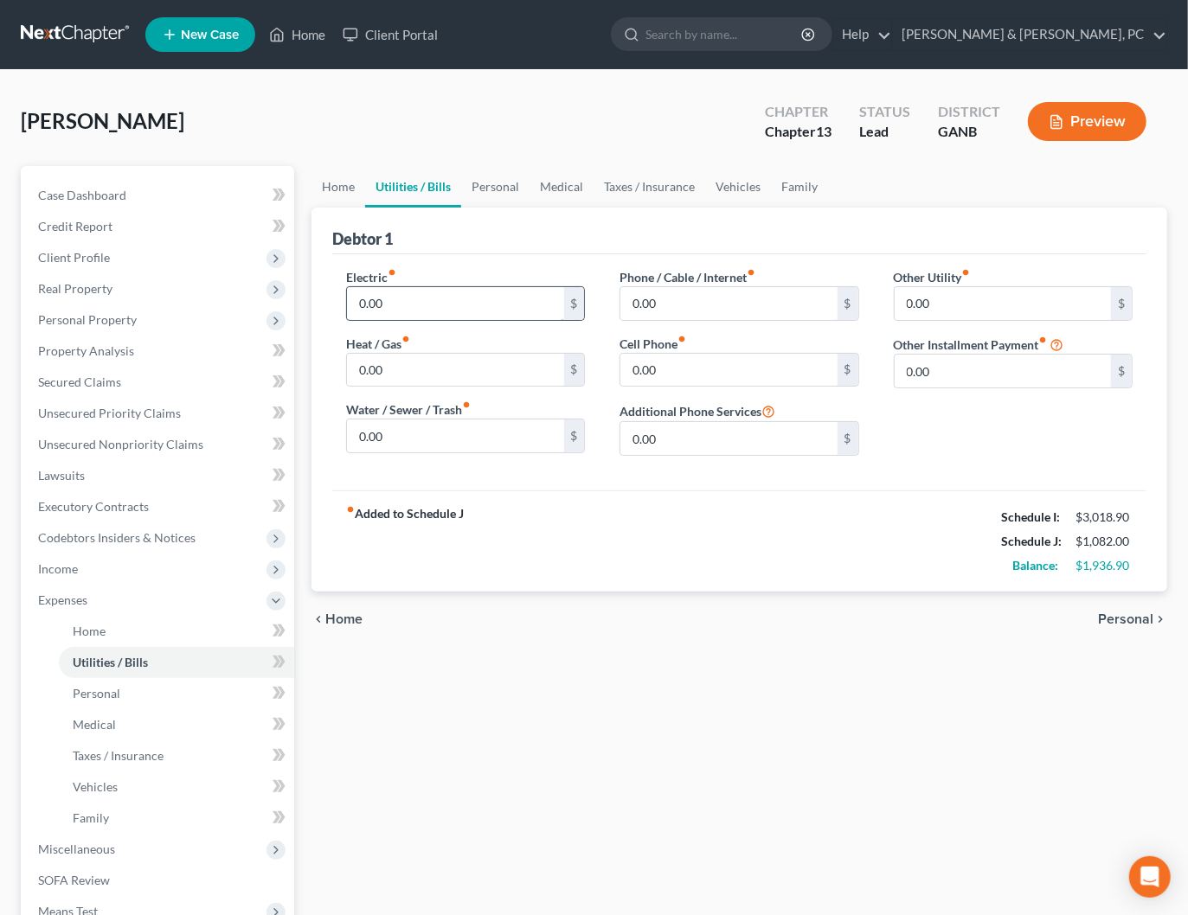
click at [345, 302] on div "Electric fiber_manual_record 0.00 $ Heat / Gas fiber_manual_record 0.00 $ Water…" at bounding box center [465, 369] width 273 height 202
click at [353, 299] on input "0.00" at bounding box center [455, 303] width 216 height 33
click at [355, 298] on input "0.00" at bounding box center [455, 303] width 216 height 33
type input "150.00"
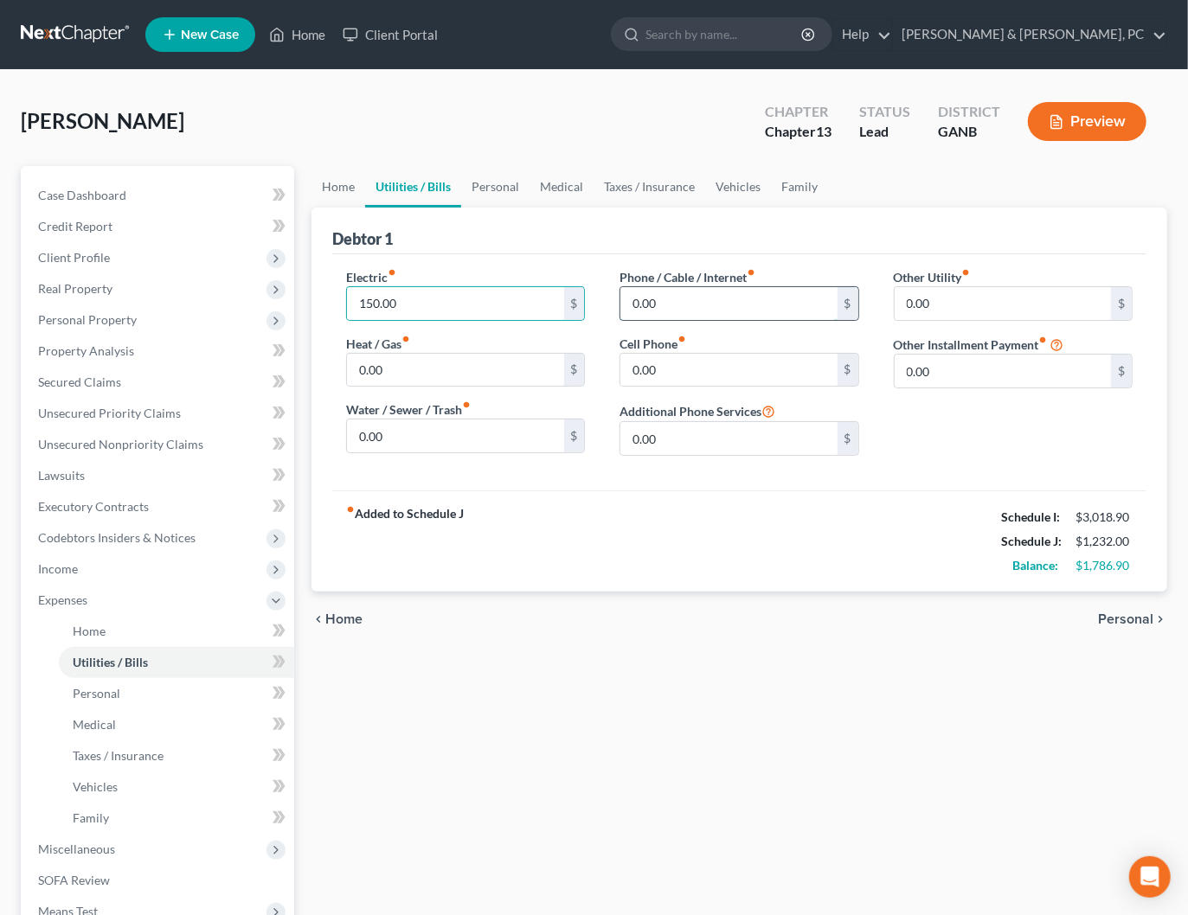
click at [682, 298] on input "0.00" at bounding box center [728, 303] width 216 height 33
type input "150.86"
click at [491, 188] on link "Personal" at bounding box center [495, 187] width 68 height 42
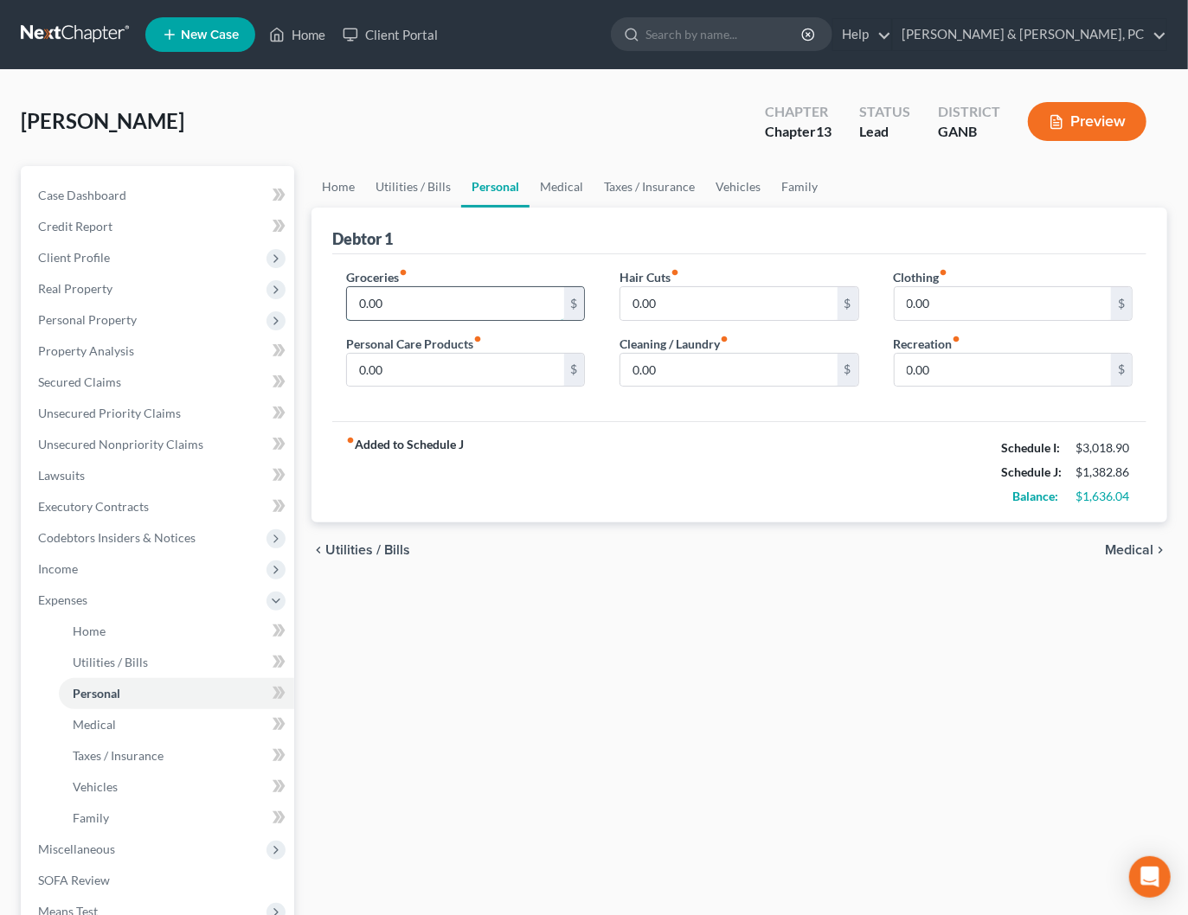
click at [358, 303] on input "0.00" at bounding box center [455, 303] width 216 height 33
click at [358, 302] on input "0.00" at bounding box center [455, 303] width 216 height 33
type input "400.00"
click at [747, 182] on link "Vehicles" at bounding box center [738, 187] width 66 height 42
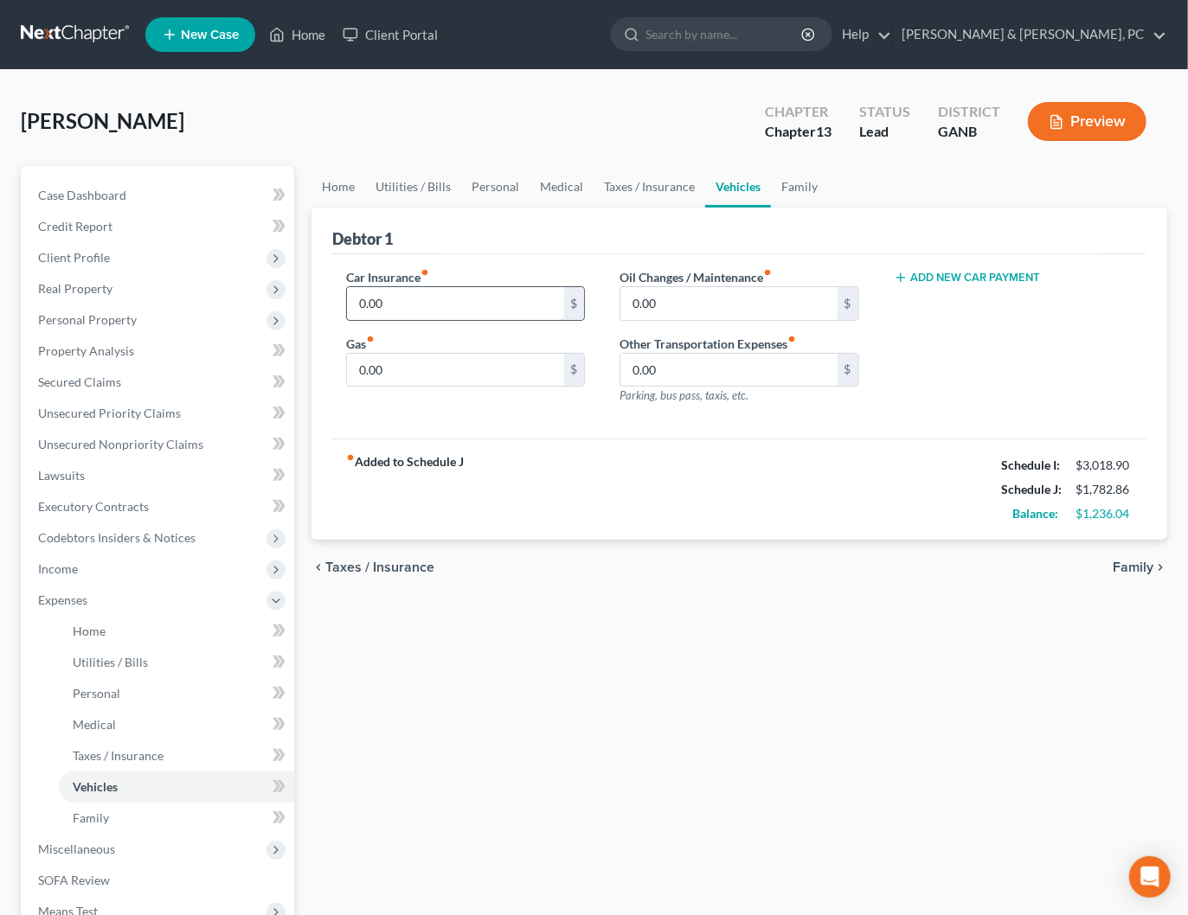
click at [416, 300] on input "0.00" at bounding box center [455, 303] width 216 height 33
type input "138.00"
click at [630, 193] on link "Taxes / Insurance" at bounding box center [649, 187] width 112 height 42
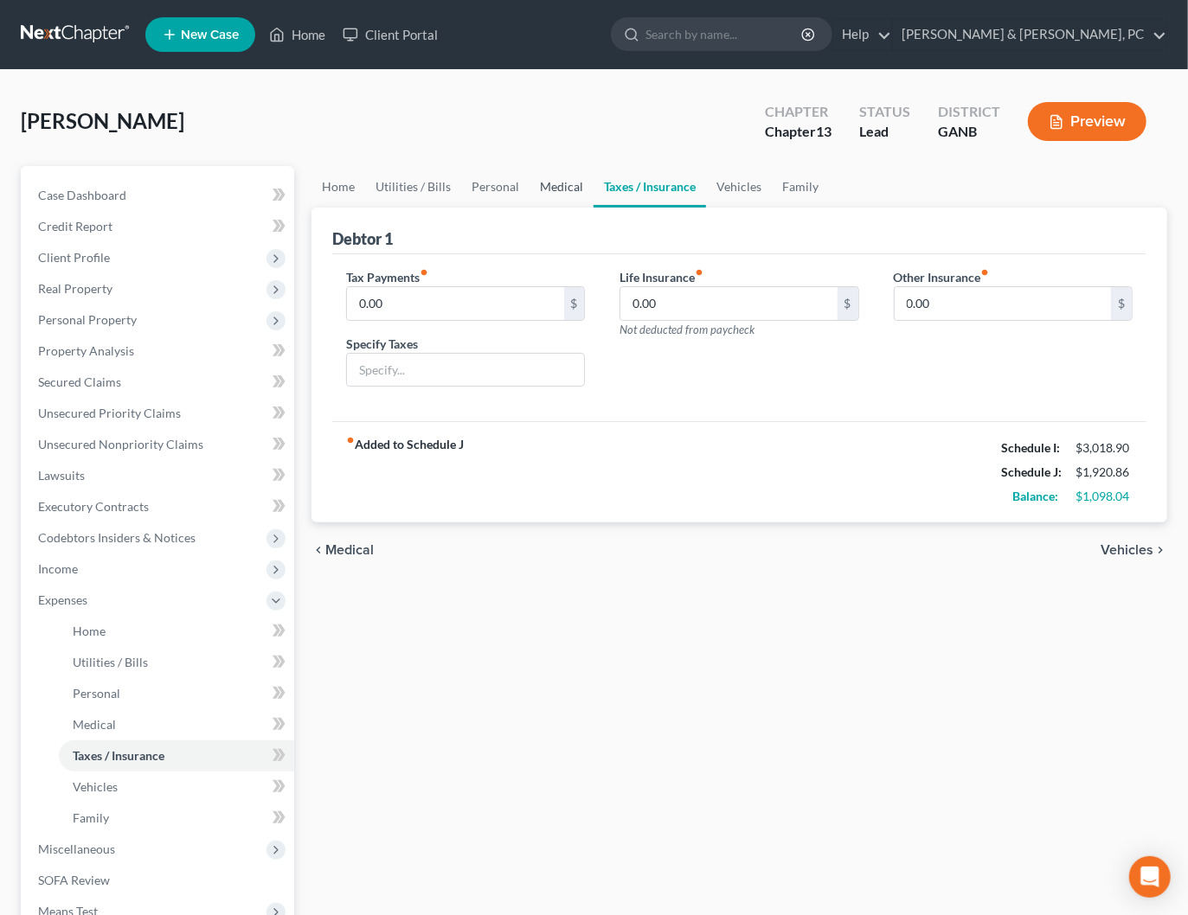
drag, startPoint x: 554, startPoint y: 189, endPoint x: 566, endPoint y: 200, distance: 15.9
click at [554, 189] on link "Medical" at bounding box center [561, 187] width 64 height 42
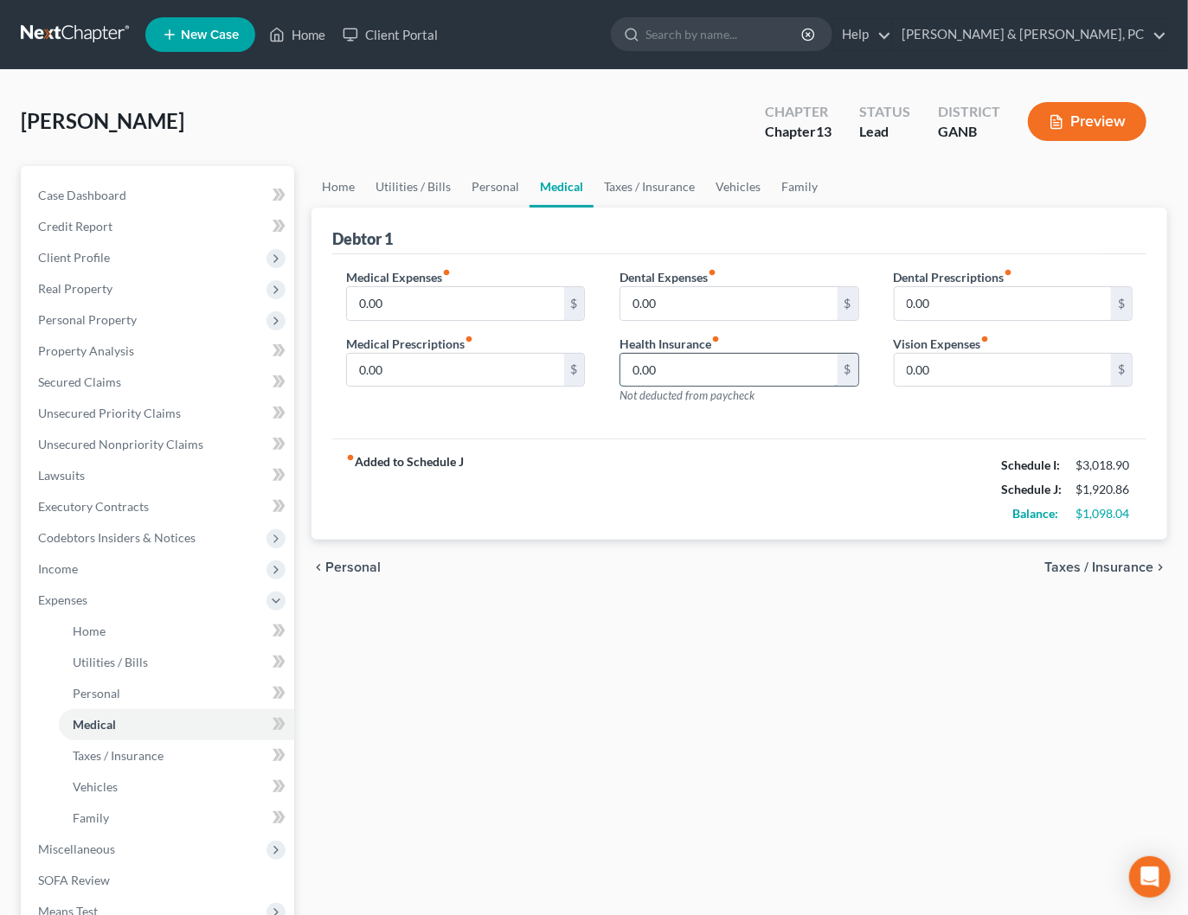
click at [654, 368] on input "0.00" at bounding box center [728, 370] width 216 height 33
type input "138.00"
click at [733, 167] on link "Vehicles" at bounding box center [738, 187] width 66 height 42
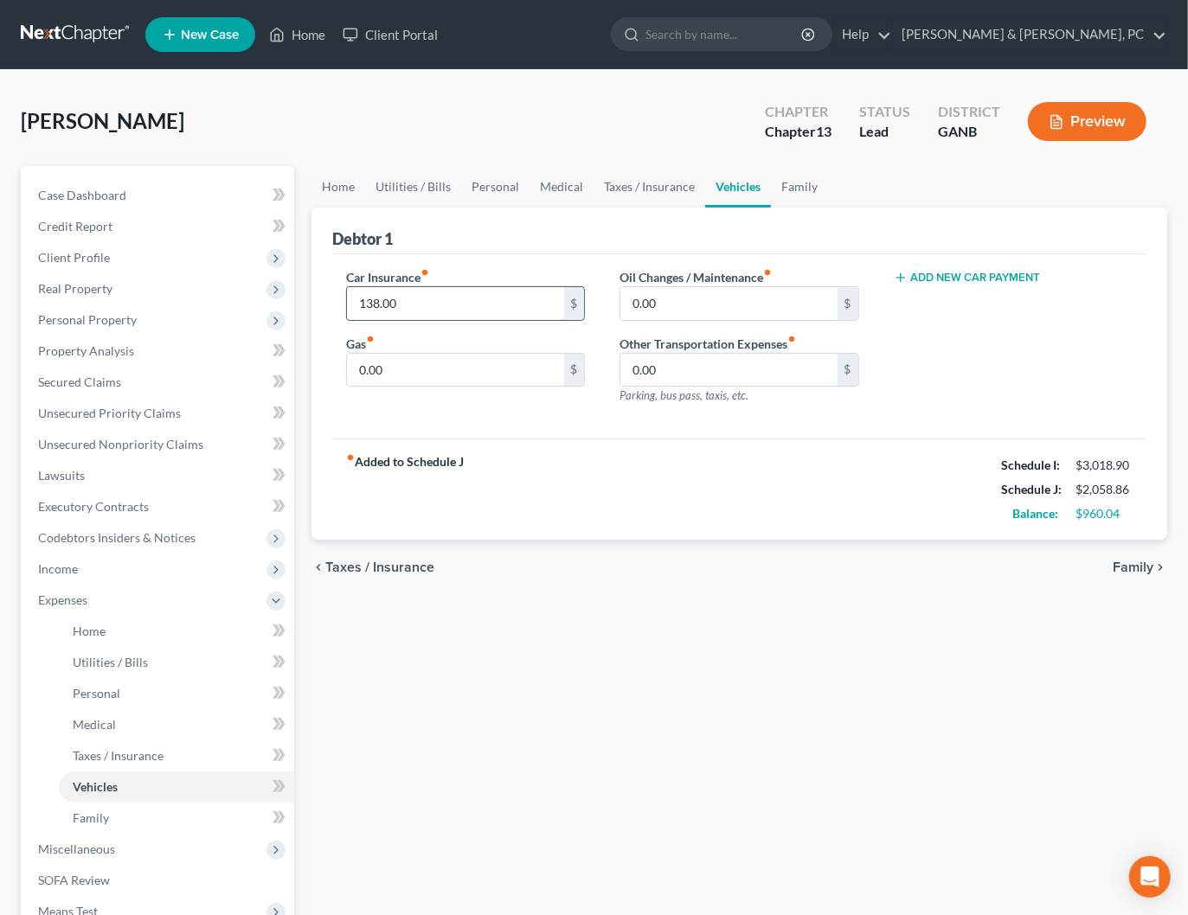
click at [482, 307] on input "138.00" at bounding box center [455, 303] width 216 height 33
type input "754.00"
type input "70.00"
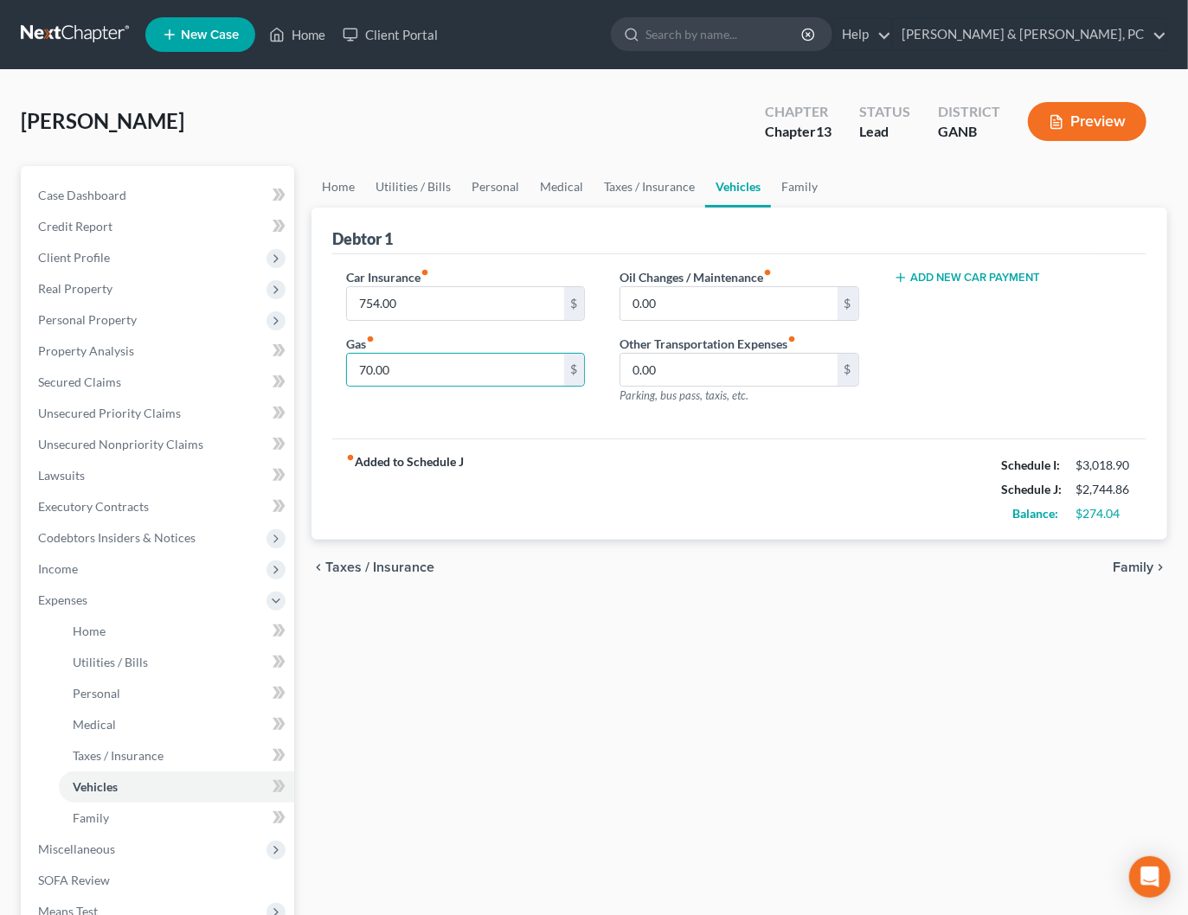
click at [993, 405] on div "Add New Car Payment" at bounding box center [1012, 343] width 273 height 151
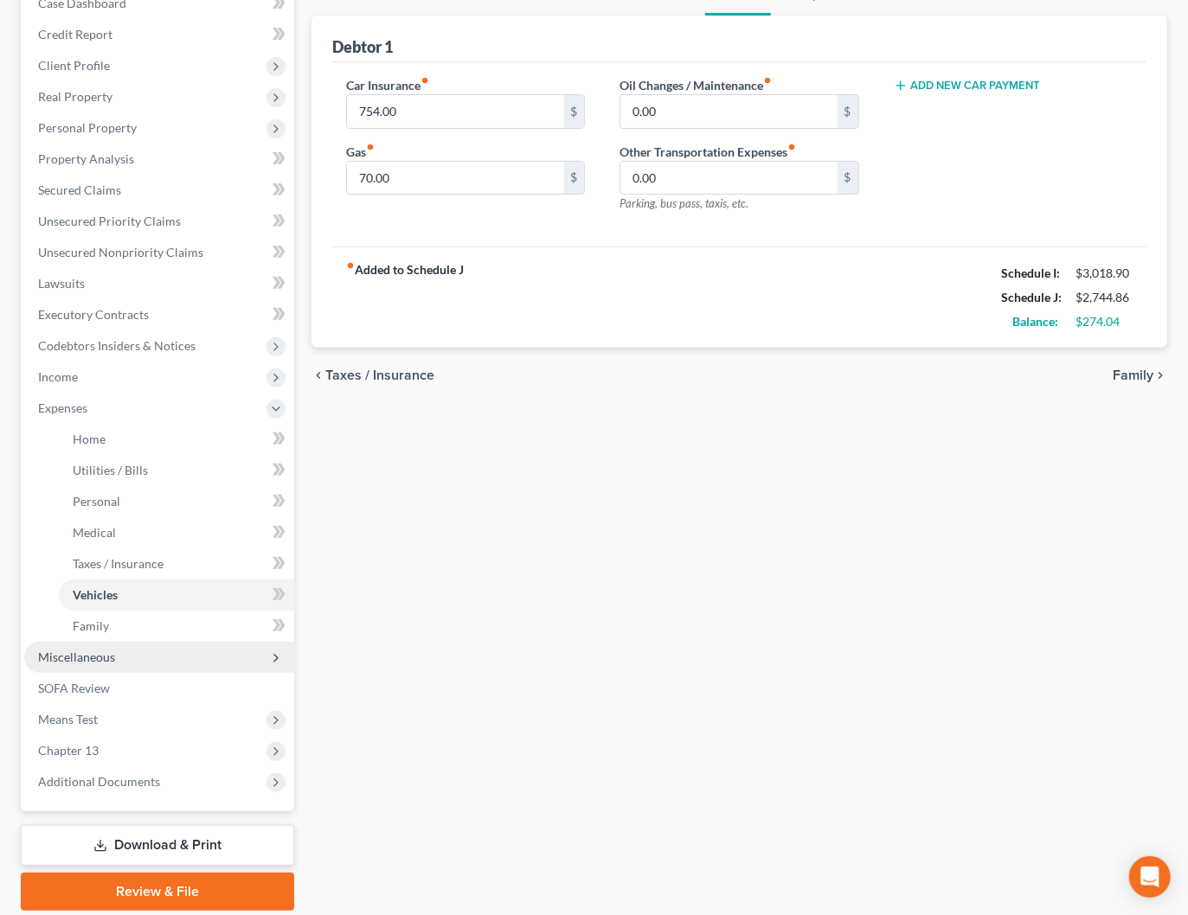
click at [140, 657] on span "Miscellaneous" at bounding box center [159, 657] width 270 height 31
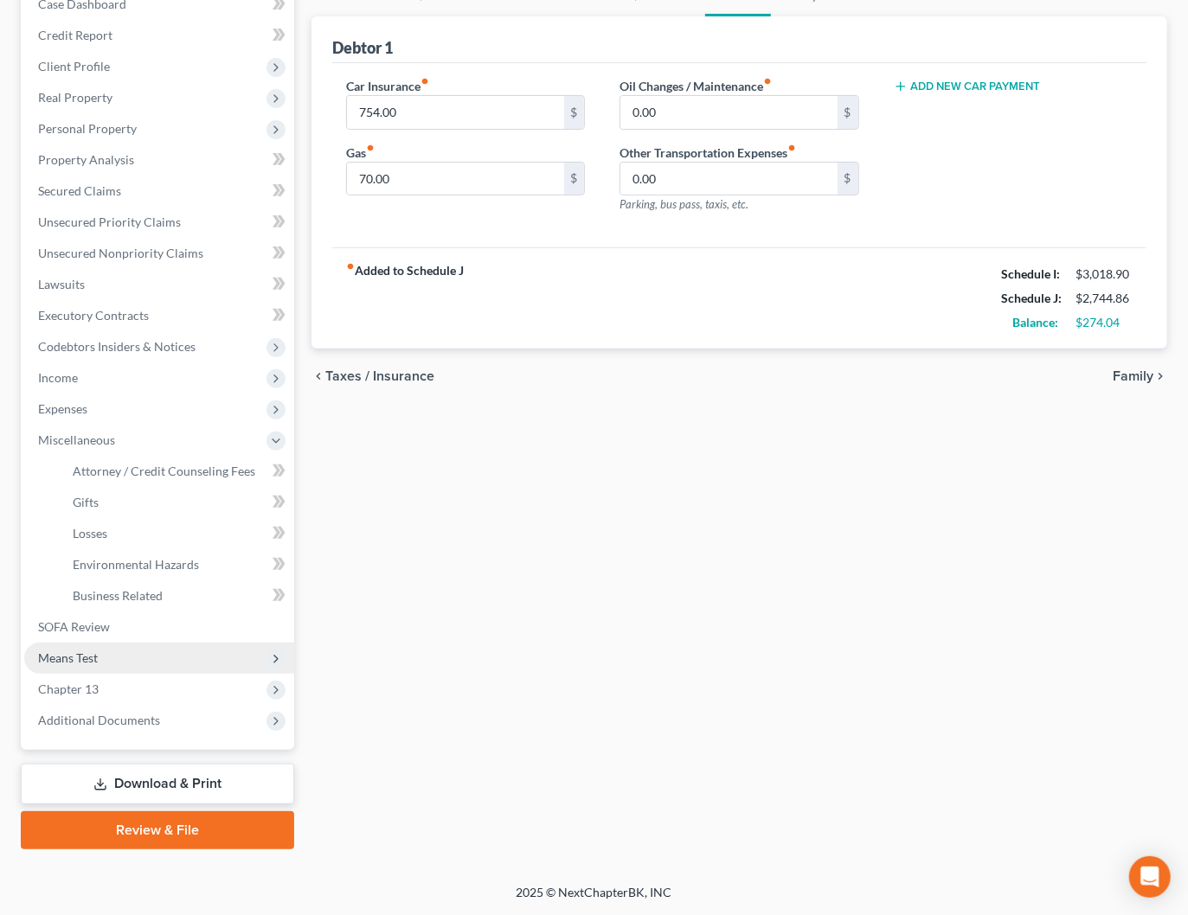
scroll to position [189, 0]
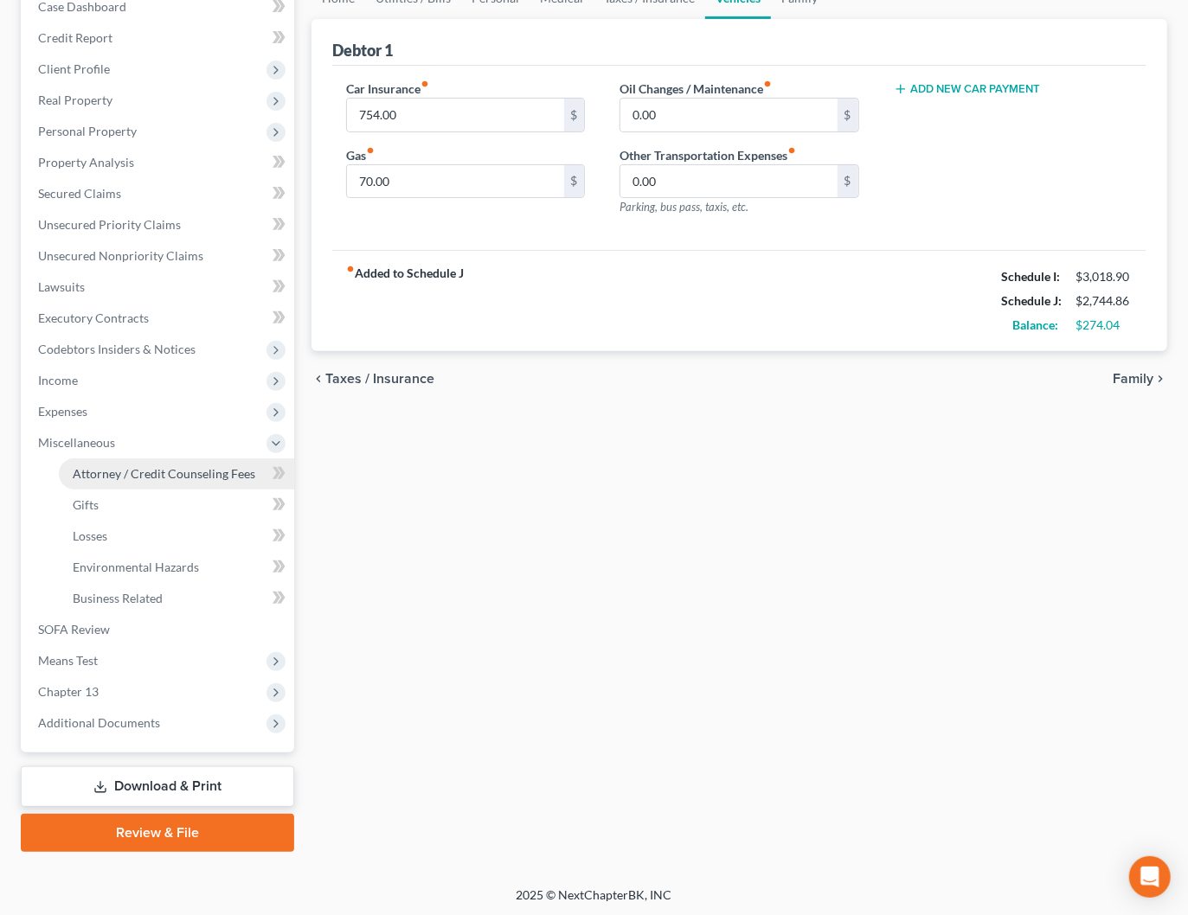
click at [158, 473] on span "Attorney / Credit Counseling Fees" at bounding box center [164, 473] width 183 height 15
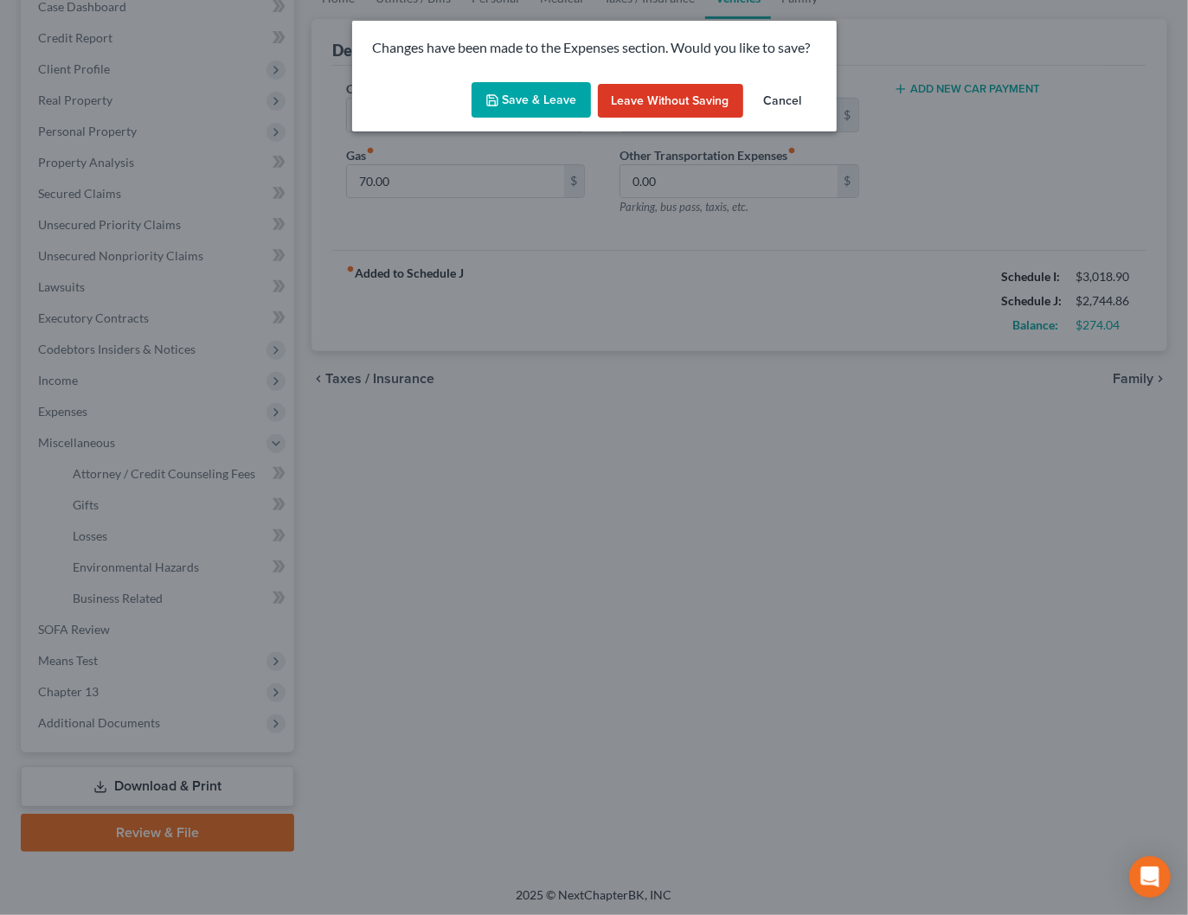
click at [576, 99] on button "Save & Leave" at bounding box center [530, 100] width 119 height 36
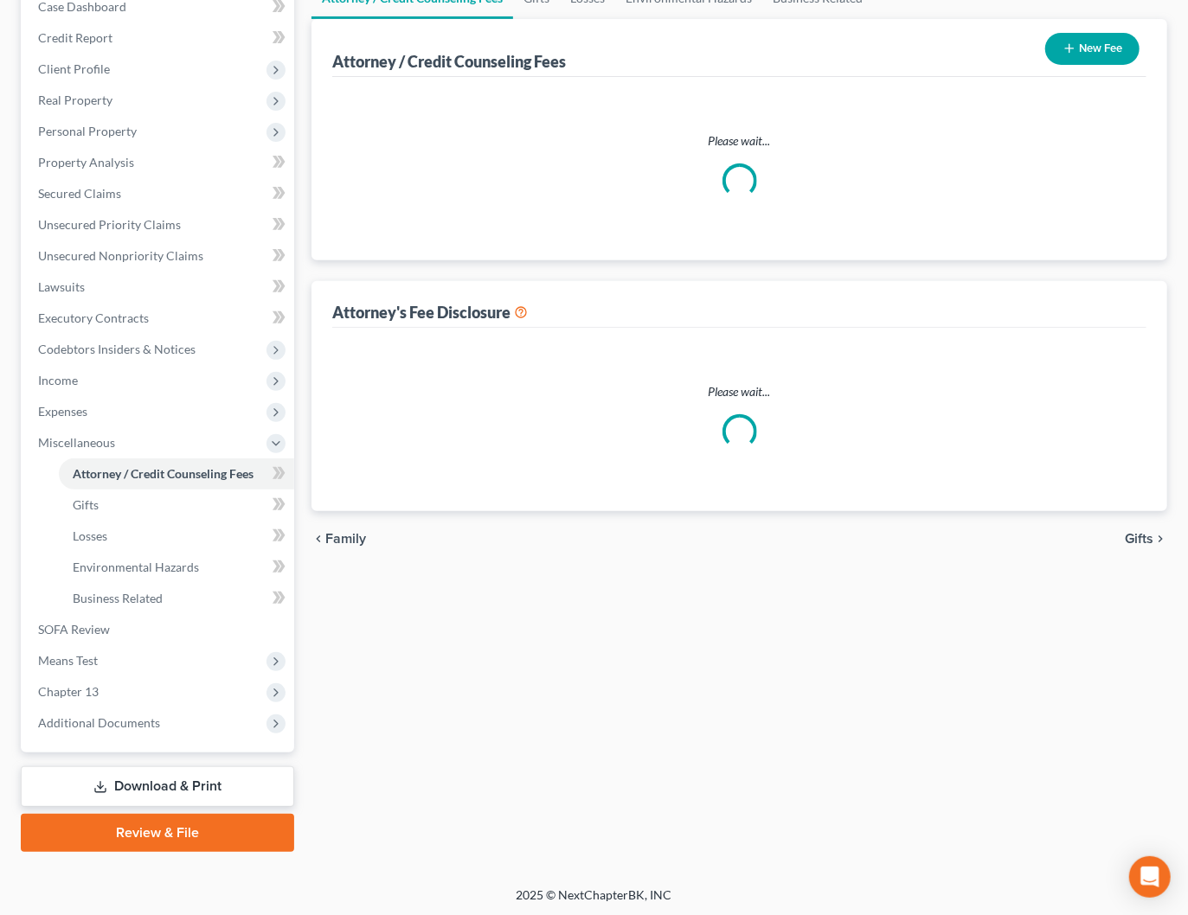
select select "0"
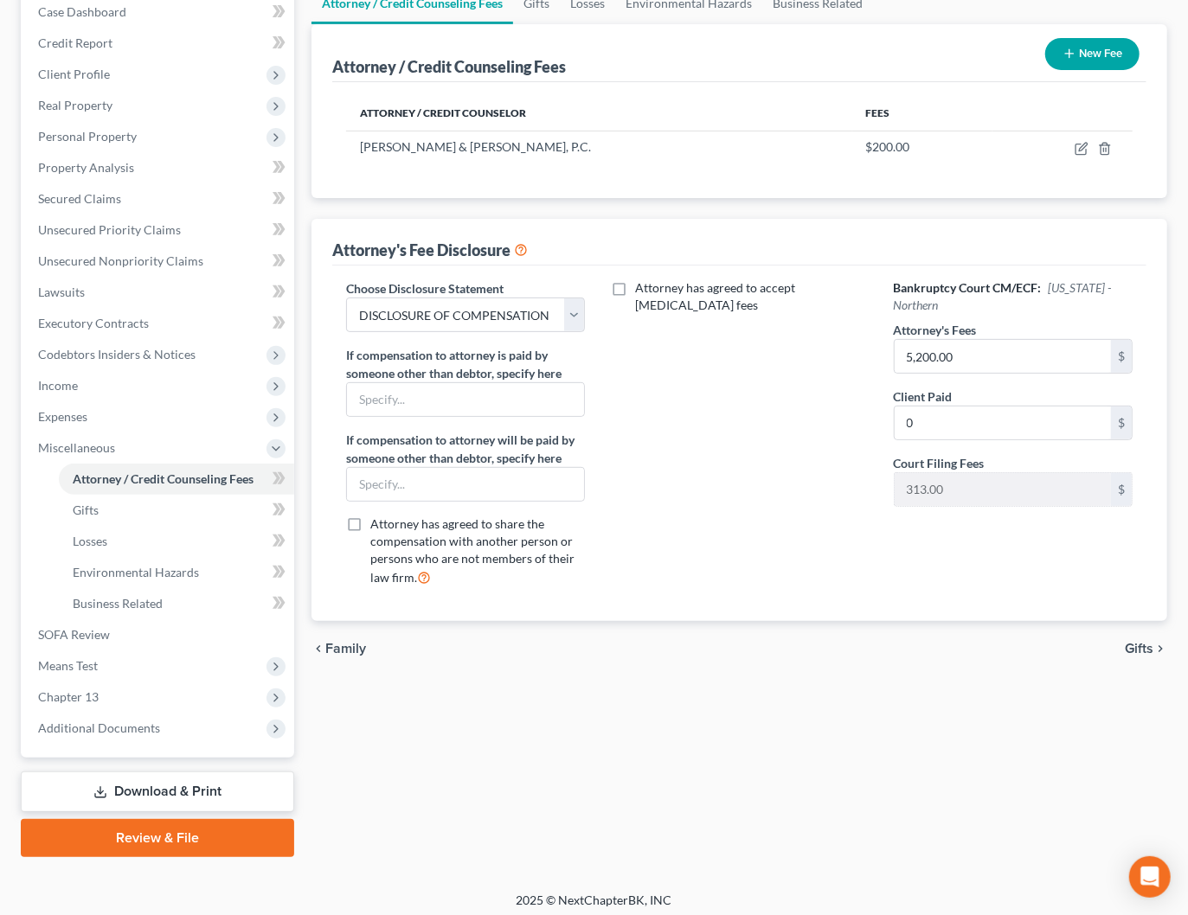
scroll to position [189, 0]
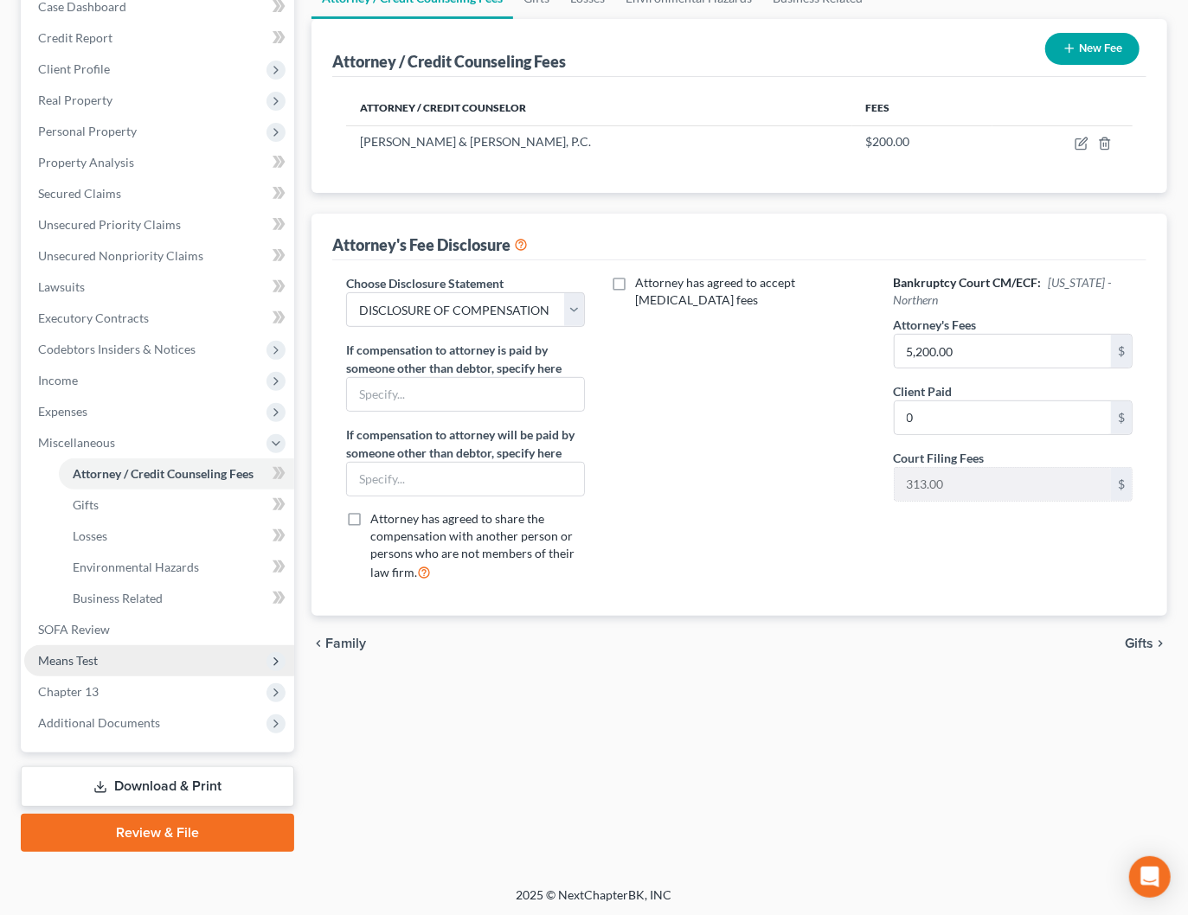
click at [79, 666] on span "Means Test" at bounding box center [68, 660] width 60 height 15
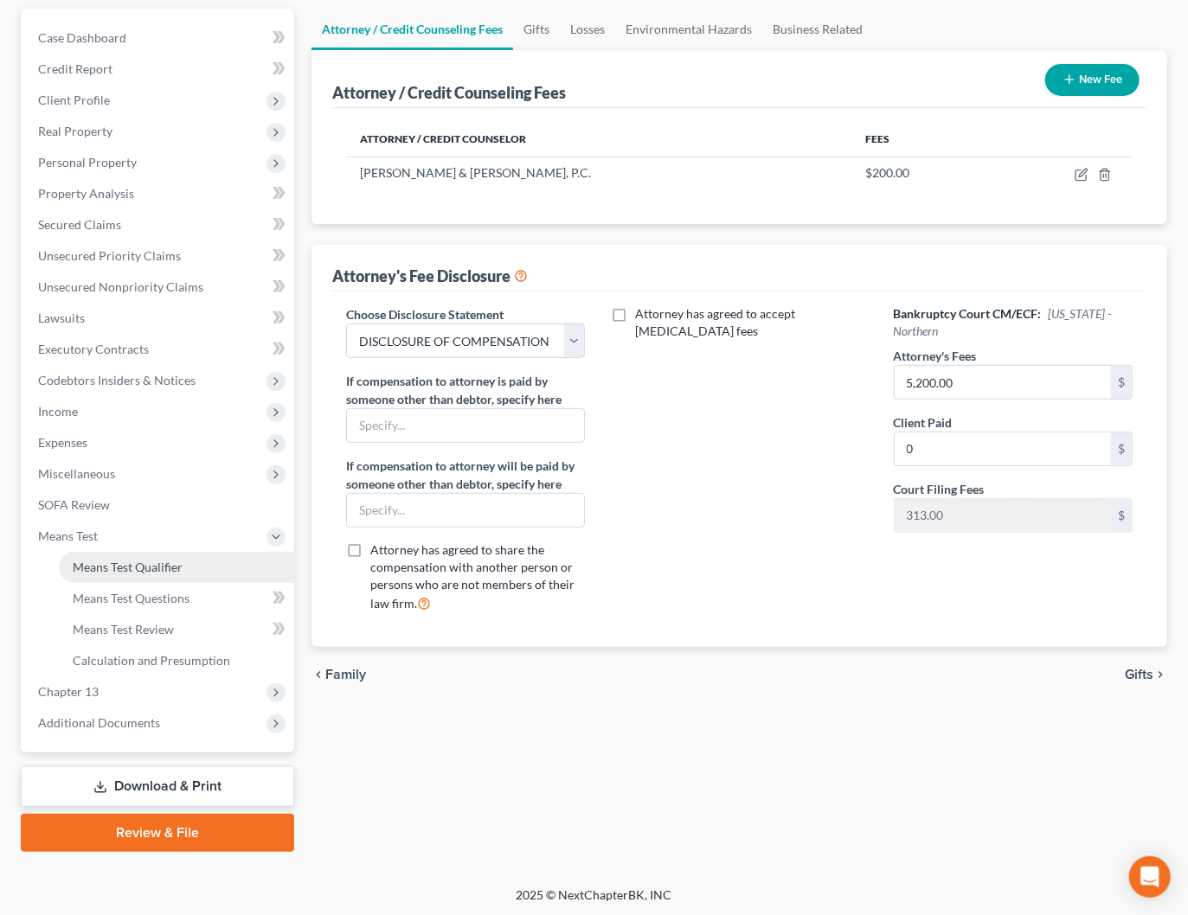
click at [166, 561] on span "Means Test Qualifier" at bounding box center [128, 567] width 110 height 15
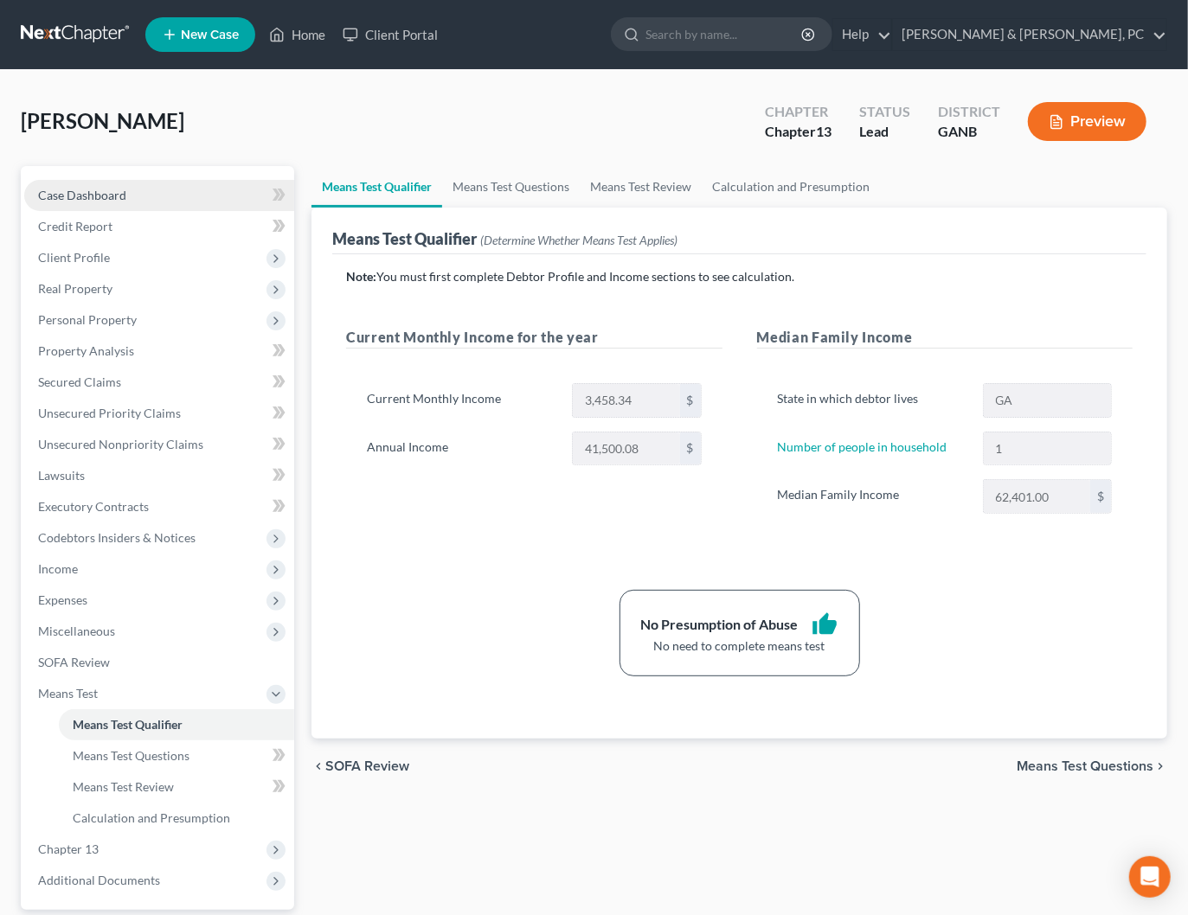
click at [106, 201] on span "Case Dashboard" at bounding box center [82, 195] width 88 height 15
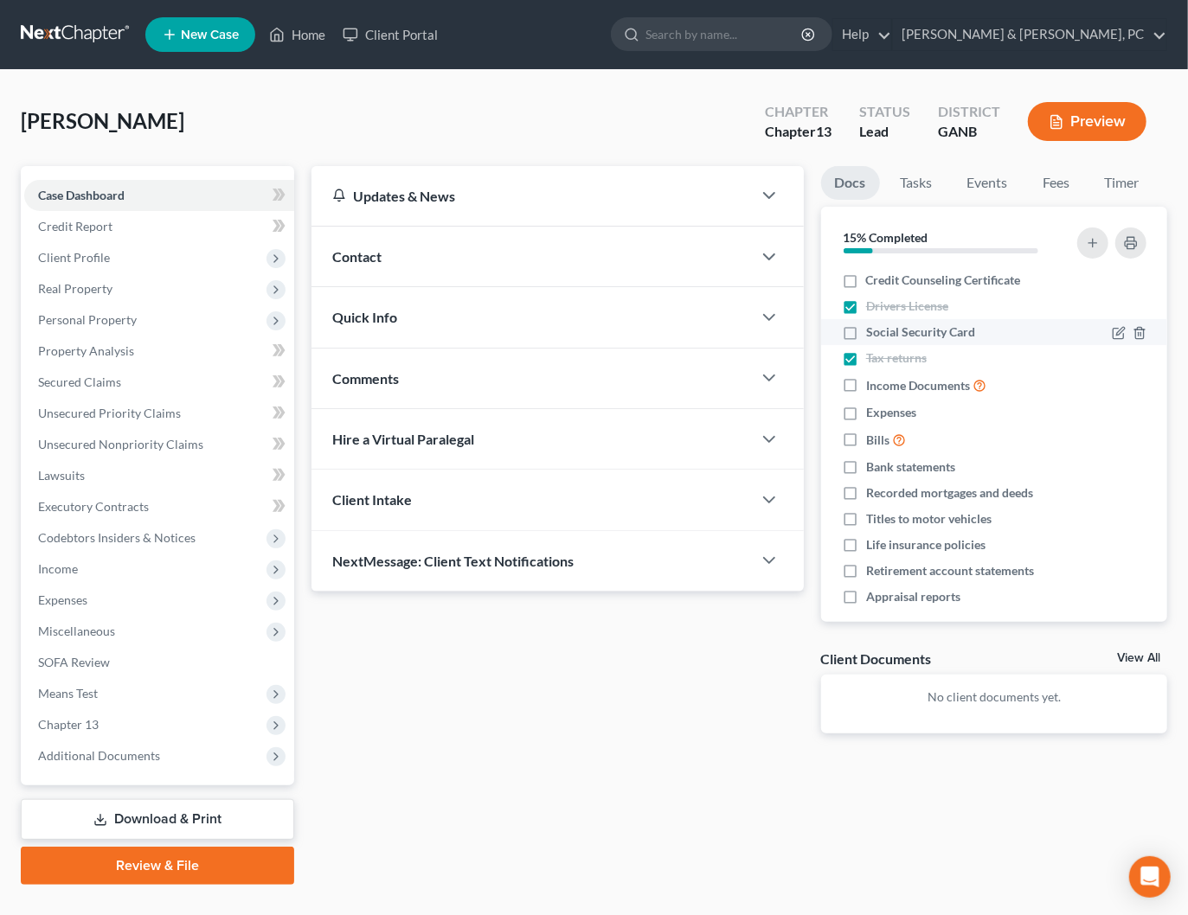
click at [866, 333] on label "Social Security Card" at bounding box center [920, 331] width 109 height 17
click at [873, 333] on input "Social Security Card" at bounding box center [878, 328] width 11 height 11
checkbox input "true"
click at [866, 410] on label "Expenses" at bounding box center [891, 412] width 50 height 17
click at [873, 410] on input "Expenses" at bounding box center [878, 409] width 11 height 11
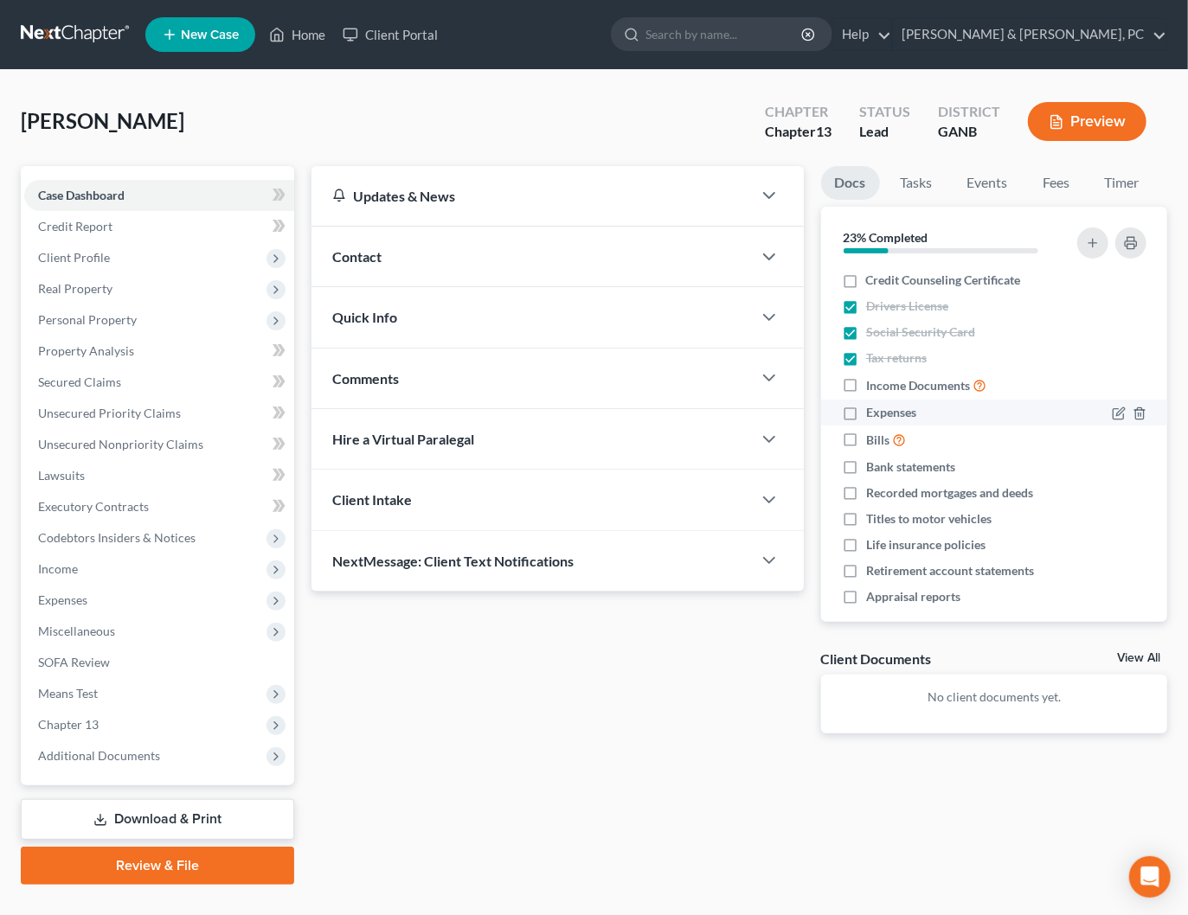
checkbox input "true"
click at [866, 385] on label "Income Documents" at bounding box center [926, 385] width 120 height 20
click at [873, 385] on input "Income Documents" at bounding box center [878, 380] width 11 height 11
checkbox input "true"
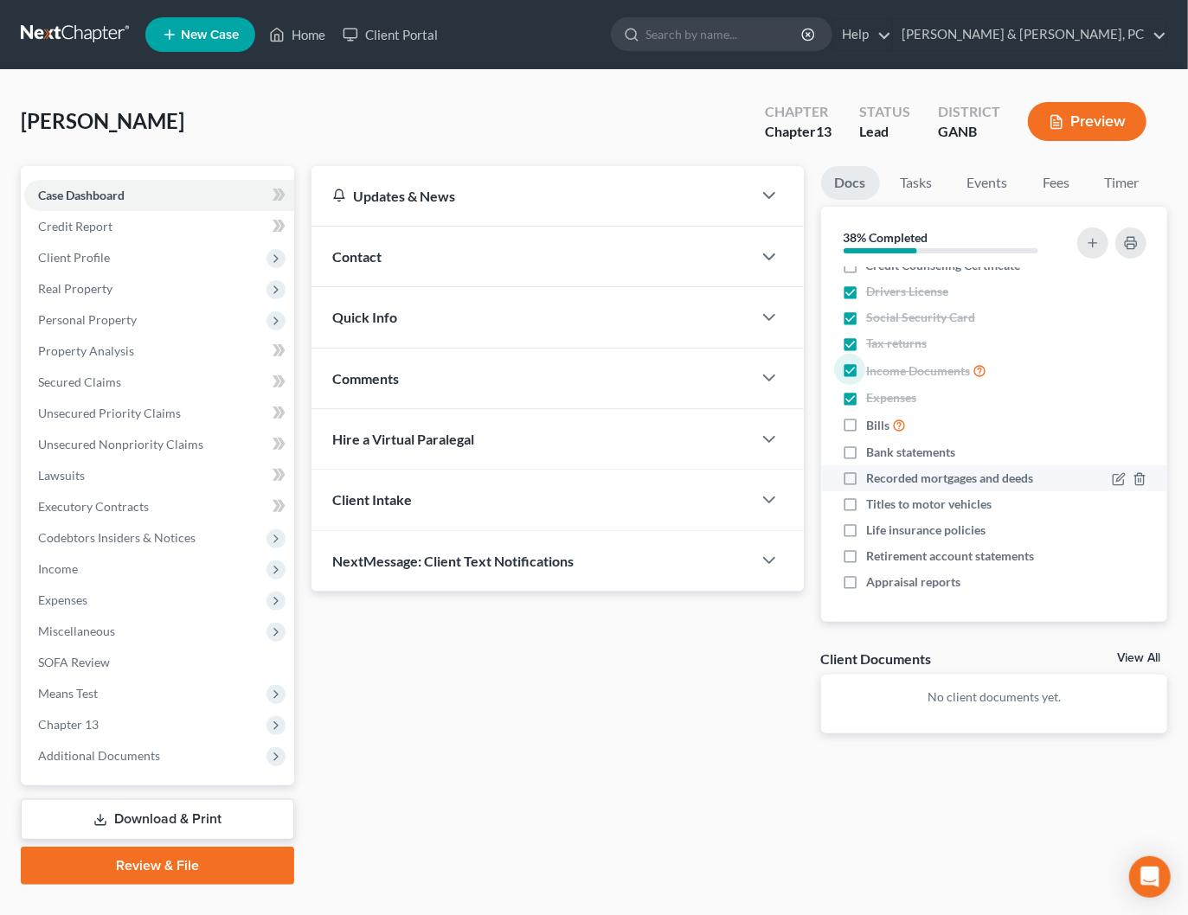
click at [866, 477] on label "Recorded mortgages and deeds" at bounding box center [949, 478] width 167 height 17
click at [873, 477] on input "Recorded mortgages and deeds" at bounding box center [878, 475] width 11 height 11
checkbox input "true"
click at [1136, 37] on link "[PERSON_NAME] & [PERSON_NAME], PC" at bounding box center [1029, 34] width 273 height 31
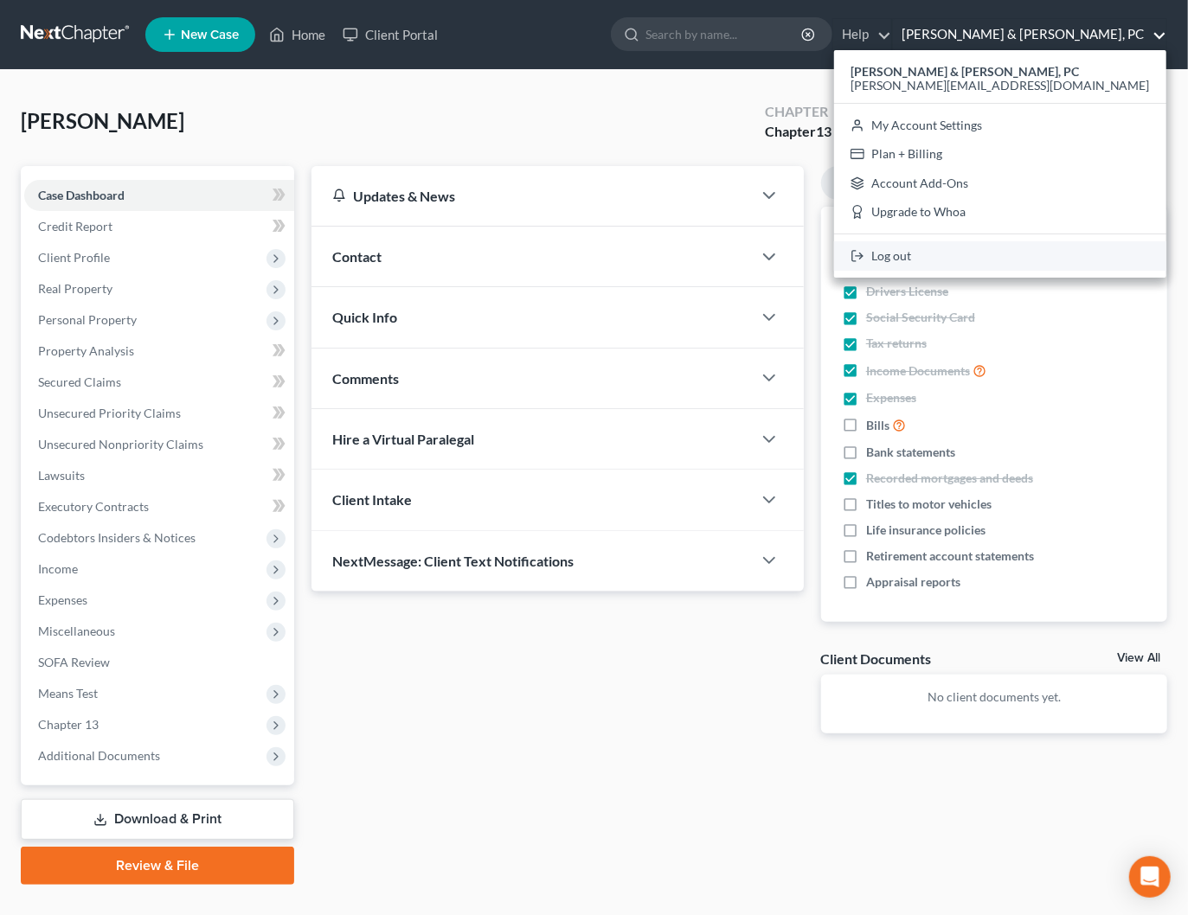
click at [1052, 256] on link "Log out" at bounding box center [1000, 255] width 332 height 29
